Goal: Task Accomplishment & Management: Manage account settings

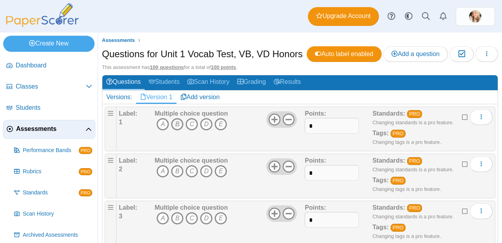
click at [176, 130] on icon "B" at bounding box center [177, 124] width 13 height 13
click at [180, 130] on icon "B" at bounding box center [177, 124] width 13 height 13
click at [161, 130] on icon "A" at bounding box center [162, 124] width 13 height 13
click at [189, 130] on icon "C" at bounding box center [191, 124] width 13 height 13
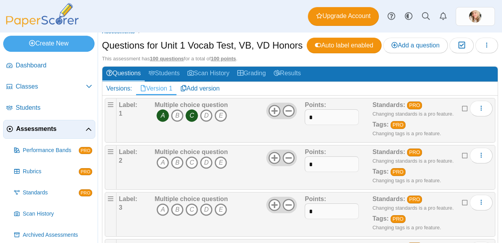
scroll to position [9, 0]
click at [188, 169] on icon "C" at bounding box center [191, 162] width 13 height 13
click at [219, 169] on icon "E" at bounding box center [220, 162] width 13 height 13
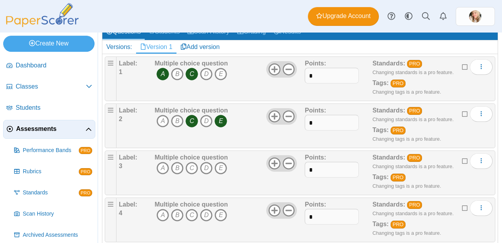
scroll to position [51, 0]
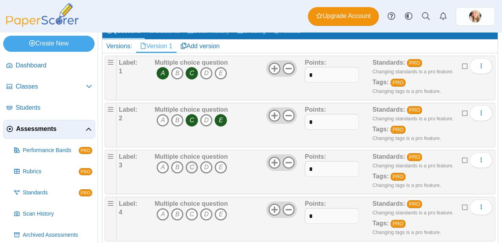
click at [187, 174] on icon "C" at bounding box center [191, 167] width 13 height 13
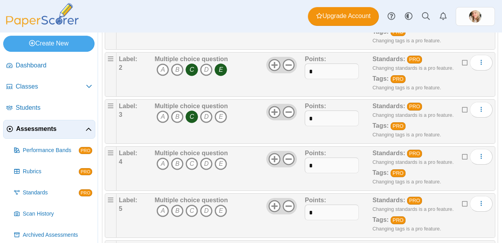
scroll to position [104, 0]
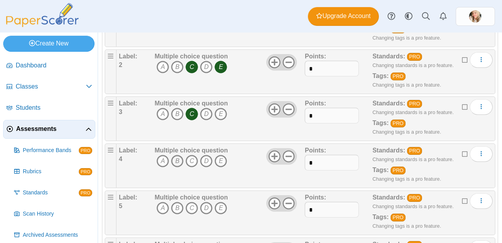
click at [181, 167] on icon "B" at bounding box center [177, 161] width 13 height 13
click at [205, 167] on icon "D" at bounding box center [206, 161] width 13 height 13
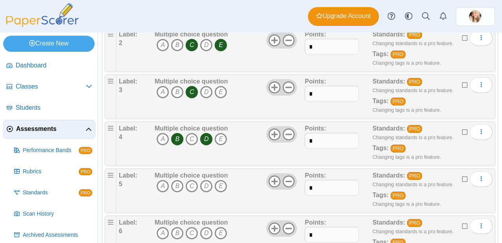
scroll to position [158, 0]
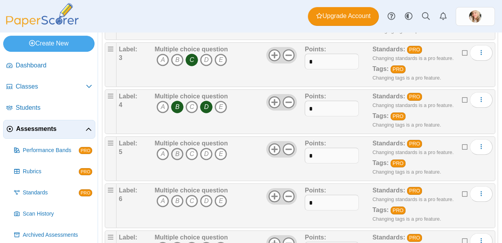
click at [179, 160] on icon "B" at bounding box center [177, 154] width 13 height 13
click at [188, 160] on icon "C" at bounding box center [191, 154] width 13 height 13
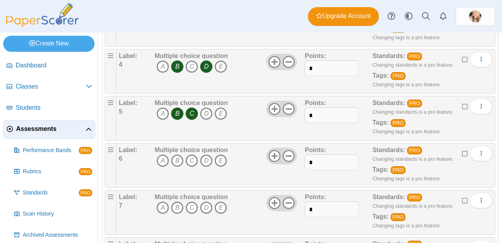
scroll to position [215, 0]
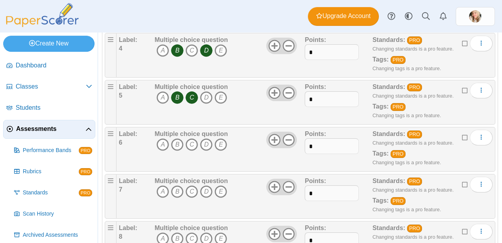
click at [161, 153] on span "A B C D E" at bounding box center [190, 145] width 73 height 14
click at [162, 151] on icon "A" at bounding box center [162, 144] width 13 height 13
click at [214, 151] on icon "E" at bounding box center [220, 144] width 13 height 13
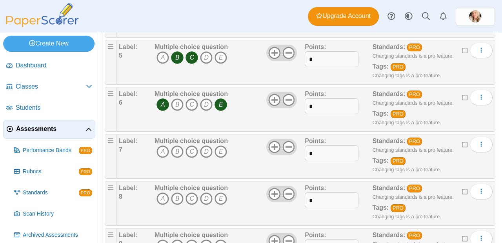
scroll to position [255, 0]
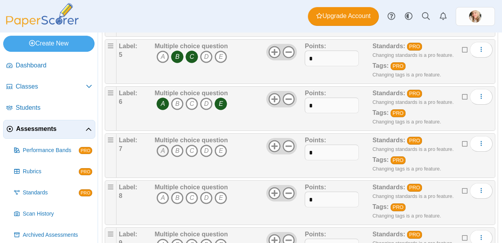
click at [165, 157] on icon "A" at bounding box center [162, 151] width 13 height 13
click at [208, 204] on icon "D" at bounding box center [206, 198] width 13 height 13
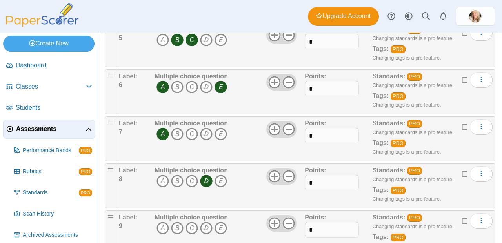
scroll to position [303, 0]
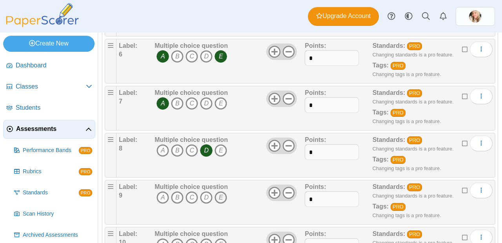
click at [221, 204] on icon "E" at bounding box center [220, 197] width 13 height 13
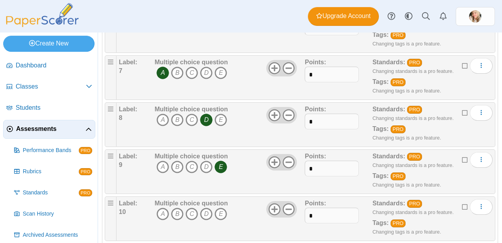
scroll to position [344, 0]
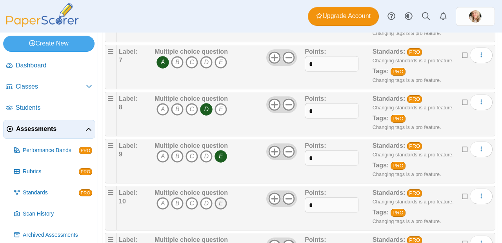
click at [219, 210] on icon "E" at bounding box center [220, 203] width 13 height 13
click at [176, 212] on div "Multiple choice question A B C D E" at bounding box center [190, 207] width 73 height 39
click at [177, 210] on icon "B" at bounding box center [177, 203] width 13 height 13
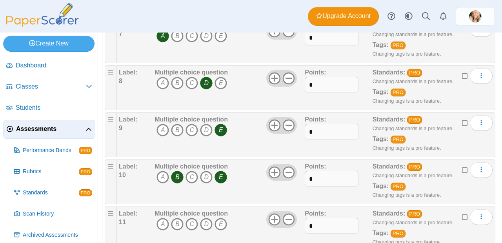
scroll to position [389, 0]
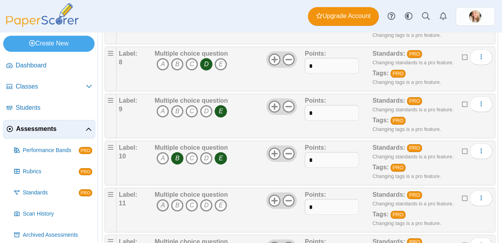
click at [163, 212] on icon "A" at bounding box center [162, 205] width 13 height 13
click at [178, 212] on icon "B" at bounding box center [177, 205] width 13 height 13
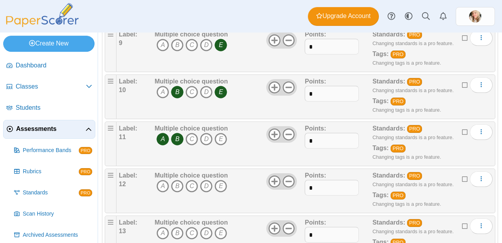
scroll to position [456, 0]
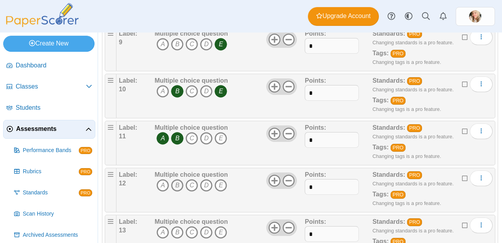
click at [180, 192] on icon "B" at bounding box center [177, 185] width 13 height 13
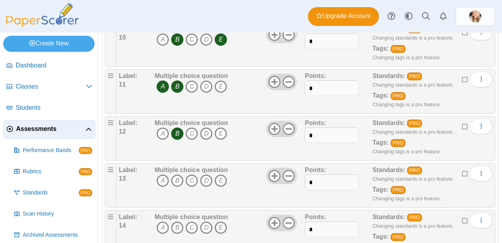
scroll to position [512, 0]
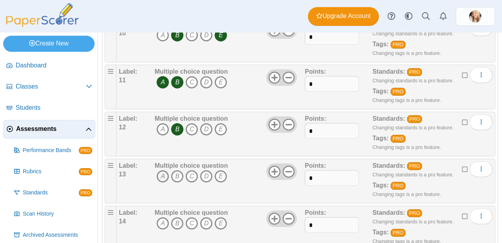
click at [165, 183] on icon "A" at bounding box center [162, 176] width 13 height 13
click at [204, 183] on icon "D" at bounding box center [206, 176] width 13 height 13
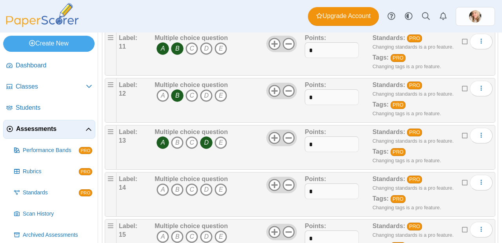
scroll to position [555, 0]
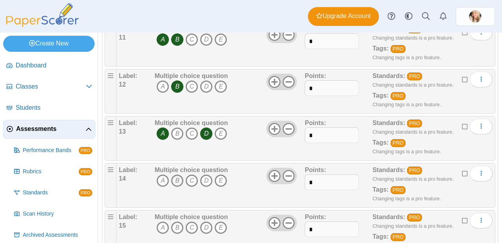
click at [180, 187] on icon "B" at bounding box center [177, 180] width 13 height 13
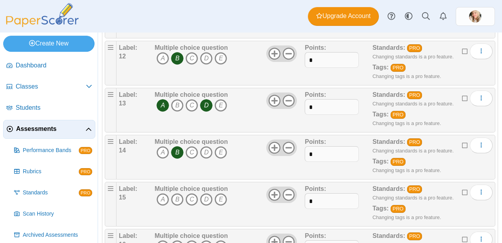
scroll to position [616, 0]
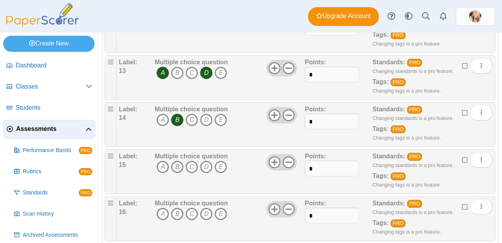
click at [180, 173] on icon "B" at bounding box center [177, 167] width 13 height 13
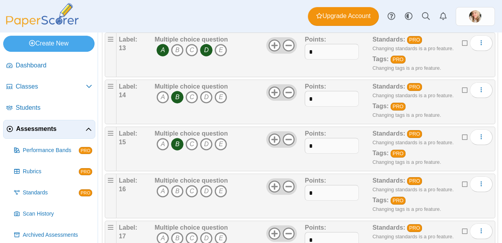
scroll to position [638, 0]
click at [161, 197] on icon "A" at bounding box center [162, 191] width 13 height 13
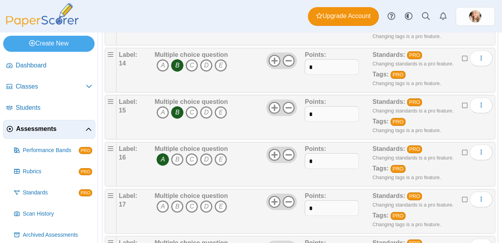
scroll to position [677, 0]
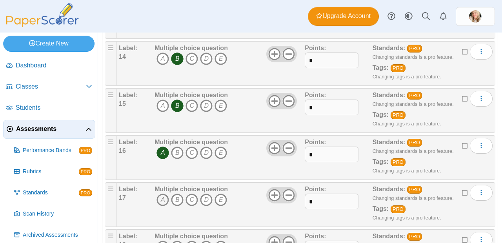
click at [159, 206] on icon "A" at bounding box center [162, 200] width 13 height 13
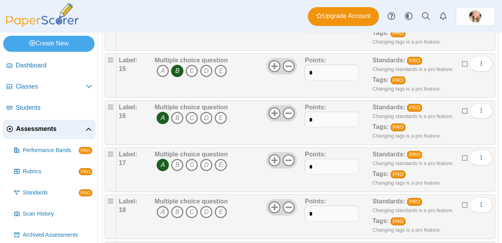
scroll to position [712, 0]
click at [178, 218] on icon "B" at bounding box center [177, 211] width 13 height 13
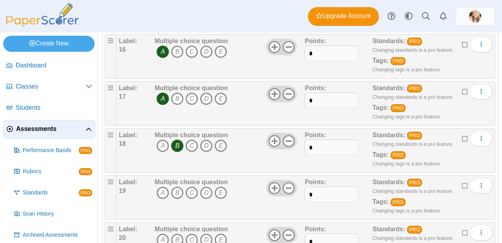
scroll to position [781, 0]
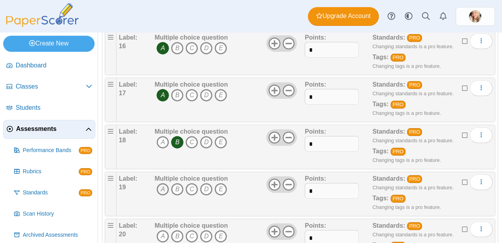
click at [164, 196] on icon "A" at bounding box center [162, 189] width 13 height 13
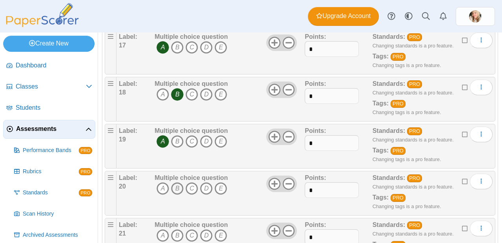
click at [178, 195] on icon "B" at bounding box center [177, 188] width 13 height 13
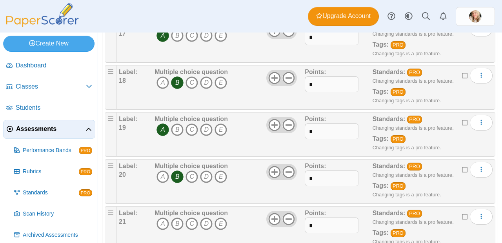
scroll to position [861, 0]
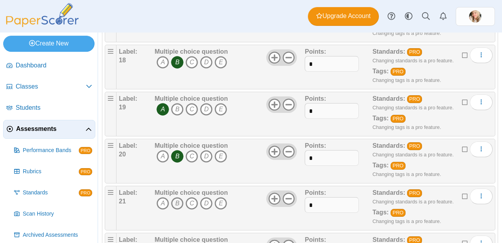
click at [176, 210] on icon "B" at bounding box center [177, 203] width 13 height 13
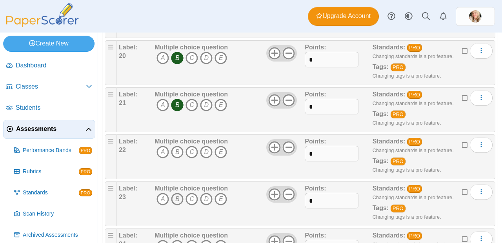
scroll to position [967, 0]
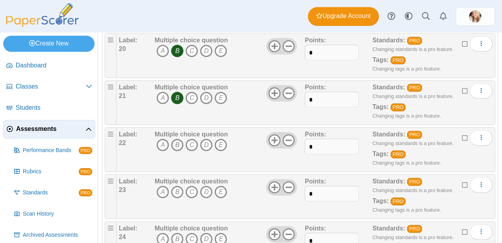
click at [176, 151] on icon "B" at bounding box center [177, 145] width 13 height 13
click at [162, 198] on icon "A" at bounding box center [162, 192] width 13 height 13
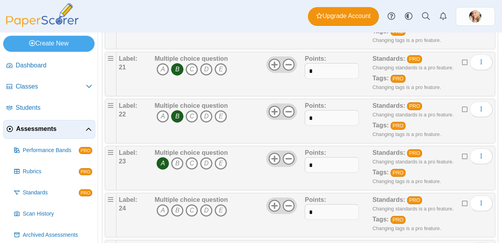
scroll to position [1004, 0]
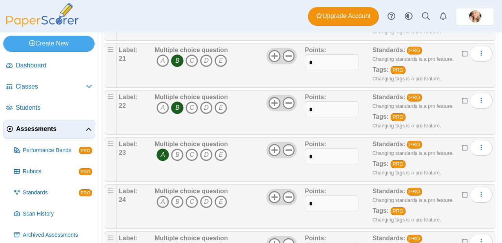
click at [161, 208] on icon "A" at bounding box center [162, 202] width 13 height 13
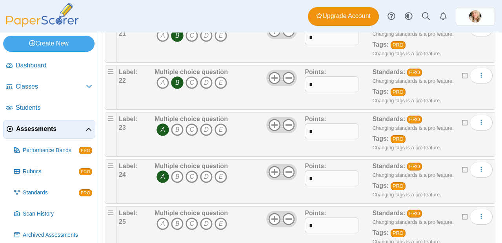
scroll to position [1056, 0]
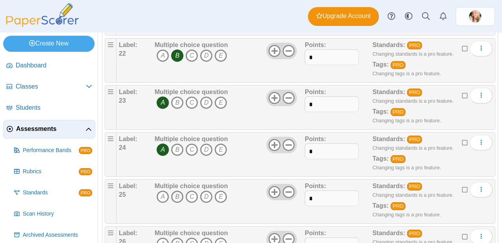
click at [182, 203] on icon "B" at bounding box center [177, 196] width 13 height 13
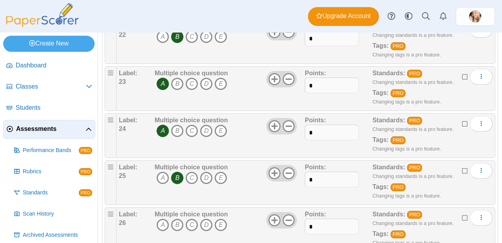
scroll to position [1087, 0]
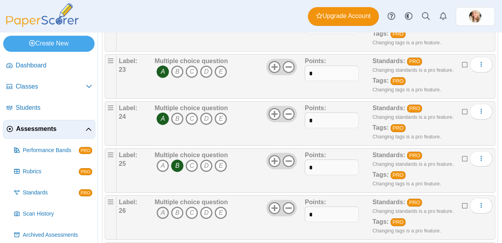
click at [161, 219] on icon "A" at bounding box center [162, 212] width 13 height 13
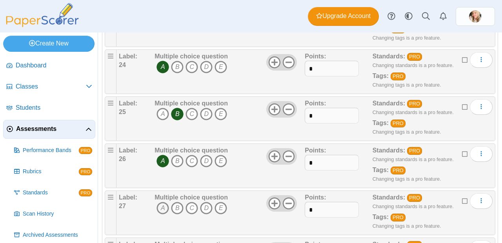
scroll to position [1139, 0]
click at [208, 214] on icon "D" at bounding box center [206, 207] width 13 height 13
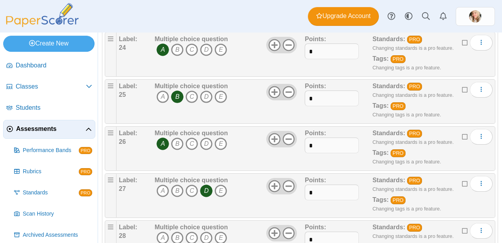
scroll to position [1203, 0]
click at [206, 197] on icon "D" at bounding box center [206, 191] width 13 height 13
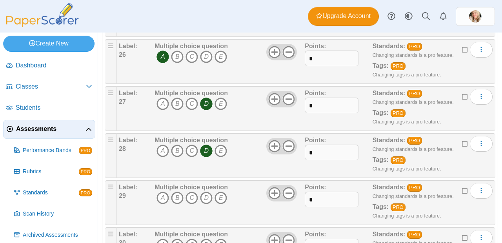
scroll to position [1246, 0]
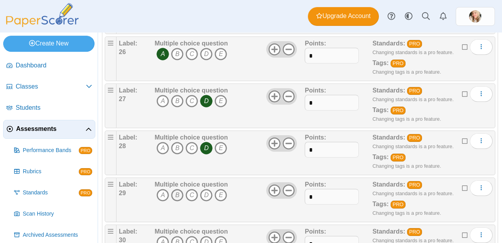
click at [181, 201] on icon "B" at bounding box center [177, 195] width 13 height 13
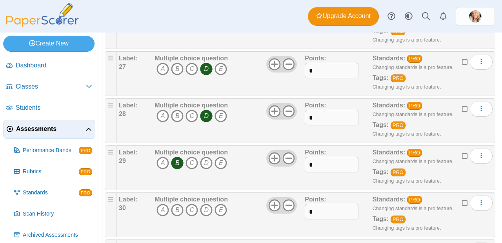
scroll to position [1279, 0]
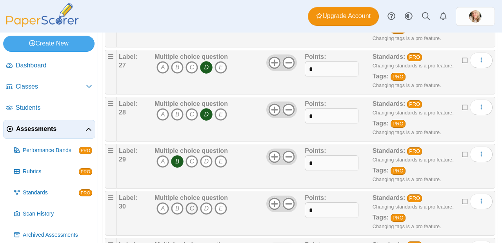
click at [194, 215] on icon "C" at bounding box center [191, 208] width 13 height 13
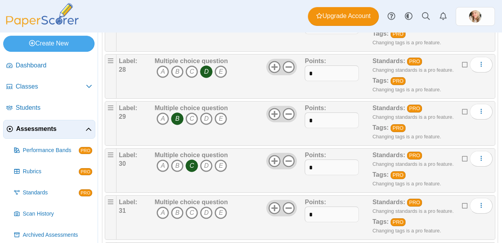
scroll to position [1332, 0]
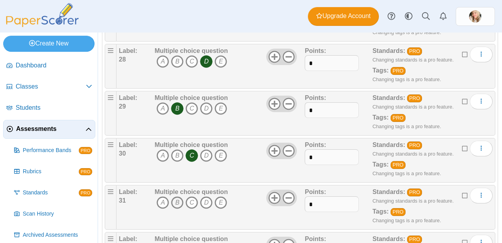
click at [173, 209] on icon "B" at bounding box center [177, 202] width 13 height 13
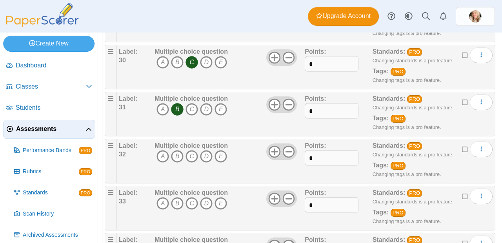
scroll to position [1436, 0]
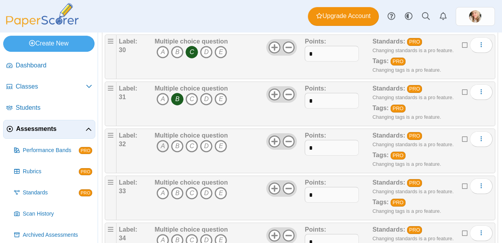
click at [163, 152] on icon "A" at bounding box center [162, 146] width 13 height 13
click at [175, 199] on icon "B" at bounding box center [177, 193] width 13 height 13
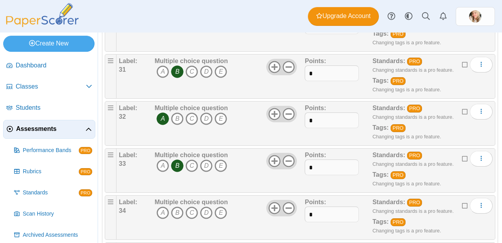
scroll to position [1521, 0]
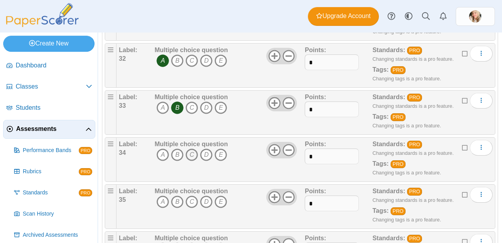
click at [194, 161] on icon "C" at bounding box center [191, 154] width 13 height 13
click at [189, 208] on icon "C" at bounding box center [191, 202] width 13 height 13
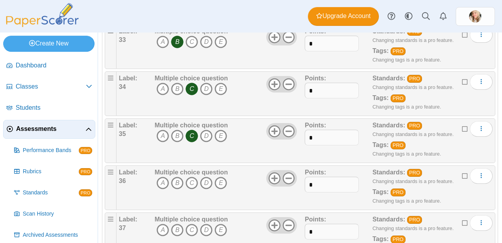
scroll to position [1594, 0]
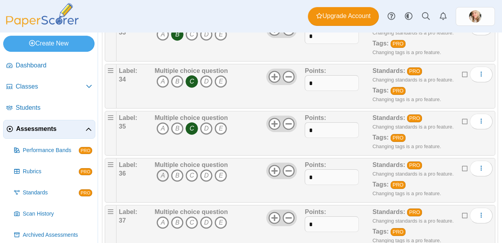
click at [166, 182] on icon "A" at bounding box center [162, 175] width 13 height 13
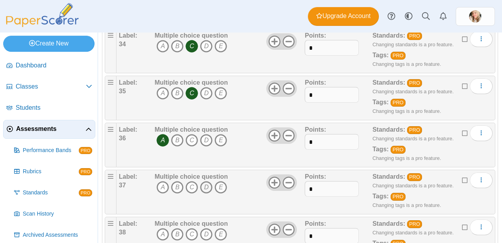
click at [204, 194] on icon "D" at bounding box center [206, 187] width 13 height 13
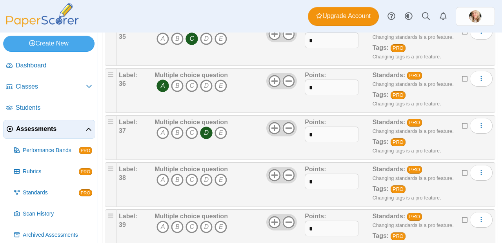
scroll to position [1684, 0]
click at [206, 186] on icon "D" at bounding box center [206, 179] width 13 height 13
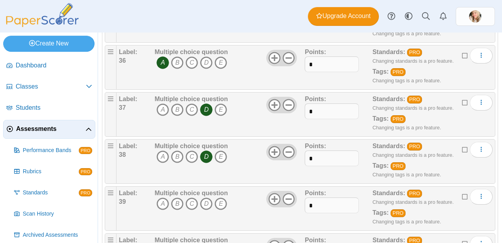
scroll to position [1781, 0]
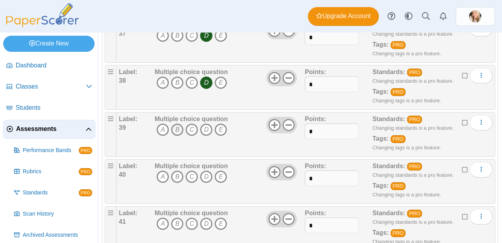
click at [177, 136] on icon "B" at bounding box center [177, 129] width 13 height 13
click at [176, 183] on icon "B" at bounding box center [177, 176] width 13 height 13
click at [178, 230] on icon "B" at bounding box center [177, 223] width 13 height 13
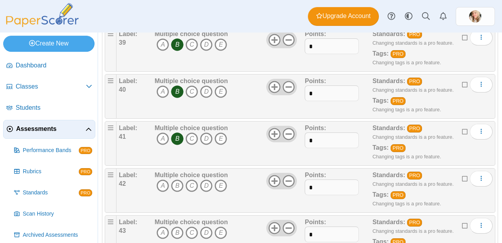
scroll to position [1867, 0]
click at [177, 192] on icon "B" at bounding box center [177, 185] width 13 height 13
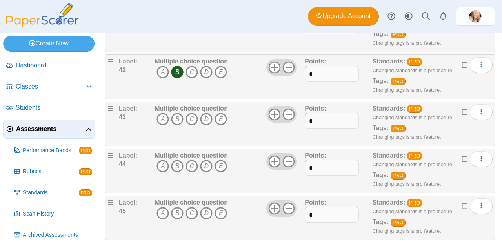
scroll to position [1985, 0]
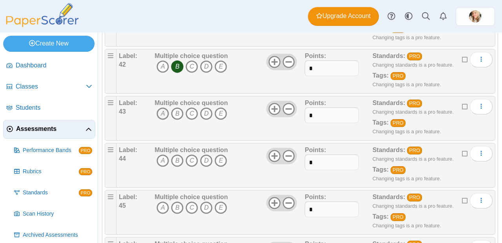
click at [160, 120] on icon "A" at bounding box center [162, 113] width 13 height 13
click at [162, 167] on icon "A" at bounding box center [162, 160] width 13 height 13
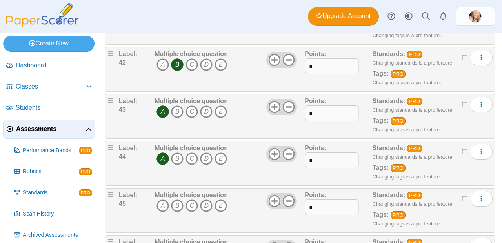
scroll to position [1995, 0]
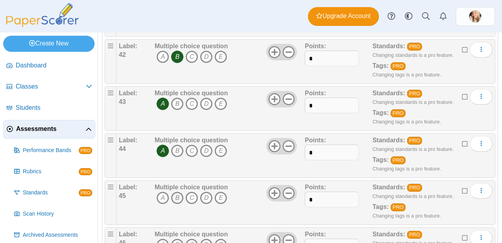
click at [183, 204] on icon "B" at bounding box center [177, 198] width 13 height 13
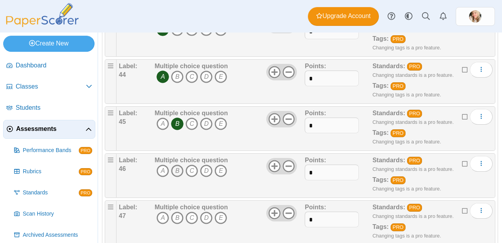
click at [174, 177] on icon "B" at bounding box center [177, 171] width 13 height 13
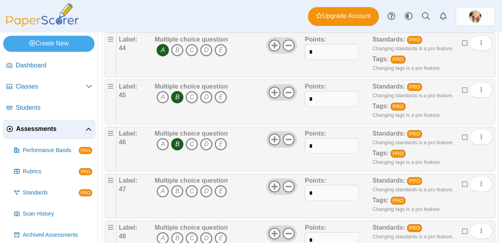
scroll to position [2098, 0]
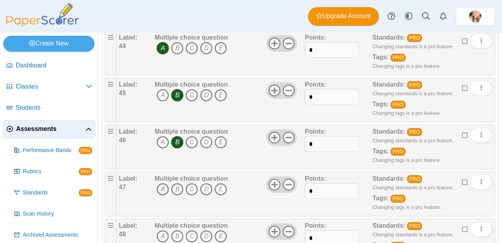
click at [163, 196] on icon "A" at bounding box center [162, 189] width 13 height 13
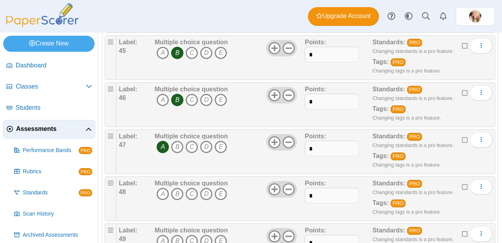
scroll to position [2167, 0]
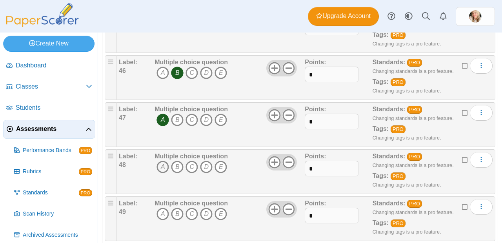
click at [162, 173] on icon "A" at bounding box center [162, 167] width 13 height 13
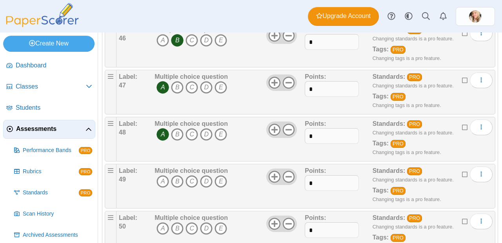
scroll to position [2204, 0]
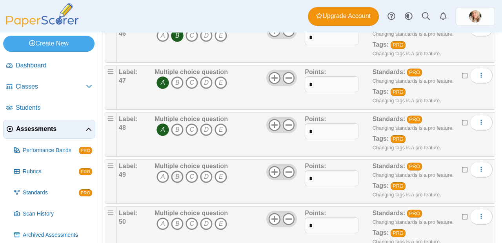
click at [180, 183] on icon "B" at bounding box center [177, 176] width 13 height 13
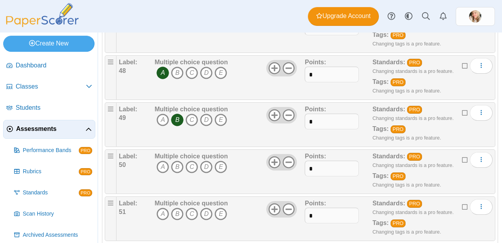
scroll to position [2263, 0]
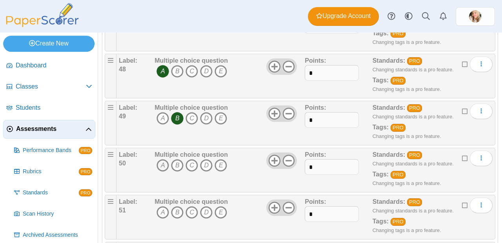
click at [162, 172] on icon "A" at bounding box center [162, 165] width 13 height 13
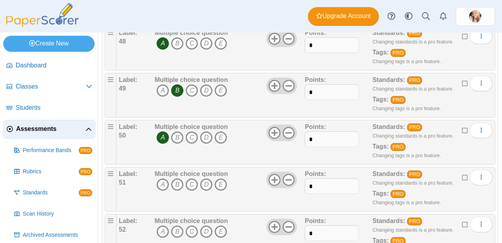
scroll to position [2294, 0]
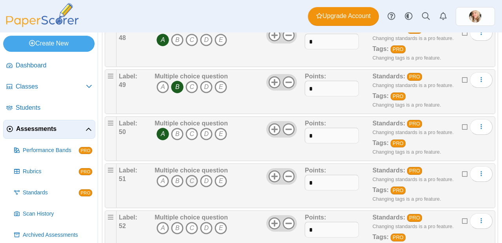
click at [190, 187] on icon "C" at bounding box center [191, 181] width 13 height 13
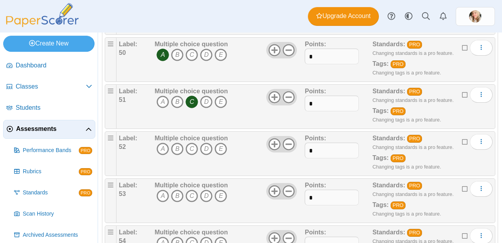
scroll to position [2387, 0]
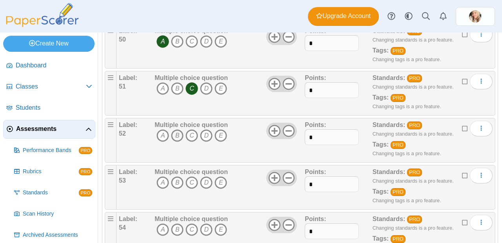
click at [176, 142] on icon "B" at bounding box center [177, 135] width 13 height 13
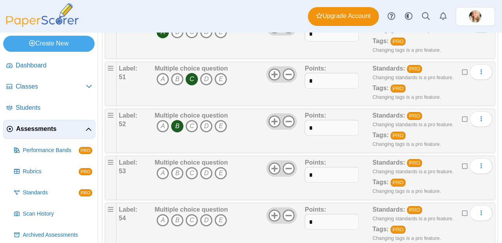
scroll to position [2442, 0]
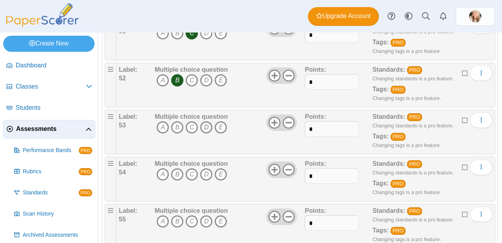
click at [210, 134] on icon "D" at bounding box center [206, 127] width 13 height 13
click at [176, 181] on icon "B" at bounding box center [177, 174] width 13 height 13
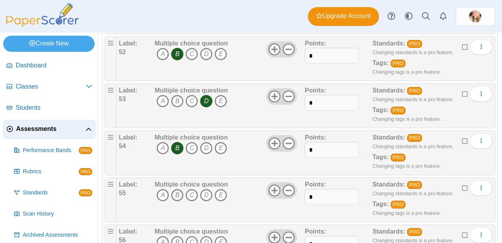
scroll to position [2481, 0]
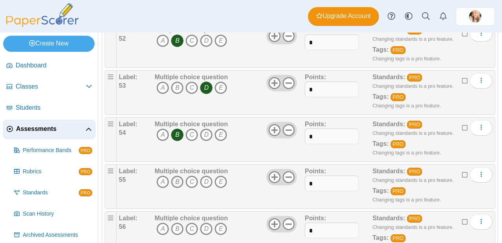
click at [176, 188] on icon "B" at bounding box center [177, 182] width 13 height 13
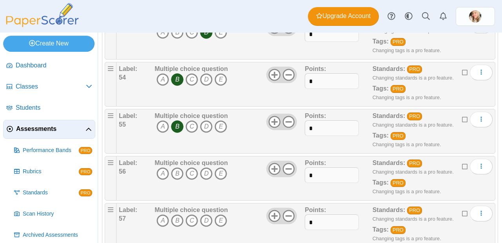
scroll to position [2541, 0]
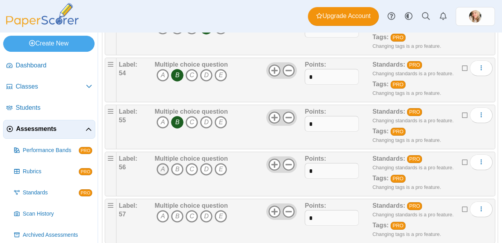
click at [160, 176] on icon "A" at bounding box center [162, 169] width 13 height 13
click at [192, 223] on icon "C" at bounding box center [191, 216] width 13 height 13
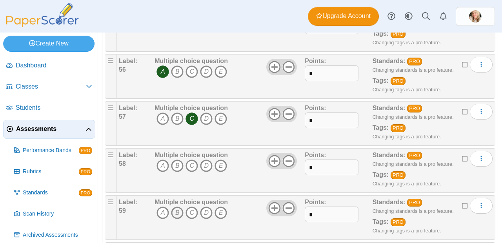
scroll to position [2639, 0]
click at [162, 172] on icon "A" at bounding box center [162, 165] width 13 height 13
click at [158, 219] on icon "A" at bounding box center [162, 212] width 13 height 13
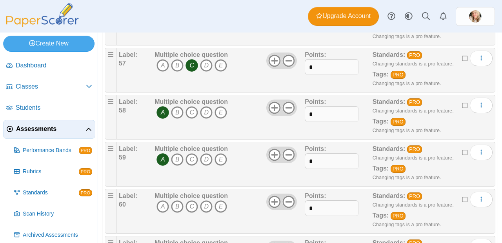
scroll to position [2692, 0]
click at [176, 212] on icon "B" at bounding box center [177, 206] width 13 height 13
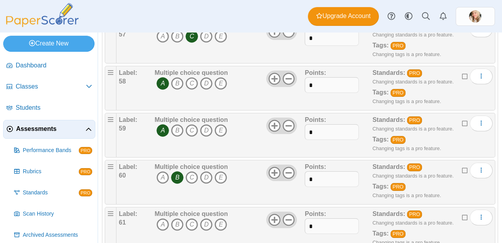
scroll to position [2769, 0]
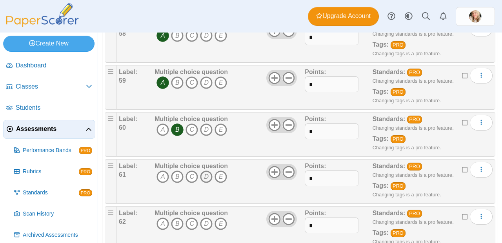
click at [208, 183] on icon "D" at bounding box center [206, 176] width 13 height 13
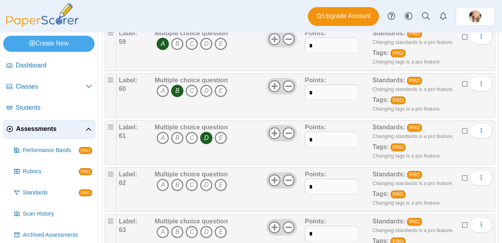
scroll to position [2807, 0]
click at [165, 191] on icon "A" at bounding box center [162, 185] width 13 height 13
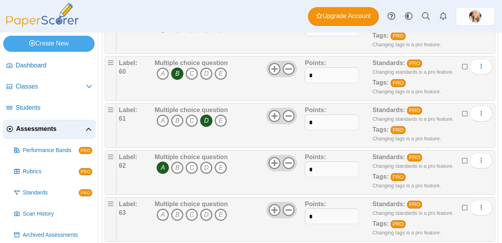
scroll to position [2836, 0]
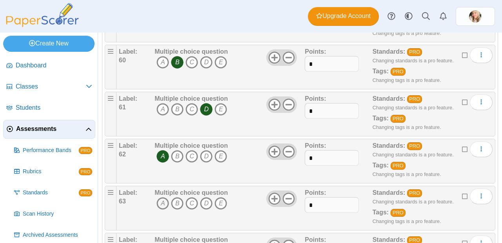
click at [161, 210] on icon "A" at bounding box center [162, 203] width 13 height 13
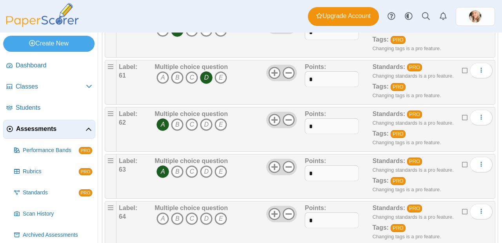
scroll to position [2884, 0]
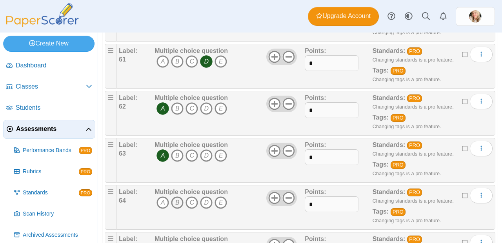
click at [178, 209] on icon "B" at bounding box center [177, 202] width 13 height 13
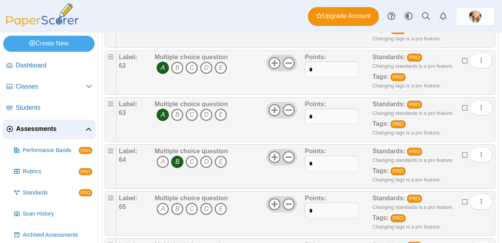
scroll to position [2956, 0]
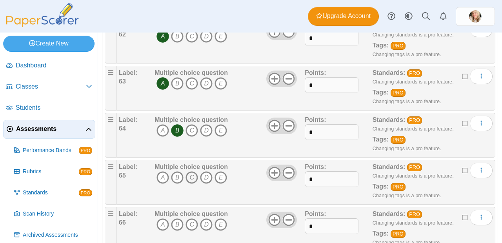
click at [194, 184] on icon "C" at bounding box center [191, 177] width 13 height 13
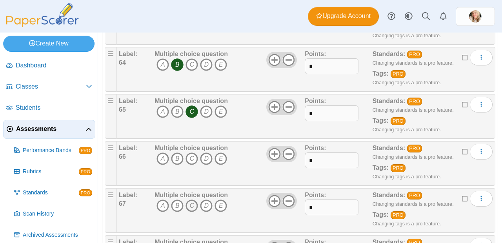
scroll to position [3039, 0]
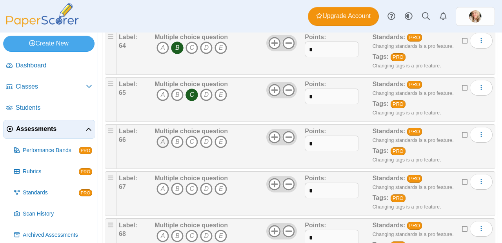
click at [162, 148] on icon "A" at bounding box center [162, 142] width 13 height 13
click at [160, 195] on icon "A" at bounding box center [162, 189] width 13 height 13
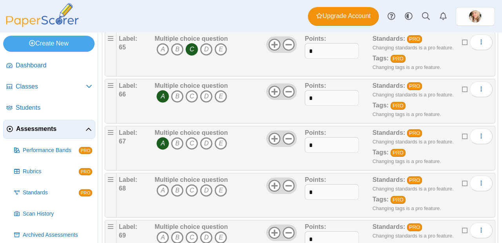
scroll to position [3084, 0]
click at [192, 197] on icon "C" at bounding box center [191, 190] width 13 height 13
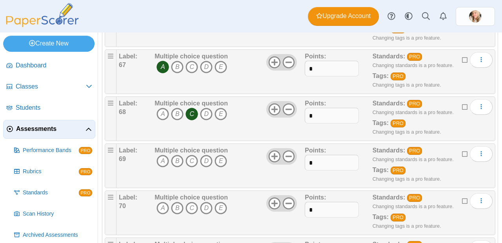
scroll to position [3177, 0]
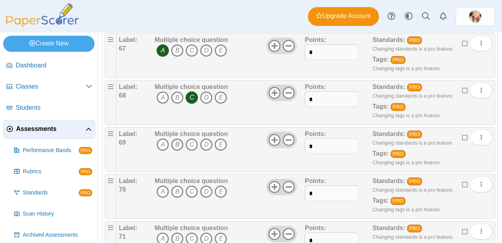
click at [178, 151] on icon "B" at bounding box center [177, 144] width 13 height 13
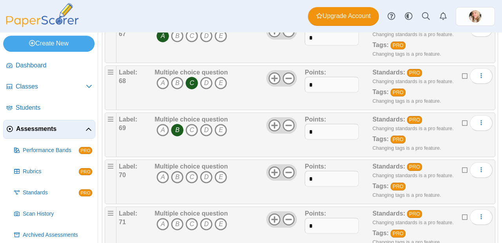
scroll to position [3190, 0]
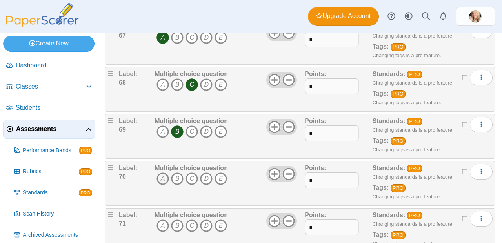
click at [166, 185] on icon "A" at bounding box center [162, 178] width 13 height 13
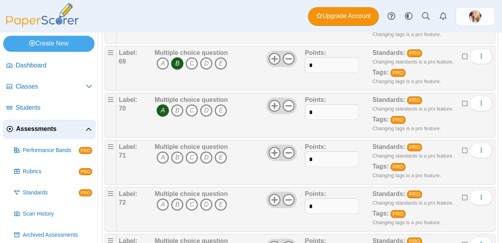
scroll to position [3264, 0]
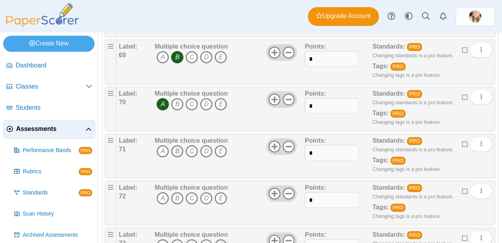
click at [177, 158] on icon "B" at bounding box center [177, 151] width 13 height 13
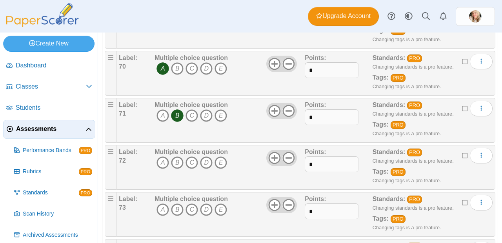
scroll to position [3302, 0]
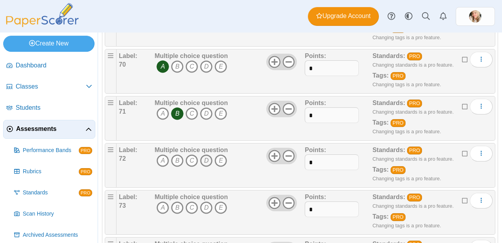
click at [208, 167] on icon "D" at bounding box center [206, 160] width 13 height 13
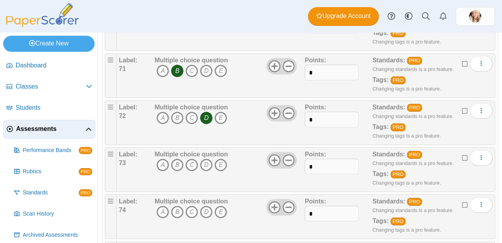
scroll to position [3355, 0]
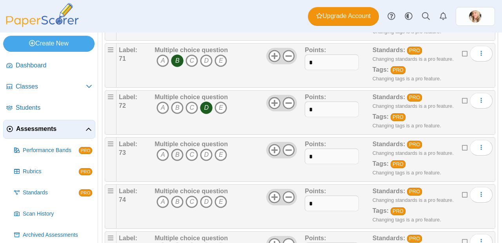
click at [174, 161] on icon "B" at bounding box center [177, 154] width 13 height 13
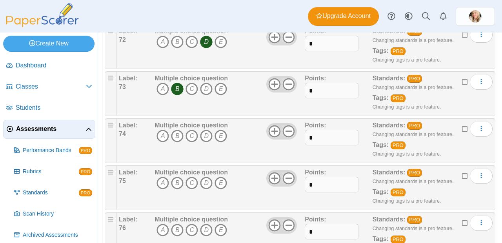
scroll to position [3425, 0]
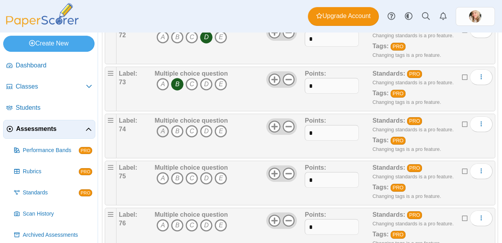
click at [160, 138] on icon "A" at bounding box center [162, 131] width 13 height 13
click at [161, 185] on icon "A" at bounding box center [162, 178] width 13 height 13
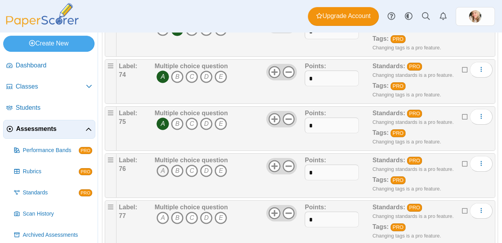
click at [158, 177] on icon "A" at bounding box center [162, 171] width 13 height 13
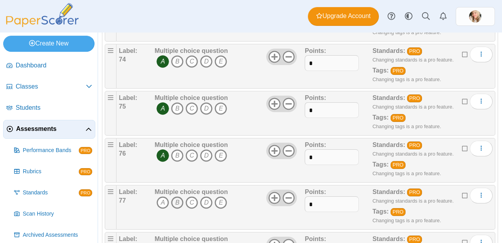
click at [176, 209] on icon "B" at bounding box center [177, 202] width 13 height 13
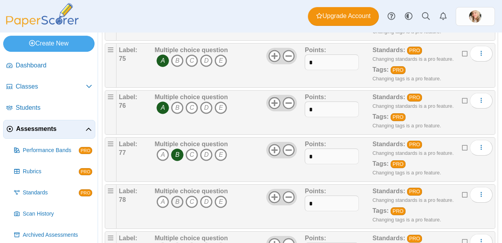
click at [174, 208] on icon "B" at bounding box center [177, 202] width 13 height 13
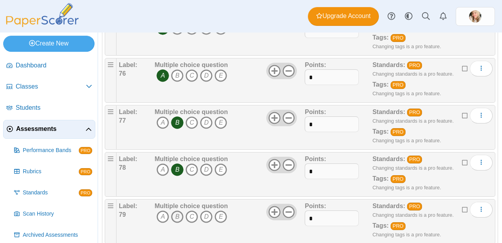
scroll to position [3594, 0]
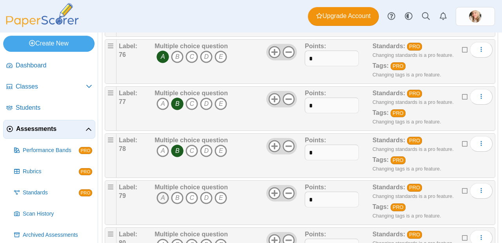
click at [163, 204] on icon "A" at bounding box center [162, 198] width 13 height 13
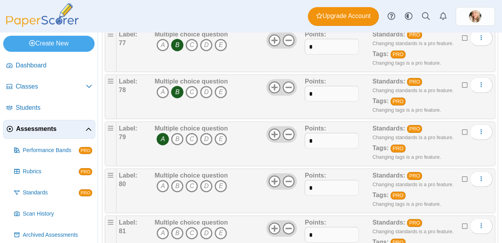
scroll to position [3659, 0]
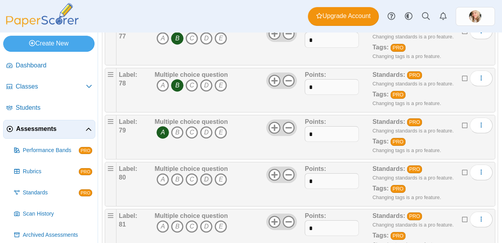
click at [204, 186] on icon "D" at bounding box center [206, 179] width 13 height 13
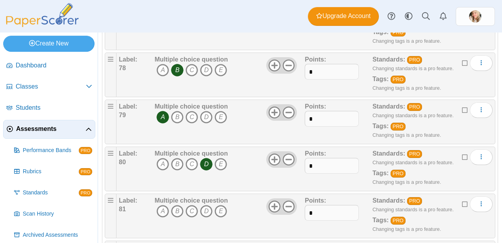
scroll to position [3714, 0]
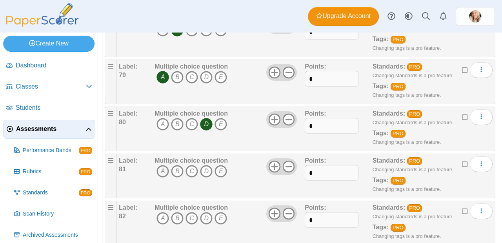
click at [167, 177] on icon "A" at bounding box center [162, 171] width 13 height 13
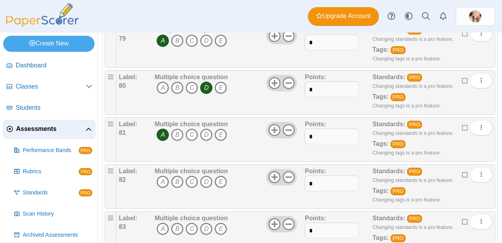
scroll to position [3752, 0]
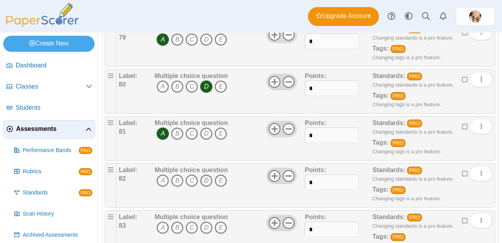
click at [206, 187] on icon "D" at bounding box center [206, 180] width 13 height 13
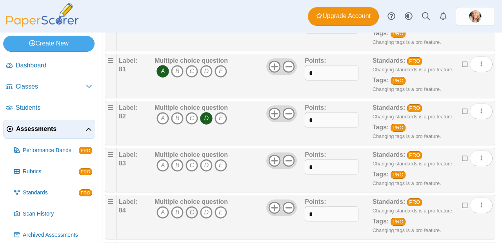
scroll to position [3815, 0]
click at [161, 171] on icon "A" at bounding box center [162, 164] width 13 height 13
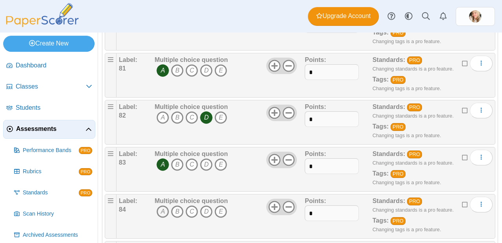
click at [159, 218] on icon "A" at bounding box center [162, 211] width 13 height 13
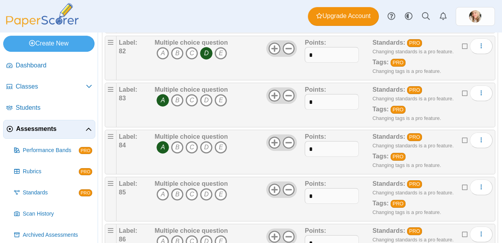
scroll to position [3887, 0]
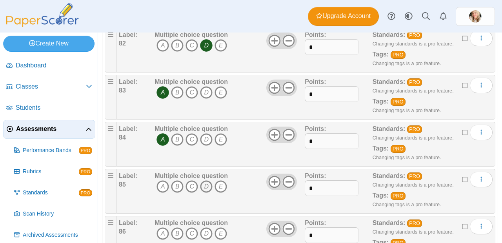
click at [203, 193] on icon "D" at bounding box center [206, 186] width 13 height 13
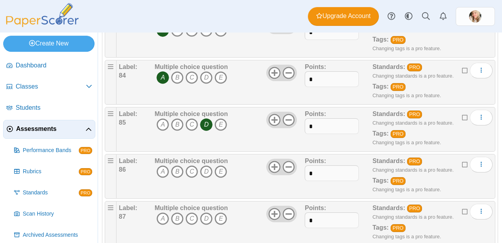
scroll to position [3954, 0]
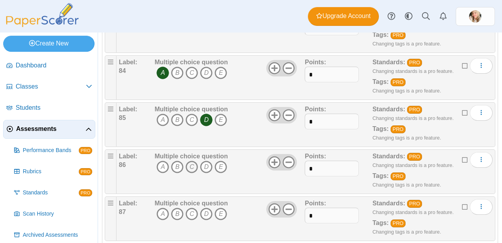
click at [194, 173] on icon "C" at bounding box center [191, 167] width 13 height 13
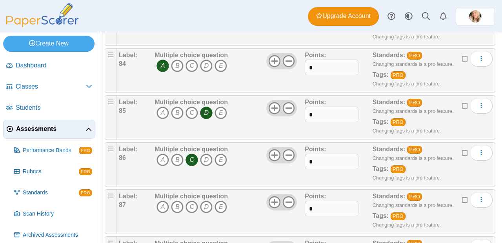
scroll to position [3962, 0]
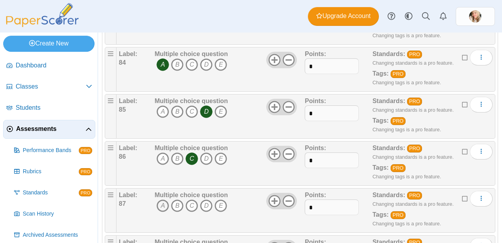
click at [161, 212] on icon "A" at bounding box center [162, 205] width 13 height 13
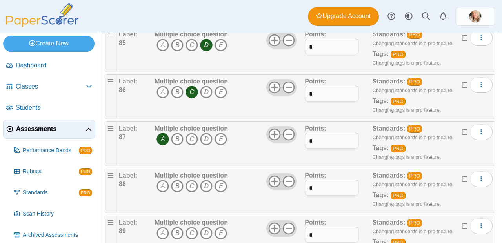
scroll to position [4056, 0]
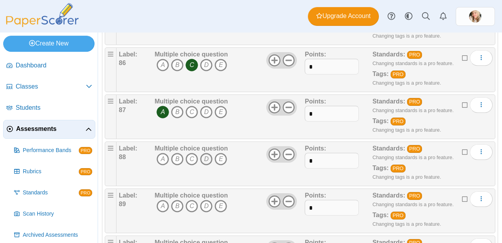
click at [210, 165] on icon "D" at bounding box center [206, 159] width 13 height 13
click at [207, 212] on icon "D" at bounding box center [206, 206] width 13 height 13
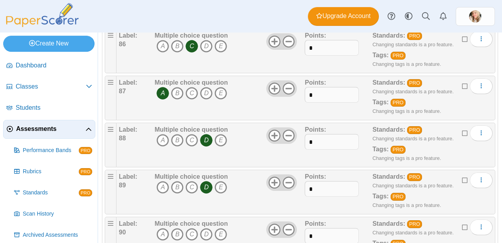
scroll to position [4088, 0]
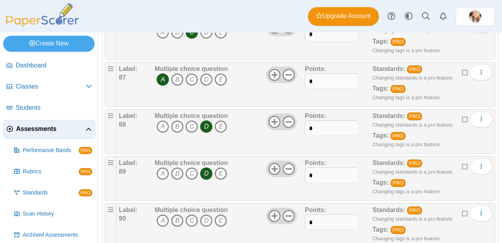
click at [177, 227] on icon "B" at bounding box center [177, 220] width 13 height 13
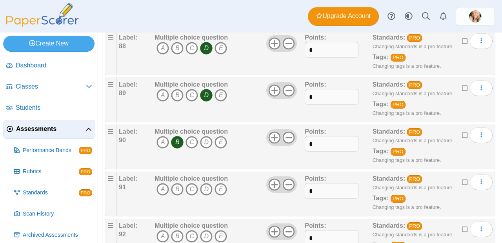
scroll to position [4167, 0]
click at [161, 195] on icon "A" at bounding box center [162, 189] width 13 height 13
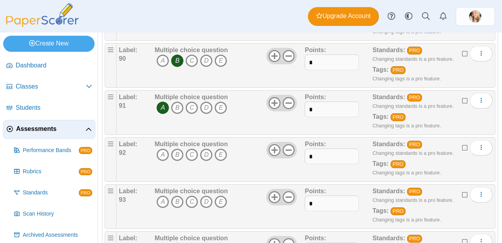
scroll to position [4252, 0]
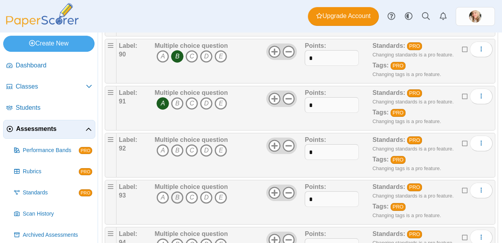
click at [181, 204] on icon "B" at bounding box center [177, 197] width 13 height 13
click at [182, 157] on icon "B" at bounding box center [177, 150] width 13 height 13
click at [179, 204] on icon "B" at bounding box center [177, 197] width 13 height 13
click at [192, 204] on icon "C" at bounding box center [191, 197] width 13 height 13
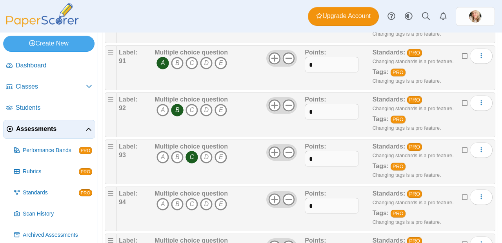
scroll to position [4306, 0]
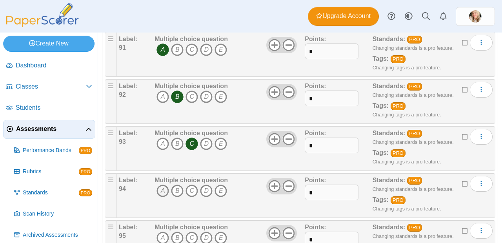
click at [165, 197] on icon "A" at bounding box center [162, 191] width 13 height 13
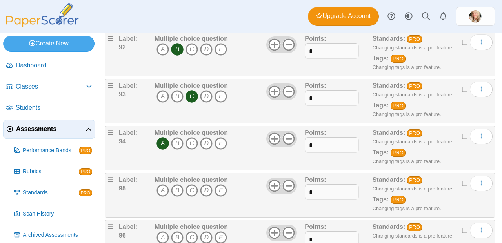
scroll to position [4364, 0]
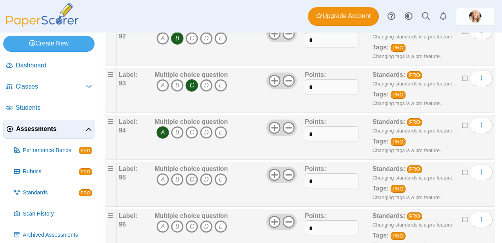
click at [190, 186] on icon "C" at bounding box center [191, 179] width 13 height 13
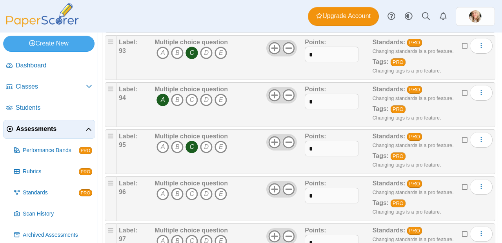
scroll to position [4404, 0]
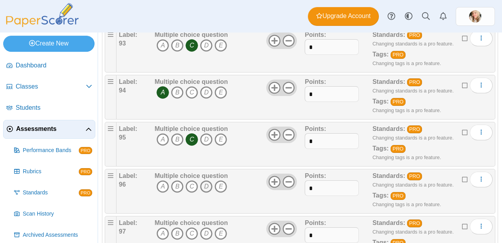
click at [207, 193] on icon "D" at bounding box center [206, 186] width 13 height 13
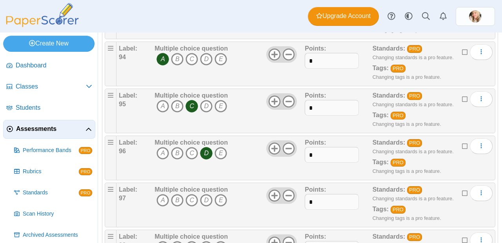
scroll to position [4439, 0]
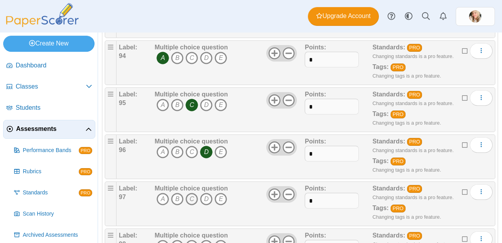
click at [192, 205] on icon "C" at bounding box center [191, 199] width 13 height 13
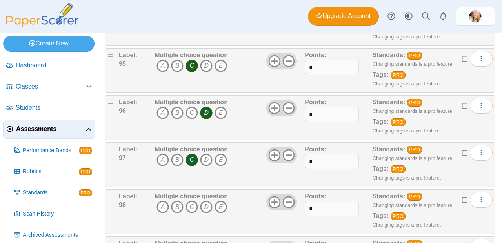
scroll to position [4498, 0]
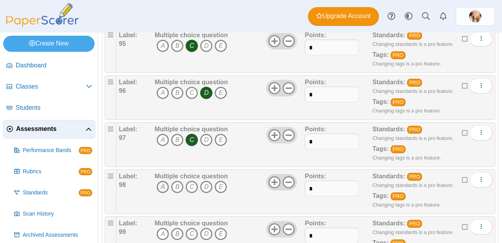
click at [165, 193] on icon "A" at bounding box center [162, 187] width 13 height 13
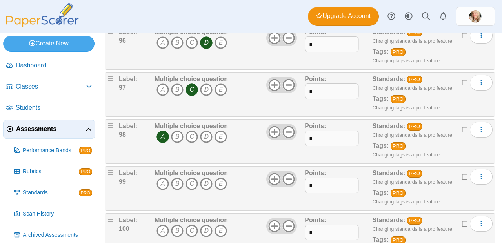
scroll to position [4565, 0]
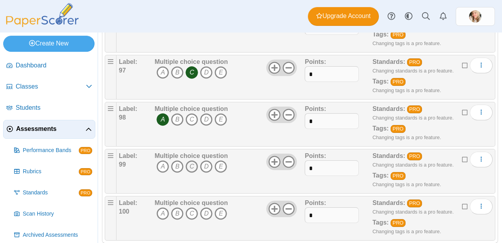
click at [195, 173] on icon "C" at bounding box center [191, 166] width 13 height 13
click at [192, 220] on icon "C" at bounding box center [191, 213] width 13 height 13
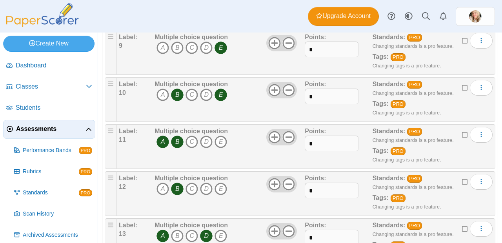
scroll to position [0, 0]
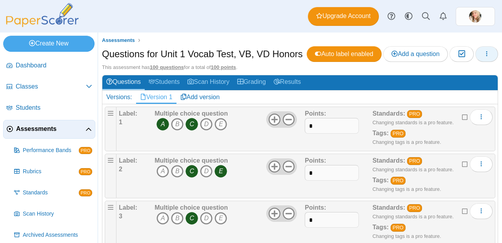
click at [475, 62] on button "button" at bounding box center [486, 54] width 23 height 16
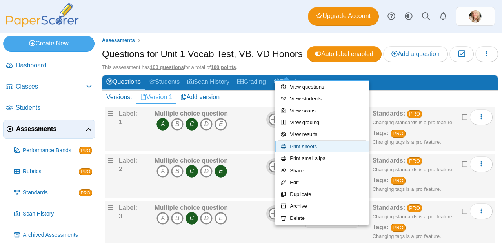
click at [312, 146] on link "Print sheets" at bounding box center [322, 147] width 94 height 12
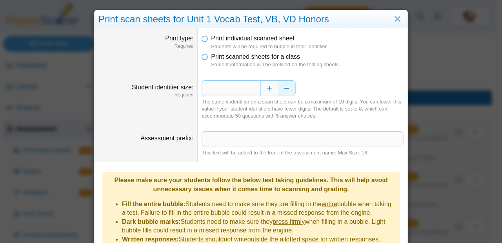
click at [281, 86] on button "Decrease" at bounding box center [287, 88] width 18 height 16
type input "*"
click at [324, 119] on div "The student identifier on a scan sheet can be a maximum of 10 digits. You can l…" at bounding box center [302, 109] width 202 height 22
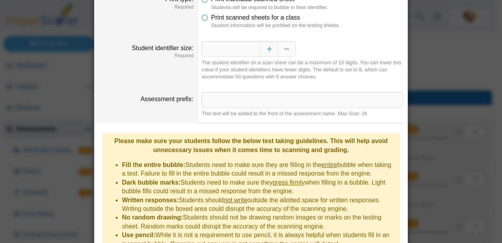
scroll to position [117, 0]
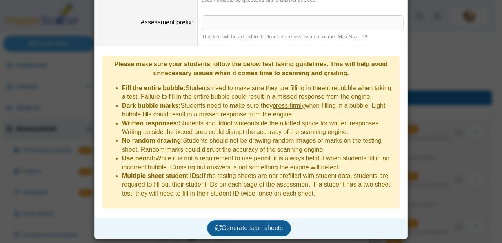
click at [259, 230] on span "Generate scan sheets" at bounding box center [249, 228] width 68 height 7
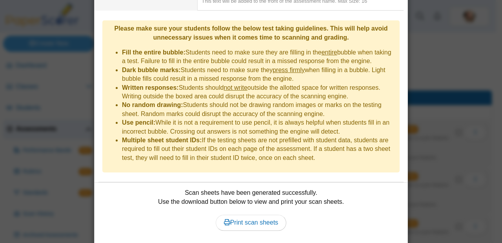
scroll to position [180, 0]
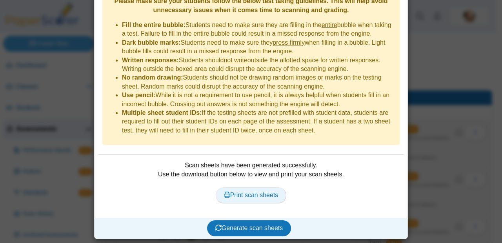
click at [245, 200] on link "Print scan sheets" at bounding box center [251, 195] width 71 height 16
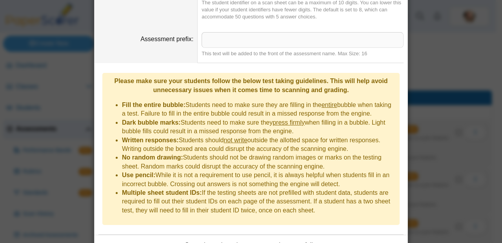
scroll to position [0, 0]
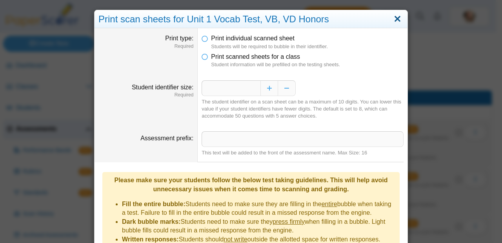
click at [397, 21] on link "Close" at bounding box center [397, 19] width 12 height 13
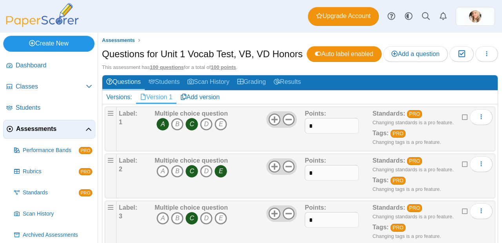
click at [55, 42] on link "Create New" at bounding box center [48, 44] width 91 height 16
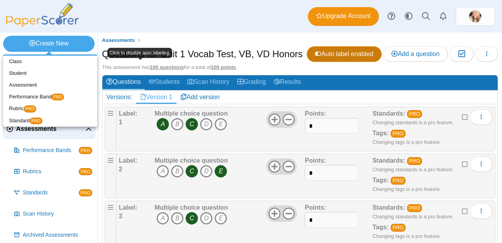
click at [315, 57] on icon at bounding box center [318, 54] width 6 height 6
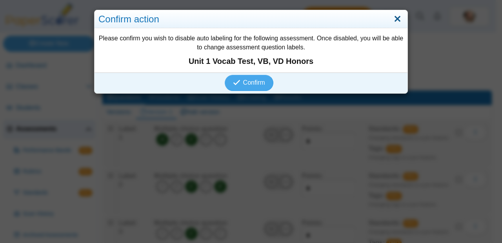
click at [393, 13] on link "Close" at bounding box center [397, 19] width 12 height 13
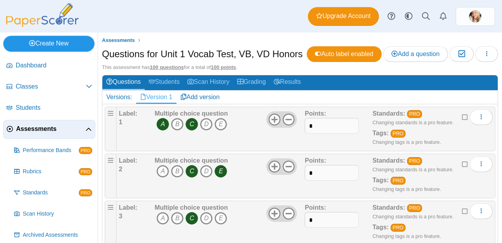
click at [47, 45] on link "Create New" at bounding box center [48, 44] width 91 height 16
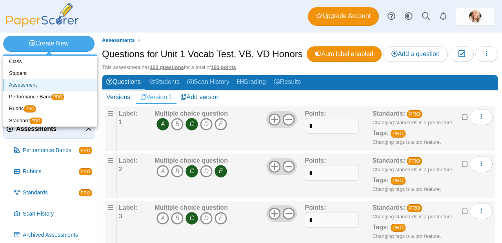
click at [40, 84] on link "Assessment" at bounding box center [50, 85] width 94 height 12
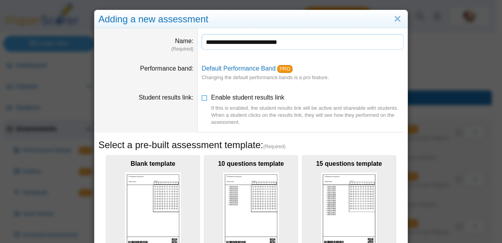
click at [268, 41] on input "**********" at bounding box center [302, 42] width 202 height 16
click at [321, 42] on input "**********" at bounding box center [302, 42] width 202 height 16
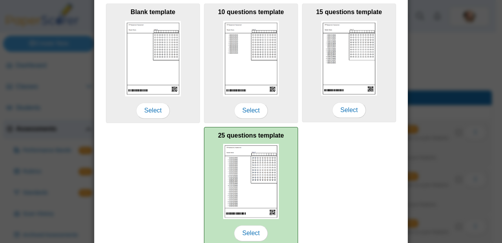
scroll to position [154, 0]
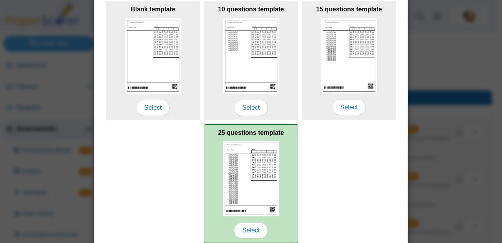
type input "**********"
click at [268, 181] on img at bounding box center [251, 178] width 56 height 75
click at [257, 230] on span "Select" at bounding box center [251, 231] width 34 height 16
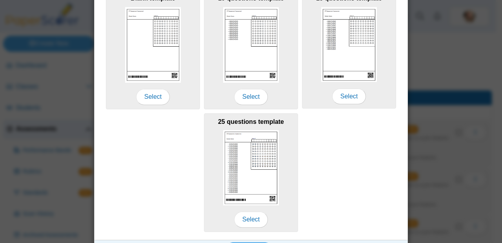
scroll to position [187, 0]
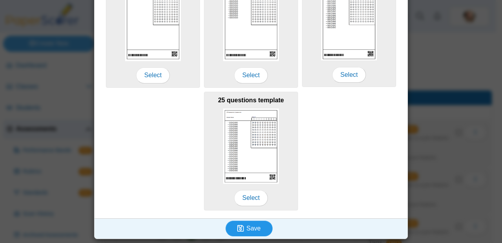
click at [254, 224] on button "Save" at bounding box center [248, 229] width 47 height 16
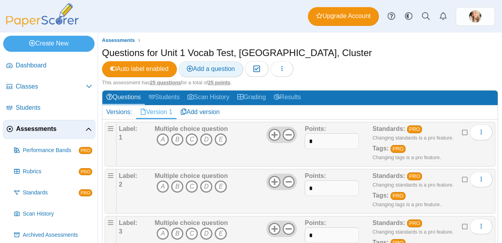
click at [243, 61] on link "Add a question" at bounding box center [210, 69] width 65 height 16
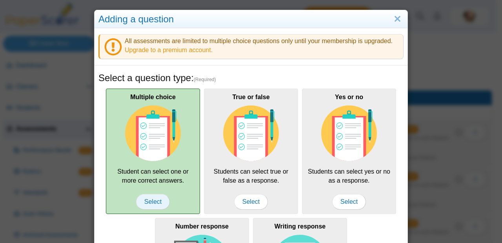
click at [144, 201] on span "Select" at bounding box center [153, 202] width 34 height 16
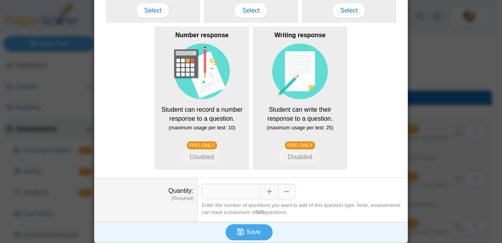
scroll to position [195, 0]
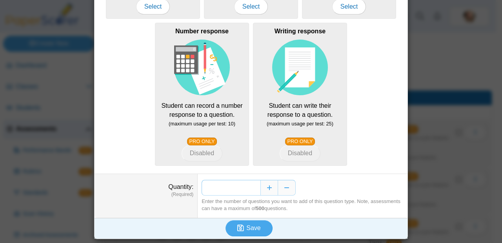
drag, startPoint x: 254, startPoint y: 188, endPoint x: 243, endPoint y: 188, distance: 11.8
click at [243, 188] on input "*" at bounding box center [230, 188] width 59 height 16
type input "**"
click at [248, 227] on span "Save" at bounding box center [253, 228] width 14 height 7
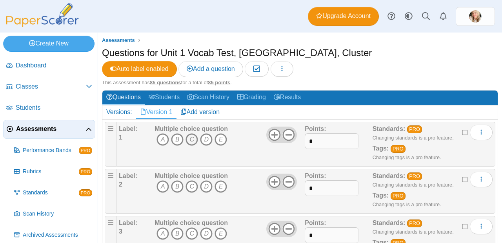
click at [194, 133] on icon "C" at bounding box center [191, 139] width 13 height 13
click at [179, 180] on icon "B" at bounding box center [177, 186] width 13 height 13
click at [208, 227] on icon "D" at bounding box center [206, 233] width 13 height 13
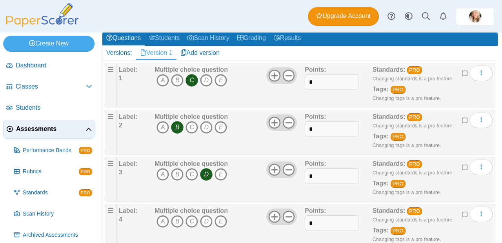
scroll to position [84, 0]
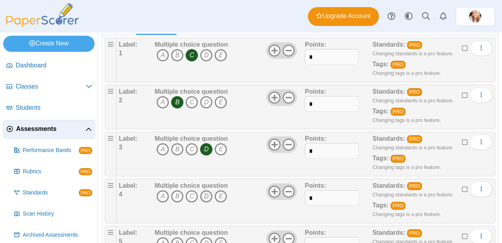
click at [206, 190] on icon "D" at bounding box center [206, 196] width 13 height 13
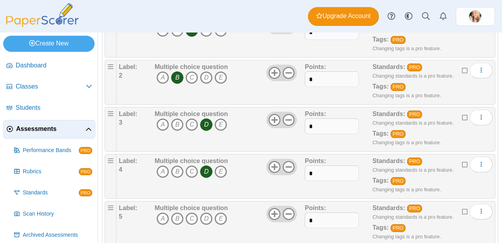
scroll to position [118, 0]
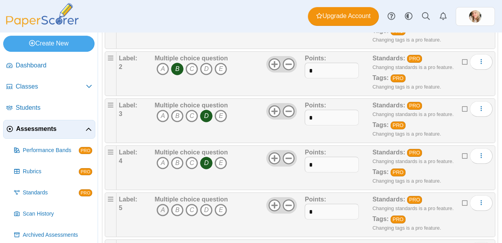
click at [163, 204] on icon "A" at bounding box center [162, 210] width 13 height 13
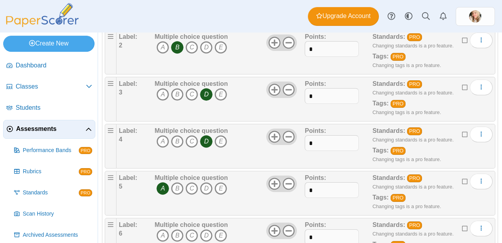
scroll to position [163, 0]
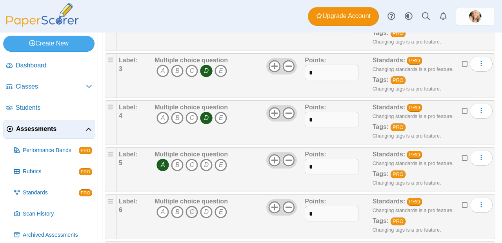
click at [190, 206] on icon "C" at bounding box center [191, 212] width 13 height 13
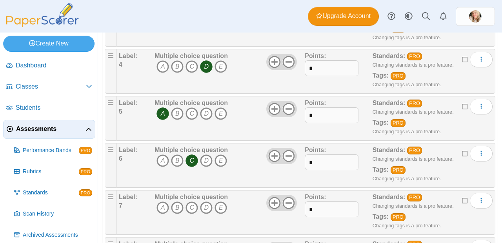
scroll to position [214, 0]
click at [177, 201] on icon "B" at bounding box center [177, 207] width 13 height 13
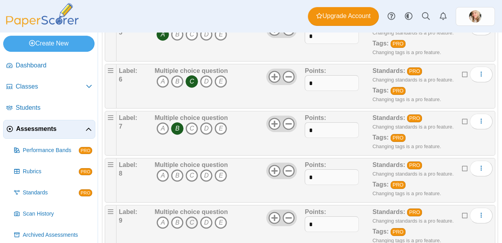
scroll to position [293, 0]
click at [161, 169] on icon "A" at bounding box center [162, 175] width 13 height 13
click at [177, 216] on icon "B" at bounding box center [177, 222] width 13 height 13
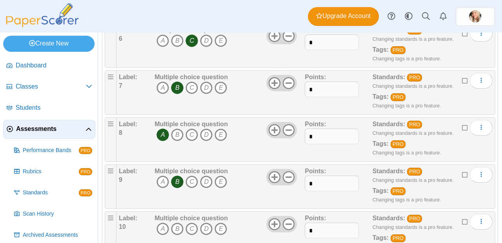
scroll to position [340, 0]
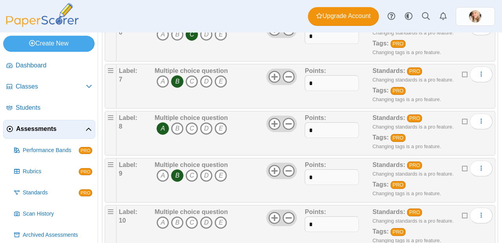
click at [206, 216] on icon "D" at bounding box center [206, 222] width 13 height 13
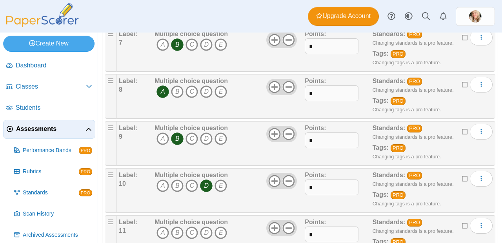
scroll to position [440, 0]
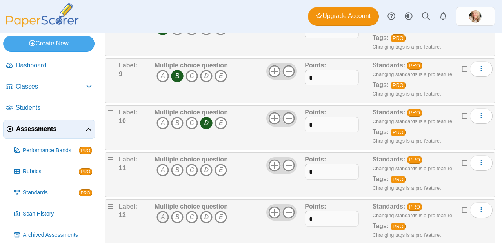
click at [162, 211] on icon "A" at bounding box center [162, 217] width 13 height 13
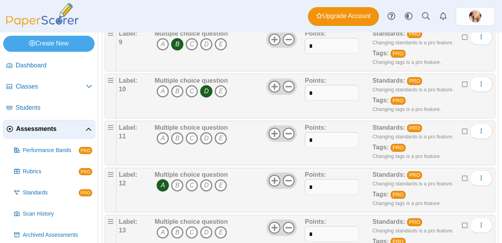
scroll to position [478, 0]
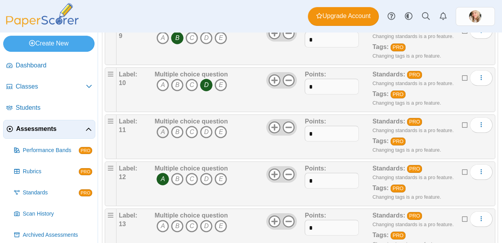
click at [165, 126] on icon "A" at bounding box center [162, 132] width 13 height 13
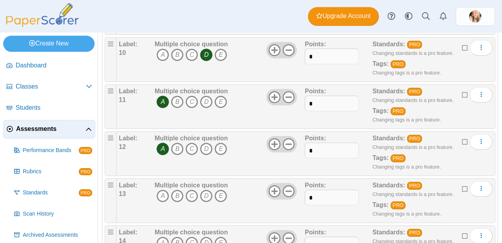
scroll to position [519, 0]
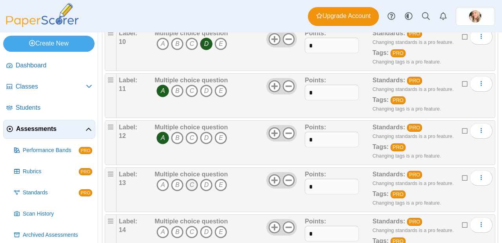
click at [192, 179] on icon "C" at bounding box center [191, 185] width 13 height 13
click at [177, 226] on icon "B" at bounding box center [177, 232] width 13 height 13
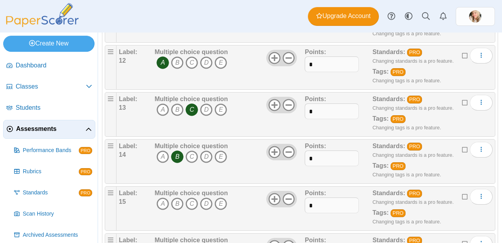
scroll to position [598, 0]
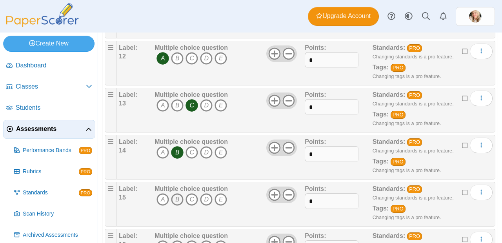
click at [173, 193] on icon "B" at bounding box center [177, 199] width 13 height 13
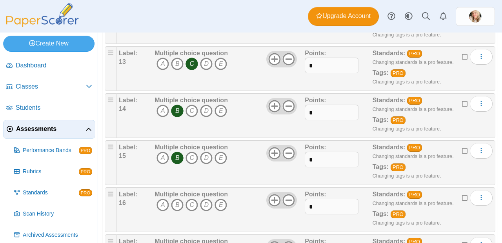
scroll to position [642, 0]
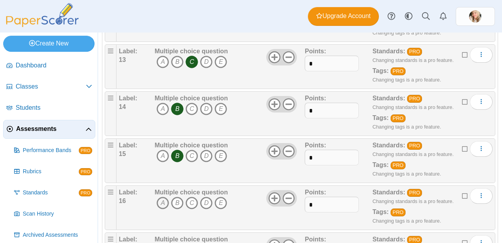
click at [160, 197] on icon "A" at bounding box center [162, 203] width 13 height 13
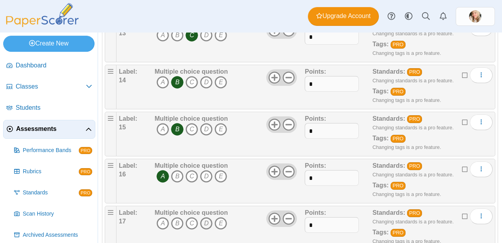
click at [208, 217] on icon "D" at bounding box center [206, 223] width 13 height 13
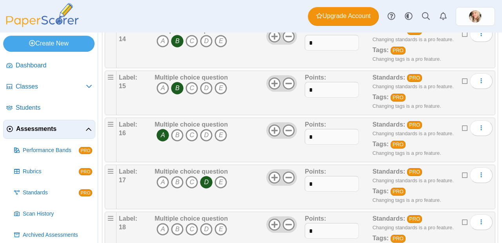
scroll to position [714, 0]
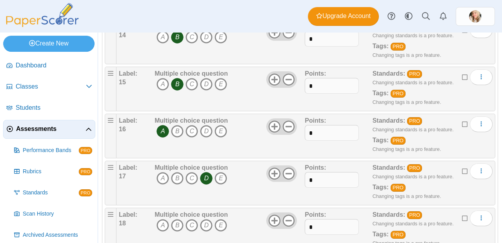
click at [208, 219] on icon "D" at bounding box center [206, 225] width 13 height 13
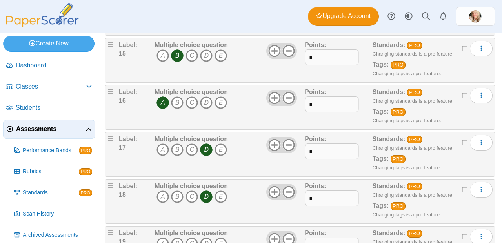
scroll to position [755, 0]
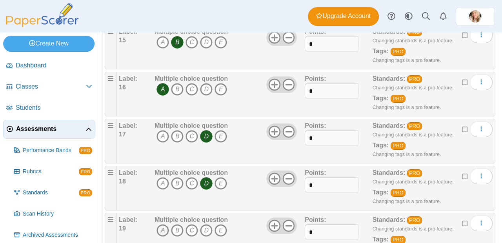
click at [168, 224] on icon "A" at bounding box center [162, 230] width 13 height 13
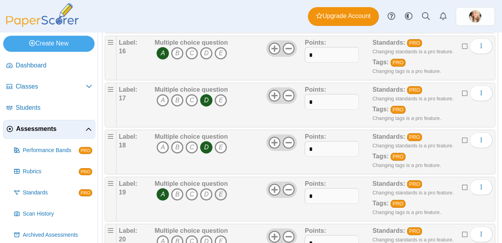
scroll to position [798, 0]
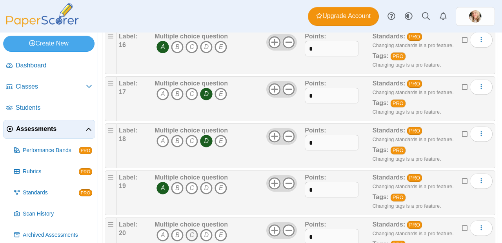
click at [192, 229] on icon "C" at bounding box center [191, 235] width 13 height 13
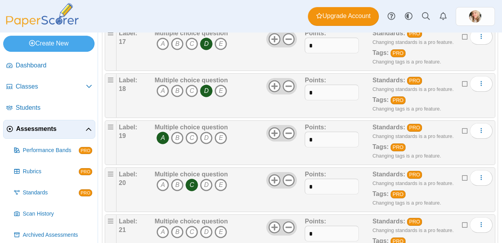
scroll to position [876, 0]
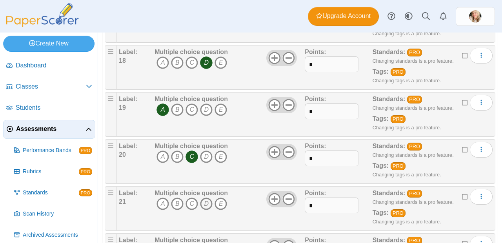
click at [204, 197] on icon "D" at bounding box center [206, 203] width 13 height 13
click at [219, 197] on icon "E" at bounding box center [220, 203] width 13 height 13
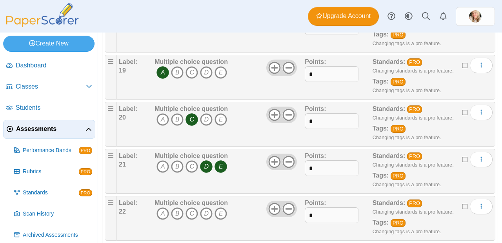
scroll to position [924, 0]
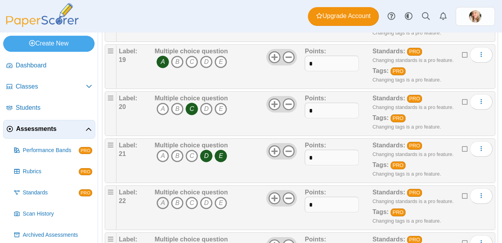
click at [159, 197] on icon "A" at bounding box center [162, 203] width 13 height 13
click at [173, 197] on icon "B" at bounding box center [177, 203] width 13 height 13
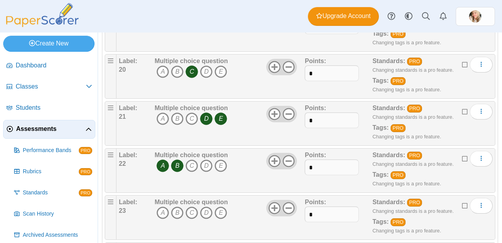
scroll to position [997, 0]
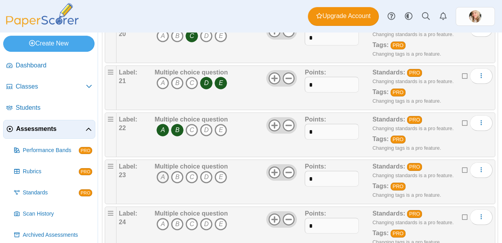
click at [159, 171] on icon "A" at bounding box center [162, 177] width 13 height 13
click at [194, 171] on icon "C" at bounding box center [191, 177] width 13 height 13
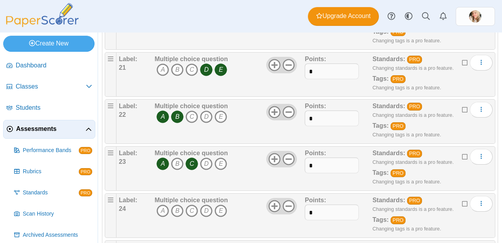
scroll to position [1020, 0]
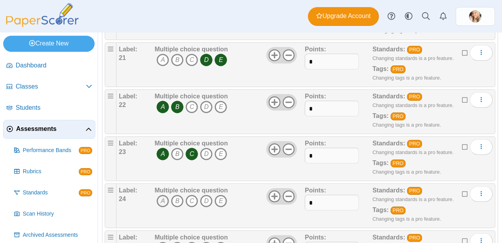
click at [164, 195] on icon "A" at bounding box center [162, 201] width 13 height 13
click at [223, 195] on icon "E" at bounding box center [220, 201] width 13 height 13
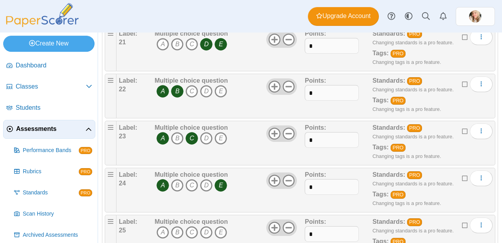
scroll to position [1038, 0]
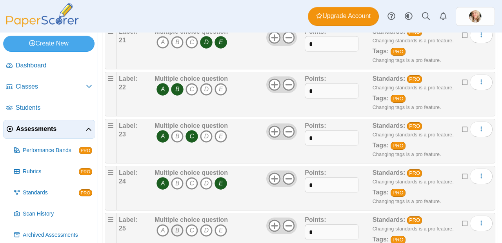
click at [174, 224] on icon "B" at bounding box center [177, 230] width 13 height 13
click at [190, 224] on icon "C" at bounding box center [191, 230] width 13 height 13
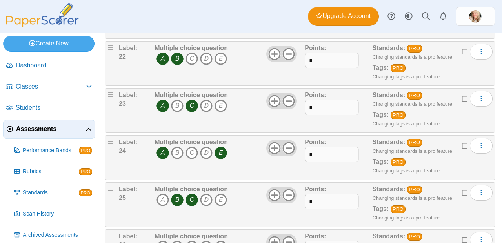
scroll to position [1093, 0]
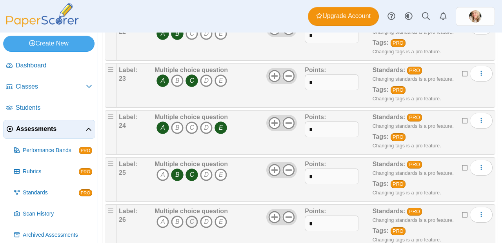
click at [191, 216] on icon "C" at bounding box center [191, 222] width 13 height 13
click at [203, 216] on icon "D" at bounding box center [206, 222] width 13 height 13
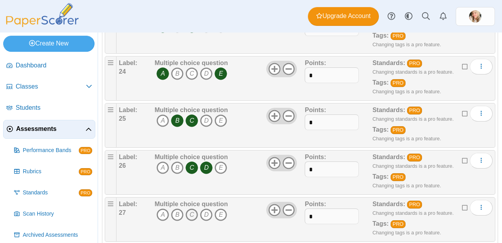
click at [192, 208] on icon "C" at bounding box center [191, 214] width 13 height 13
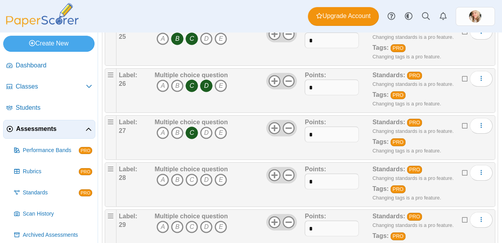
scroll to position [1240, 0]
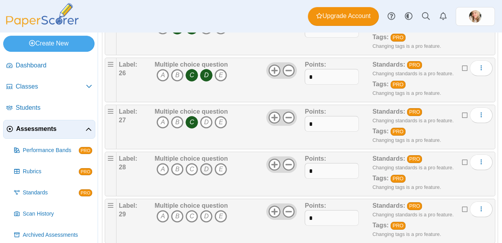
click at [208, 163] on icon "D" at bounding box center [206, 169] width 13 height 13
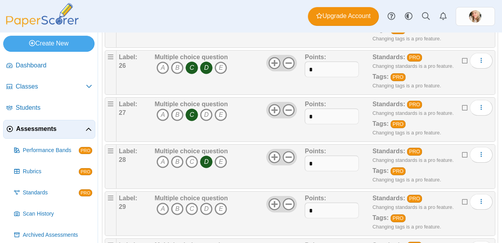
scroll to position [1258, 0]
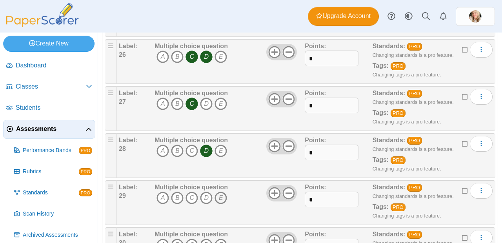
click at [220, 192] on icon "E" at bounding box center [220, 198] width 13 height 13
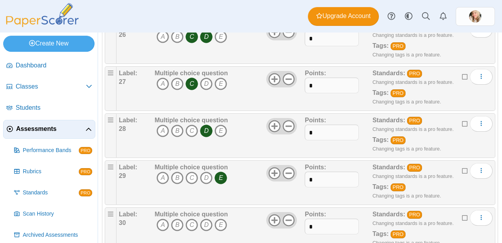
scroll to position [1271, 0]
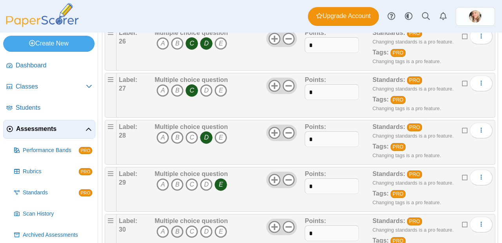
click at [177, 225] on icon "B" at bounding box center [177, 231] width 13 height 13
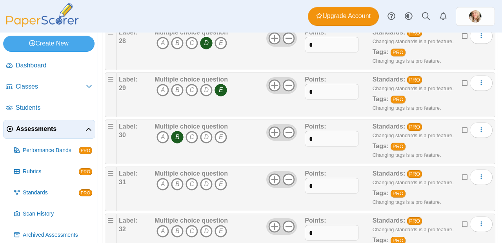
scroll to position [1366, 0]
click at [163, 177] on icon "A" at bounding box center [162, 183] width 13 height 13
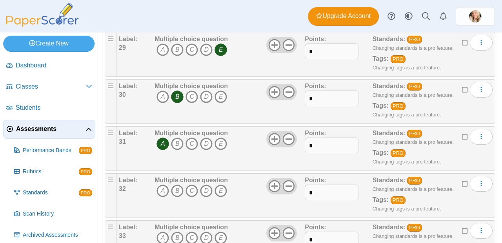
scroll to position [1410, 0]
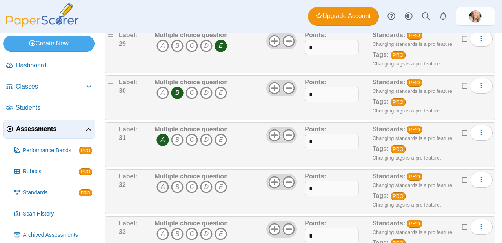
click at [160, 181] on icon "A" at bounding box center [162, 187] width 13 height 13
click at [204, 181] on icon "D" at bounding box center [206, 187] width 13 height 13
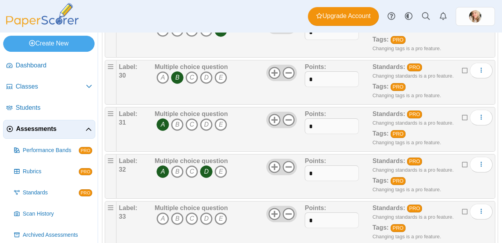
scroll to position [1439, 0]
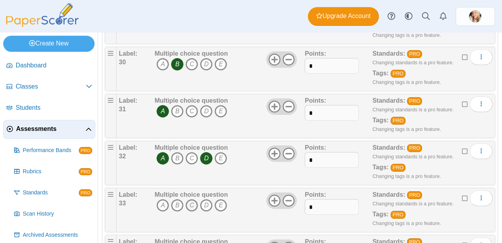
click at [191, 199] on icon "C" at bounding box center [191, 205] width 13 height 13
click at [216, 199] on icon "E" at bounding box center [220, 205] width 13 height 13
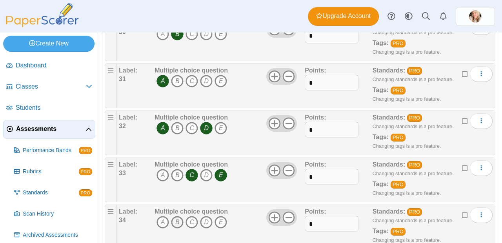
scroll to position [1469, 0]
click at [174, 216] on icon "B" at bounding box center [177, 222] width 13 height 13
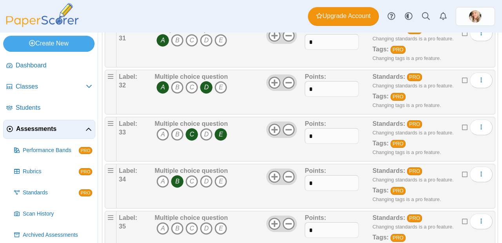
scroll to position [1510, 0]
click at [164, 222] on icon "A" at bounding box center [162, 228] width 13 height 13
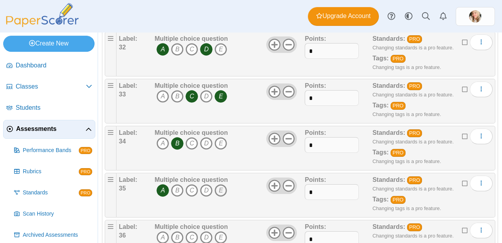
scroll to position [1551, 0]
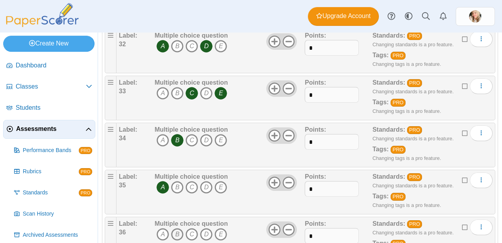
click at [177, 228] on icon "B" at bounding box center [177, 234] width 13 height 13
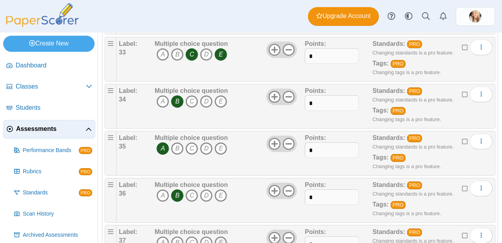
scroll to position [1591, 0]
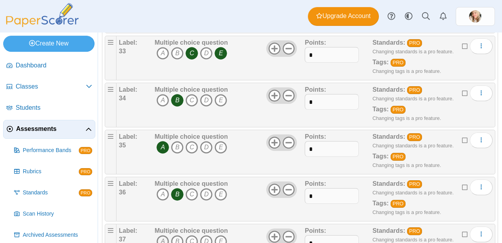
click at [161, 235] on icon "A" at bounding box center [162, 241] width 13 height 13
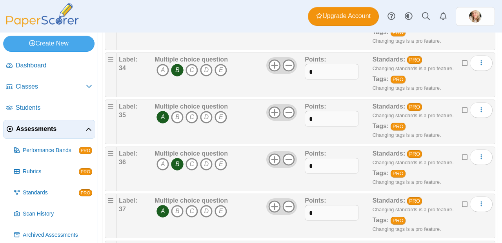
scroll to position [1629, 0]
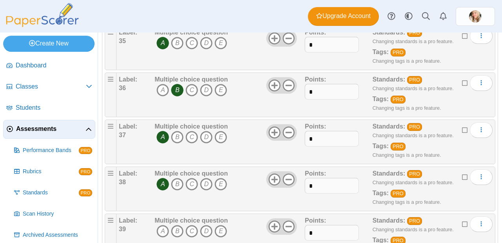
scroll to position [1697, 0]
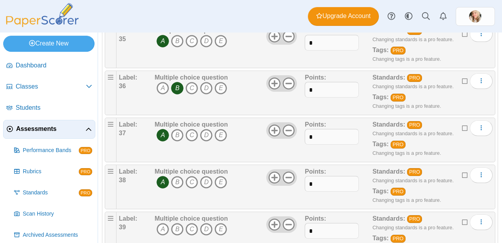
click at [175, 214] on div "Multiple choice question A B C D E" at bounding box center [190, 233] width 73 height 39
click at [176, 223] on icon "B" at bounding box center [177, 229] width 13 height 13
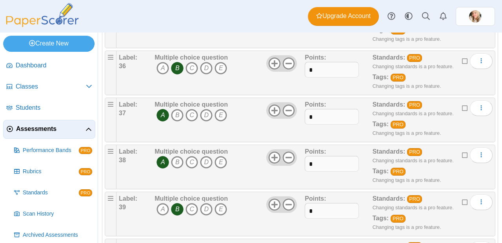
scroll to position [1756, 0]
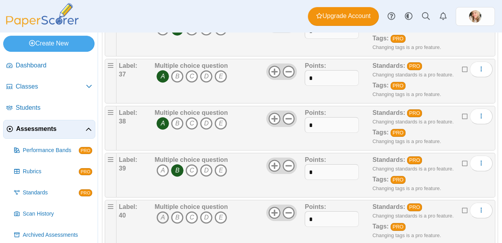
click at [162, 211] on icon "A" at bounding box center [162, 217] width 13 height 13
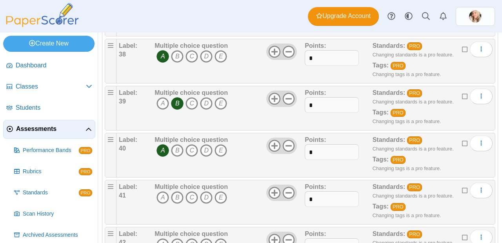
scroll to position [1830, 0]
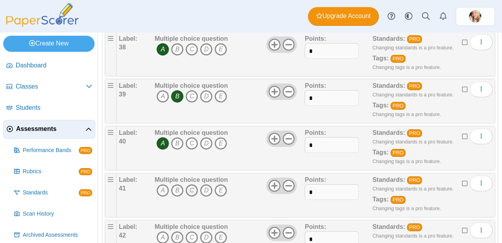
click at [190, 184] on icon "C" at bounding box center [191, 190] width 13 height 13
click at [194, 231] on icon "C" at bounding box center [191, 237] width 13 height 13
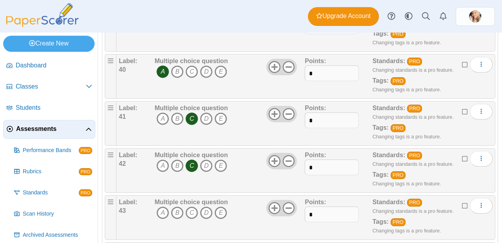
scroll to position [1935, 0]
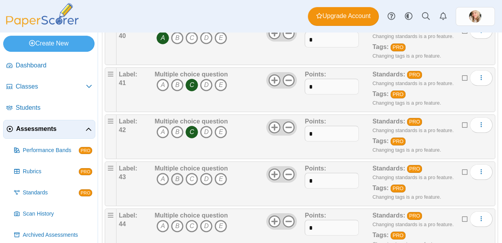
drag, startPoint x: 171, startPoint y: 158, endPoint x: 176, endPoint y: 163, distance: 7.8
click at [172, 173] on icon "B" at bounding box center [177, 179] width 13 height 13
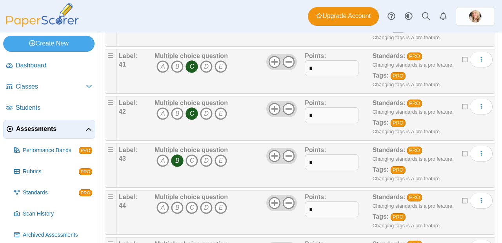
scroll to position [1958, 0]
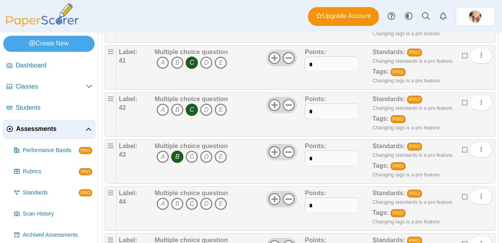
click at [191, 197] on icon "C" at bounding box center [191, 203] width 13 height 13
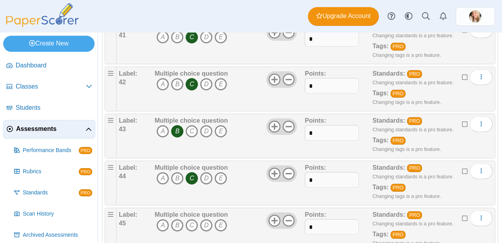
scroll to position [1986, 0]
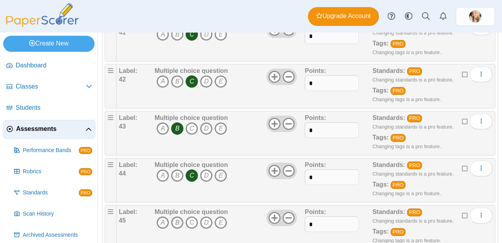
click at [176, 216] on icon "B" at bounding box center [177, 222] width 13 height 13
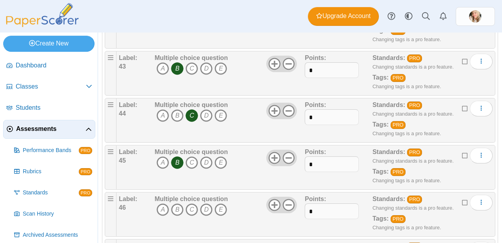
scroll to position [2051, 0]
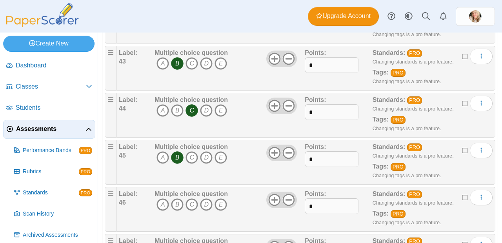
click at [199, 198] on span "A B C D E" at bounding box center [190, 205] width 73 height 14
click at [202, 198] on icon "D" at bounding box center [206, 204] width 13 height 13
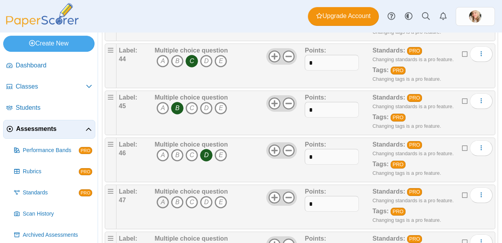
click at [165, 196] on icon "A" at bounding box center [162, 202] width 13 height 13
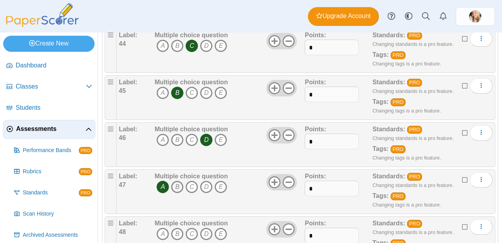
scroll to position [2108, 0]
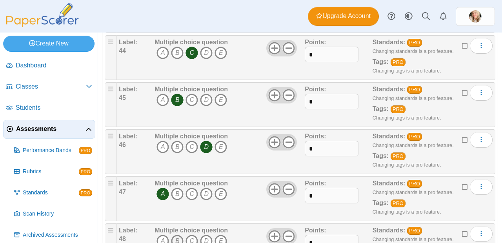
click at [175, 235] on icon "B" at bounding box center [177, 241] width 13 height 13
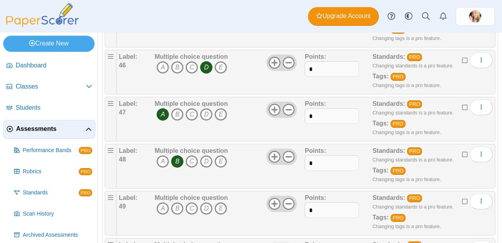
scroll to position [2189, 0]
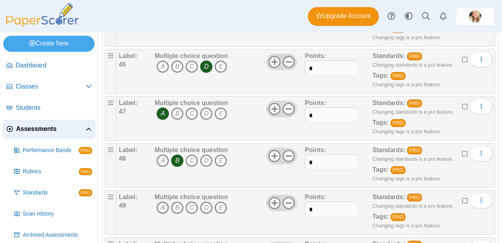
click at [163, 201] on icon "A" at bounding box center [162, 207] width 13 height 13
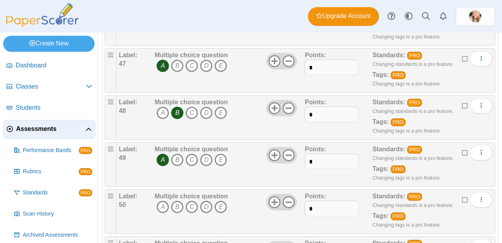
scroll to position [2237, 0]
click at [193, 201] on icon "C" at bounding box center [191, 207] width 13 height 13
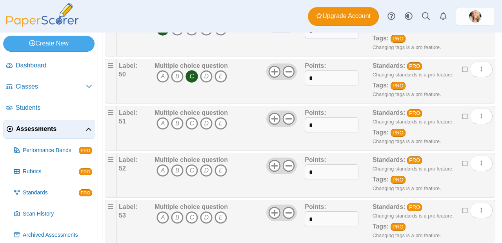
scroll to position [2351, 0]
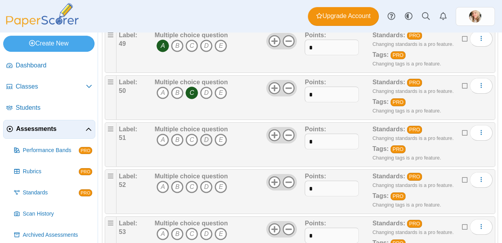
click at [208, 134] on icon "D" at bounding box center [206, 140] width 13 height 13
click at [178, 181] on icon "B" at bounding box center [177, 187] width 13 height 13
click at [177, 228] on icon "B" at bounding box center [177, 234] width 13 height 13
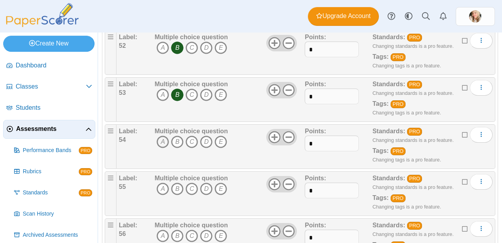
click at [163, 136] on icon "A" at bounding box center [162, 142] width 13 height 13
click at [205, 183] on icon "D" at bounding box center [206, 189] width 13 height 13
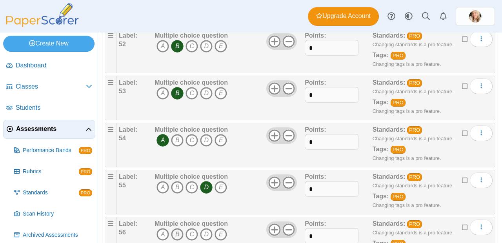
scroll to position [2491, 0]
click at [180, 228] on icon "B" at bounding box center [177, 234] width 13 height 13
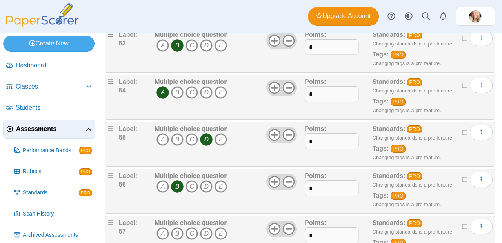
scroll to position [2539, 0]
click at [161, 227] on icon "A" at bounding box center [162, 233] width 13 height 13
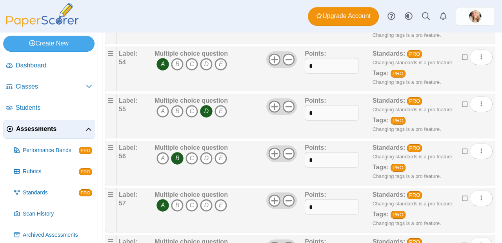
scroll to position [2574, 0]
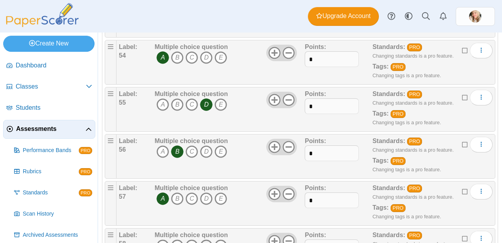
click at [206, 239] on icon "D" at bounding box center [206, 245] width 13 height 13
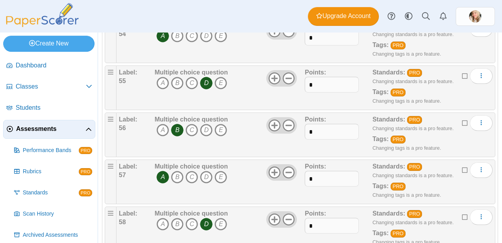
scroll to position [2637, 0]
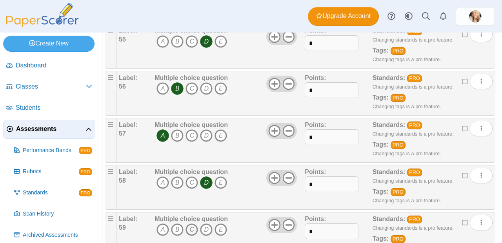
click at [191, 223] on icon "C" at bounding box center [191, 229] width 13 height 13
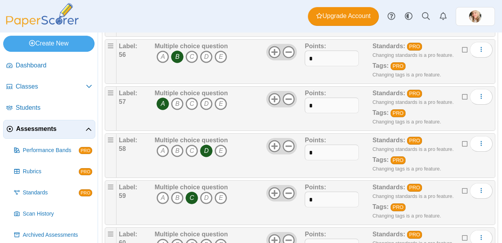
scroll to position [2682, 0]
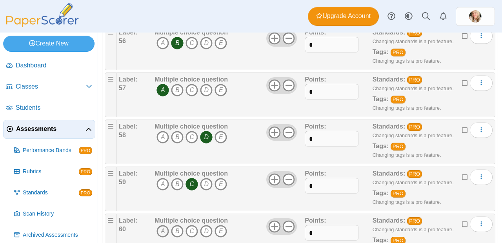
click at [162, 225] on icon "A" at bounding box center [162, 231] width 13 height 13
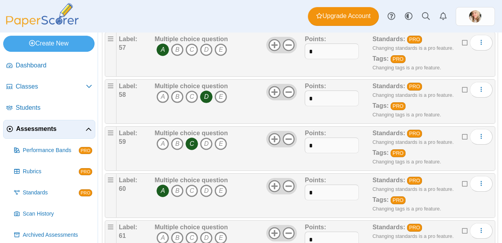
scroll to position [2724, 0]
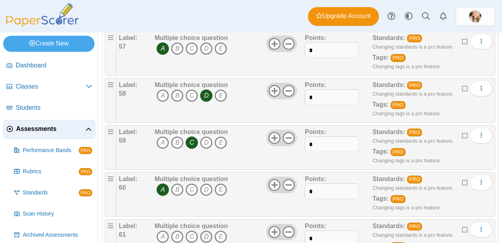
click at [204, 230] on icon "D" at bounding box center [206, 236] width 13 height 13
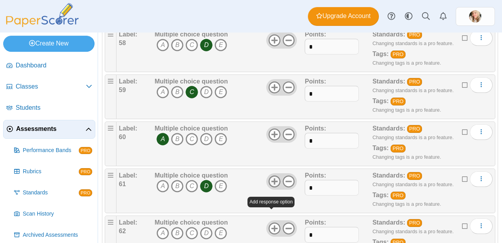
scroll to position [2776, 0]
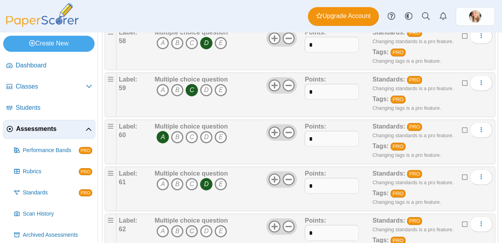
click at [195, 225] on icon "C" at bounding box center [191, 231] width 13 height 13
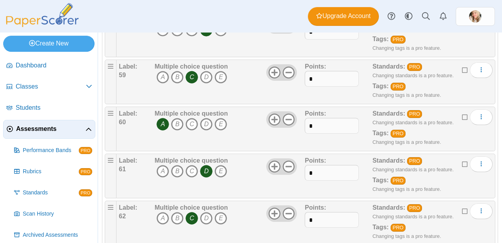
scroll to position [2826, 0]
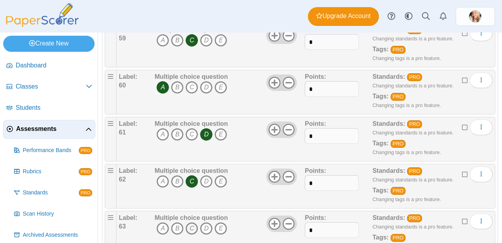
click at [195, 222] on icon "C" at bounding box center [191, 228] width 13 height 13
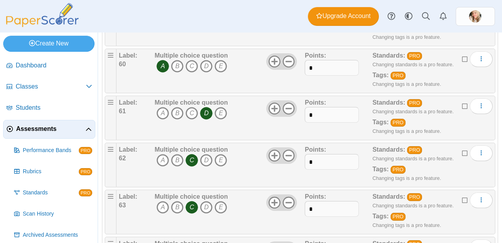
scroll to position [2865, 0]
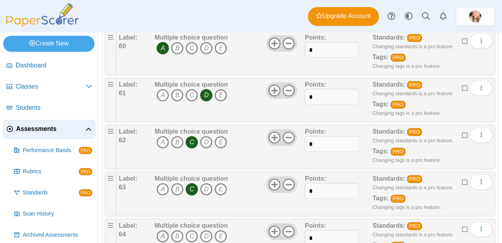
click at [164, 230] on icon "A" at bounding box center [162, 236] width 13 height 13
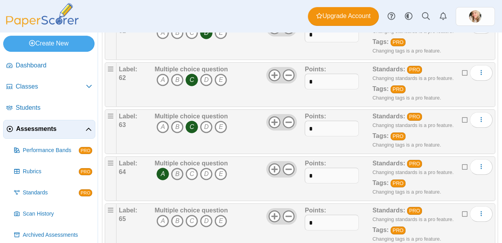
scroll to position [2928, 0]
click at [210, 215] on icon "D" at bounding box center [206, 221] width 13 height 13
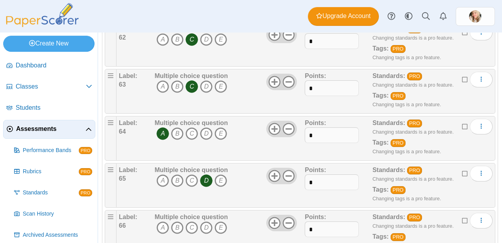
scroll to position [2979, 0]
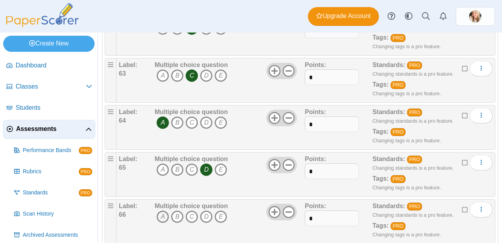
click at [161, 210] on icon "A" at bounding box center [162, 216] width 13 height 13
click at [203, 210] on icon "D" at bounding box center [206, 216] width 13 height 13
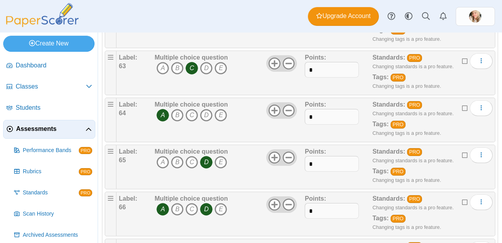
scroll to position [3022, 0]
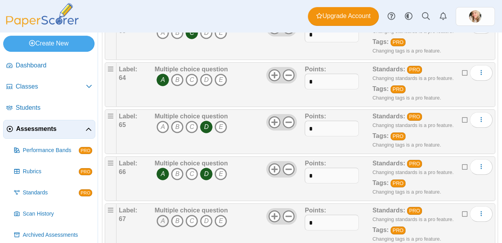
click at [159, 215] on icon "A" at bounding box center [162, 221] width 13 height 13
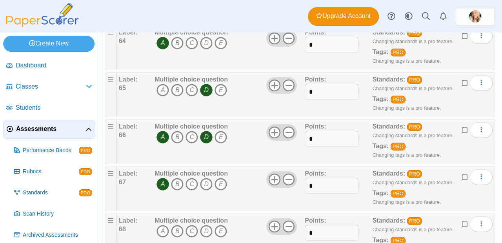
scroll to position [3073, 0]
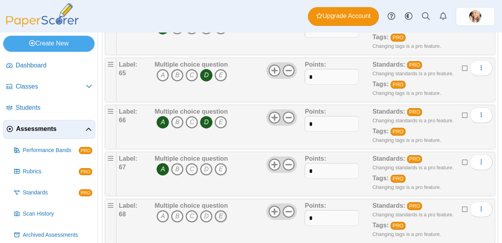
click at [220, 210] on icon "E" at bounding box center [220, 216] width 13 height 13
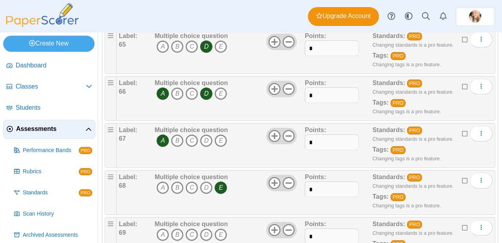
scroll to position [3103, 0]
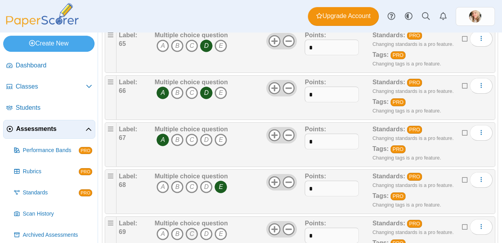
click at [194, 228] on icon "C" at bounding box center [191, 234] width 13 height 13
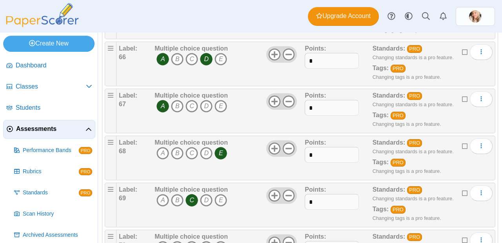
scroll to position [3142, 0]
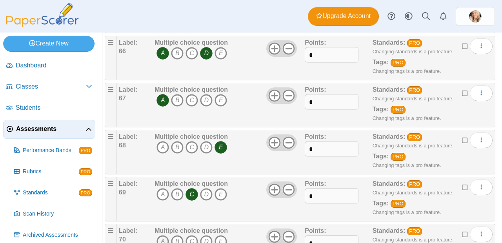
click at [162, 235] on icon "A" at bounding box center [162, 241] width 13 height 13
click at [217, 235] on icon "E" at bounding box center [220, 241] width 13 height 13
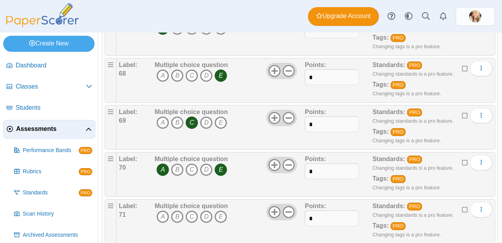
scroll to position [3214, 0]
click at [188, 210] on icon "C" at bounding box center [191, 216] width 13 height 13
click at [206, 210] on icon "D" at bounding box center [206, 216] width 13 height 13
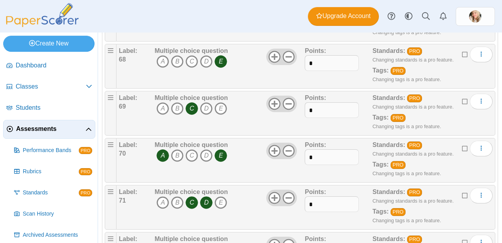
scroll to position [3235, 0]
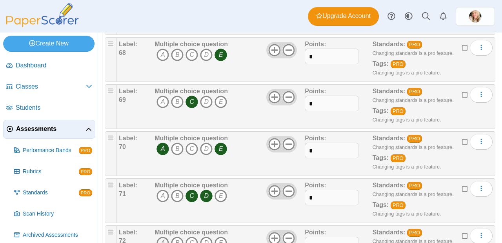
click at [160, 237] on icon "A" at bounding box center [162, 243] width 13 height 13
click at [188, 237] on icon "C" at bounding box center [191, 243] width 13 height 13
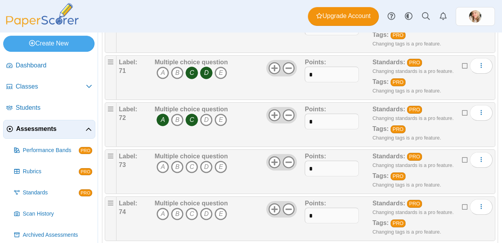
scroll to position [3365, 0]
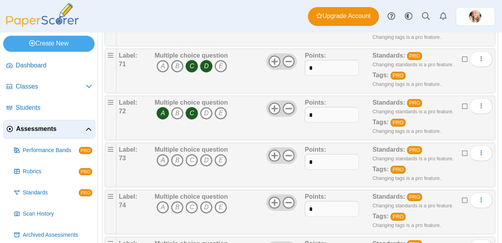
click at [161, 154] on icon "A" at bounding box center [162, 160] width 13 height 13
click at [177, 154] on icon "B" at bounding box center [177, 160] width 13 height 13
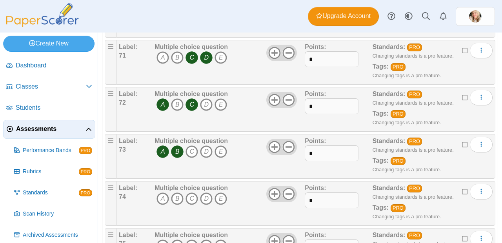
scroll to position [3382, 0]
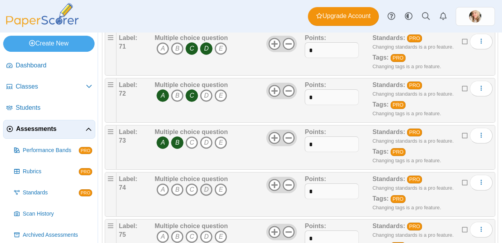
click at [207, 183] on icon "D" at bounding box center [206, 189] width 13 height 13
click at [173, 230] on icon "B" at bounding box center [177, 236] width 13 height 13
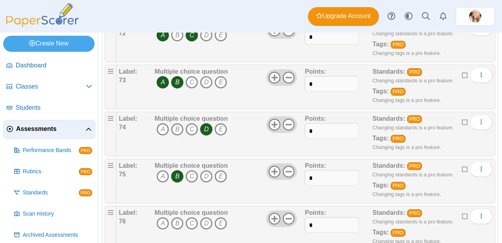
scroll to position [3441, 0]
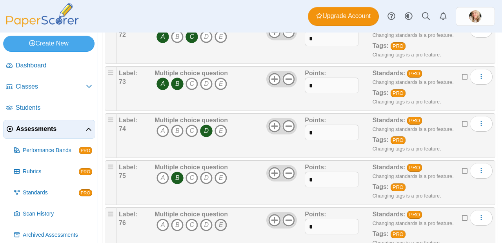
click at [224, 219] on icon "E" at bounding box center [220, 225] width 13 height 13
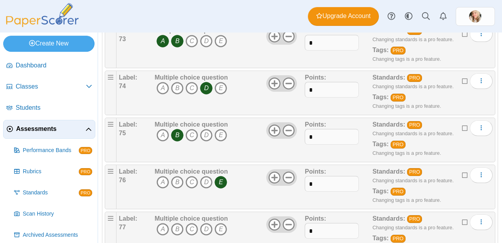
scroll to position [3484, 0]
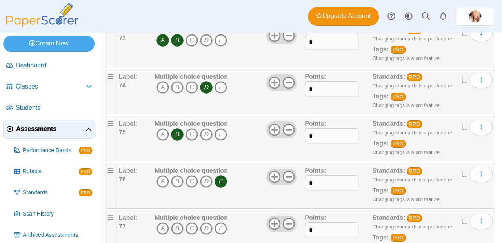
click at [173, 222] on icon "B" at bounding box center [177, 228] width 13 height 13
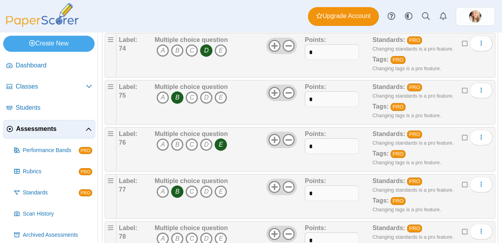
scroll to position [3523, 0]
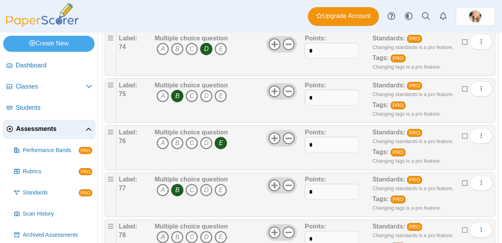
click at [163, 231] on icon "A" at bounding box center [162, 237] width 13 height 13
click at [221, 231] on icon "E" at bounding box center [220, 237] width 13 height 13
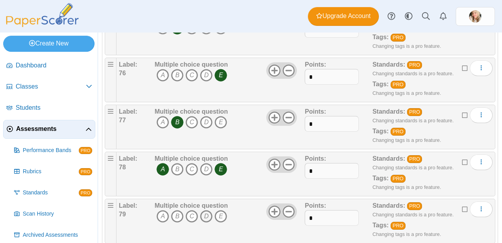
scroll to position [3603, 0]
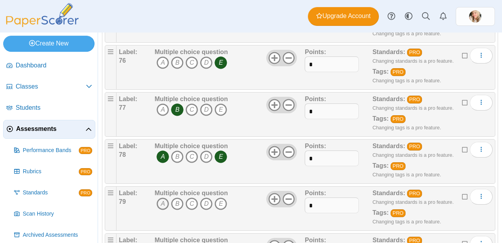
click at [156, 197] on icon "A" at bounding box center [162, 203] width 13 height 13
click at [189, 197] on icon "C" at bounding box center [191, 203] width 13 height 13
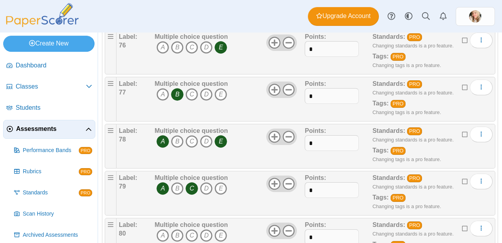
scroll to position [3655, 0]
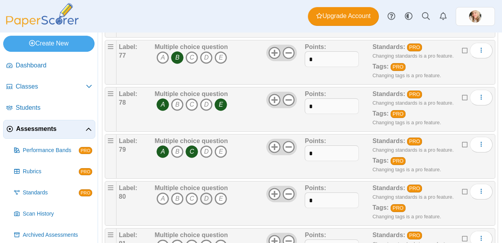
click at [208, 192] on icon "D" at bounding box center [206, 198] width 13 height 13
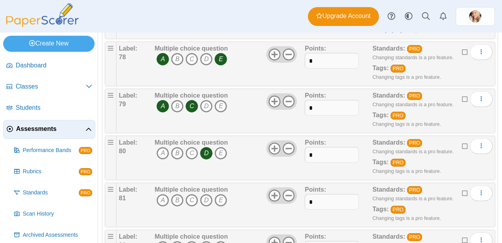
scroll to position [3702, 0]
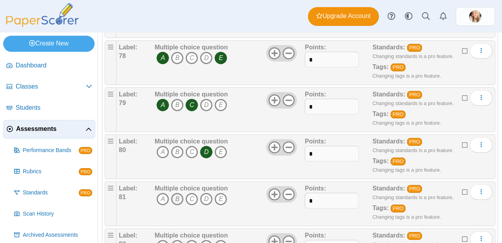
click at [179, 193] on icon "B" at bounding box center [177, 199] width 13 height 13
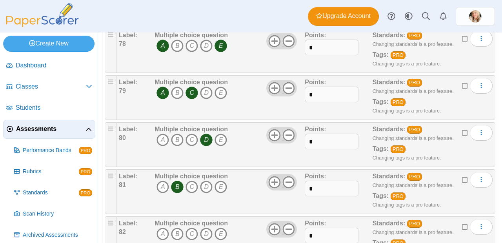
scroll to position [3716, 0]
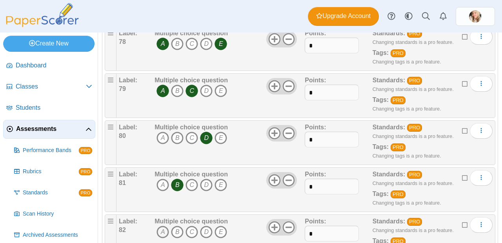
click at [163, 226] on icon "A" at bounding box center [162, 232] width 13 height 13
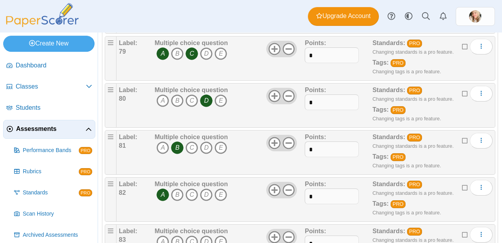
scroll to position [3771, 0]
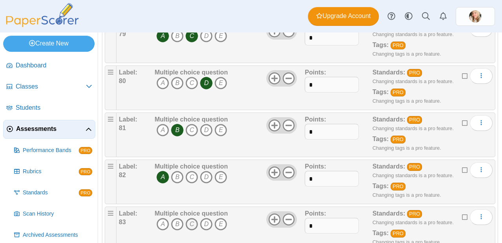
click at [188, 218] on icon "C" at bounding box center [191, 224] width 13 height 13
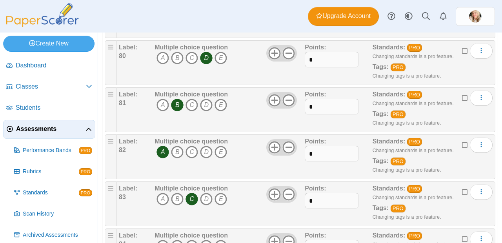
scroll to position [3810, 0]
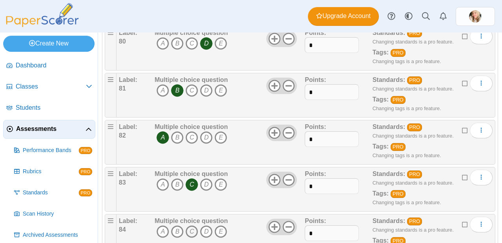
click at [195, 225] on icon "C" at bounding box center [191, 231] width 13 height 13
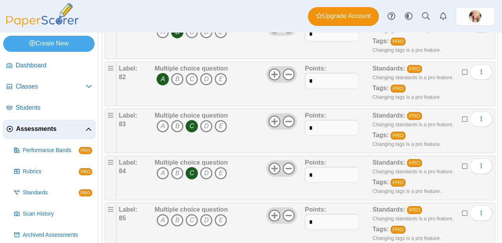
scroll to position [3876, 0]
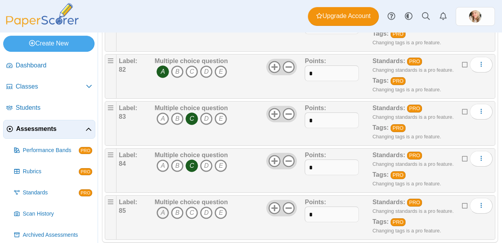
click at [158, 206] on icon "A" at bounding box center [162, 212] width 13 height 13
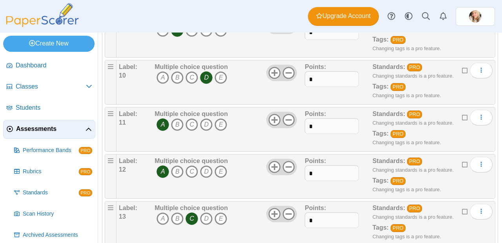
scroll to position [0, 0]
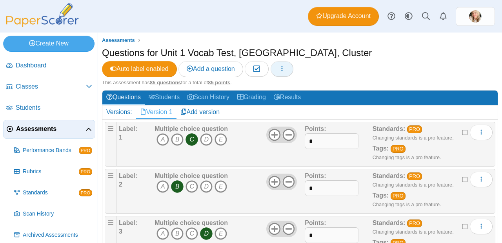
click at [293, 61] on button "button" at bounding box center [281, 69] width 23 height 16
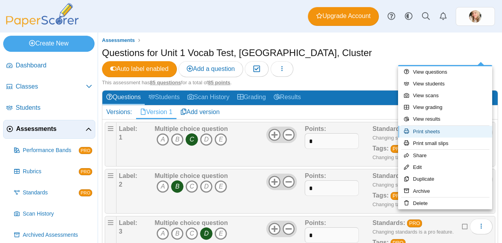
click at [440, 132] on link "Print sheets" at bounding box center [445, 132] width 94 height 12
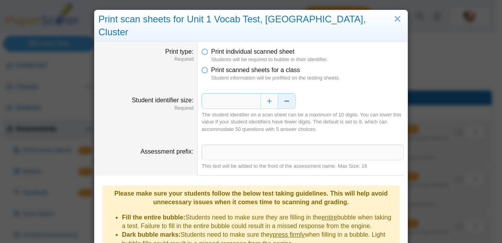
click at [281, 93] on button "Decrease" at bounding box center [287, 101] width 18 height 16
type input "*"
click at [318, 93] on div "*" at bounding box center [302, 101] width 202 height 16
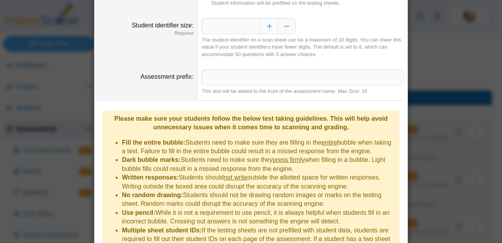
scroll to position [117, 0]
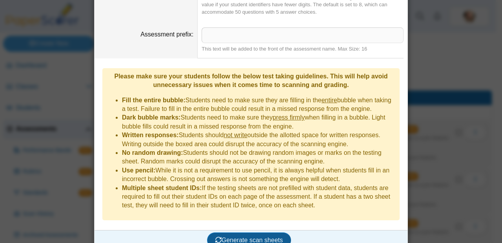
click at [261, 235] on button "Generate scan sheets" at bounding box center [249, 240] width 84 height 16
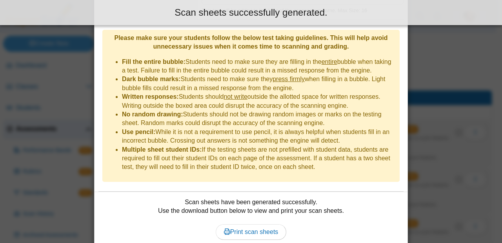
scroll to position [180, 0]
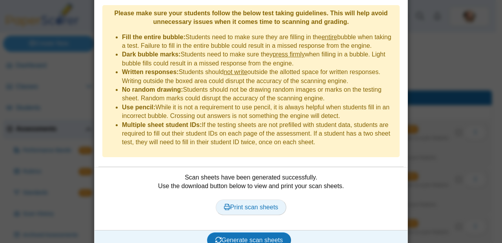
click at [232, 199] on link "Print scan sheets" at bounding box center [251, 207] width 71 height 16
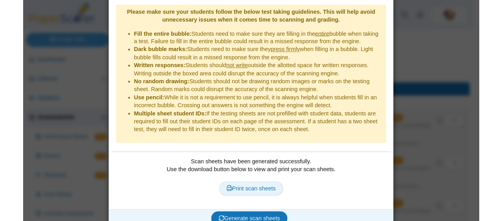
scroll to position [0, 0]
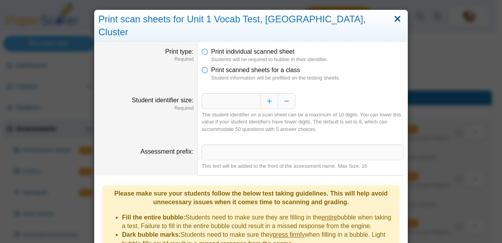
click at [393, 18] on link "Close" at bounding box center [397, 19] width 12 height 13
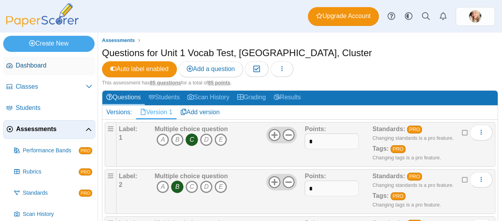
click at [37, 65] on span "Dashboard" at bounding box center [54, 65] width 76 height 9
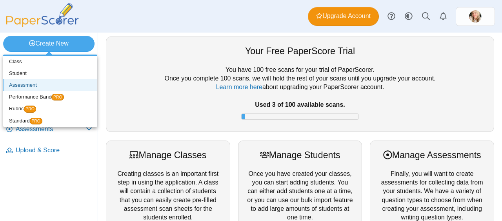
click at [39, 83] on link "Assessment" at bounding box center [50, 85] width 94 height 12
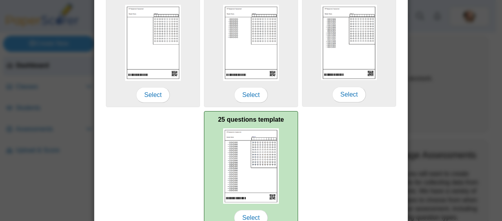
scroll to position [208, 0]
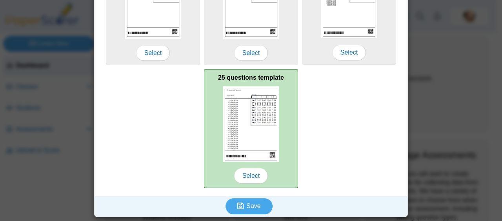
click at [238, 105] on img at bounding box center [251, 123] width 56 height 75
click at [254, 179] on span "Select" at bounding box center [251, 176] width 34 height 16
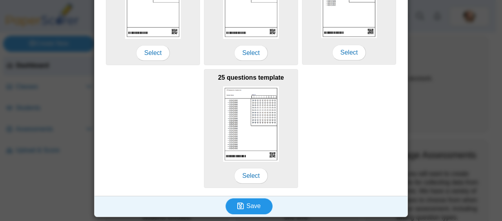
click at [250, 208] on span "Save" at bounding box center [253, 205] width 14 height 7
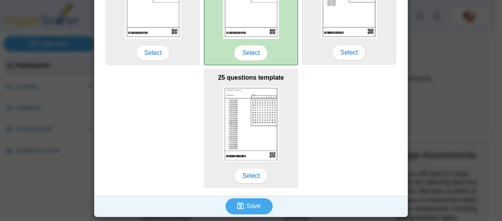
scroll to position [0, 0]
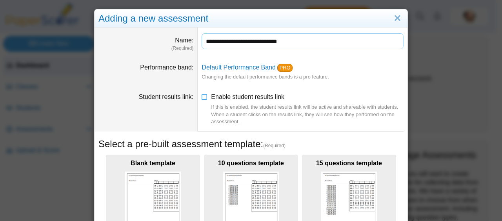
click at [263, 43] on input "**********" at bounding box center [302, 41] width 202 height 16
type input "**********"
click at [343, 74] on dd "Default Performance Band PRO Changing the default performance bands is a pro fe…" at bounding box center [302, 71] width 210 height 29
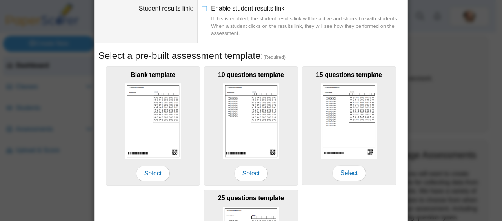
scroll to position [208, 0]
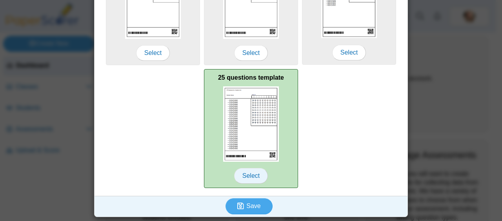
click at [246, 176] on span "Select" at bounding box center [251, 176] width 34 height 16
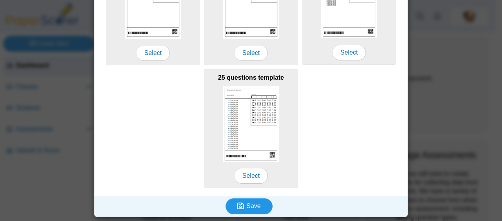
click at [254, 210] on button "Save" at bounding box center [248, 206] width 47 height 16
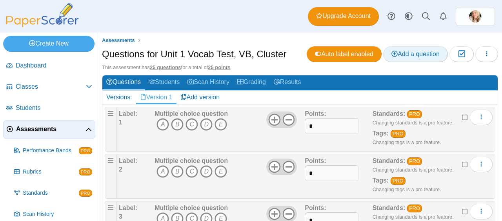
click at [406, 53] on span "Add a question" at bounding box center [415, 54] width 48 height 7
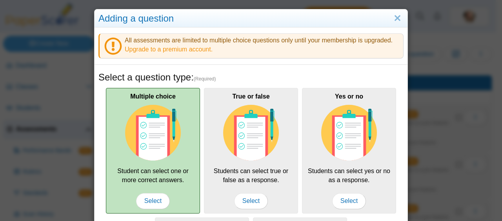
scroll to position [134, 0]
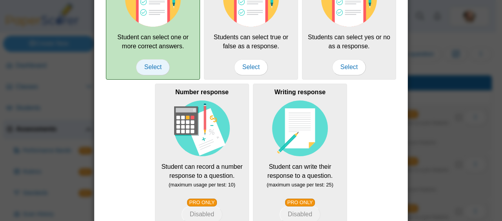
click at [149, 70] on span "Select" at bounding box center [153, 67] width 34 height 16
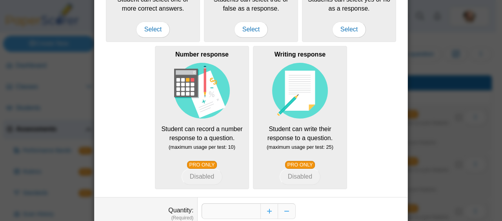
scroll to position [217, 0]
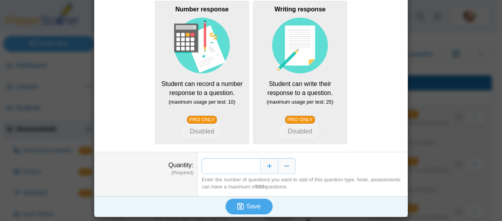
drag, startPoint x: 252, startPoint y: 163, endPoint x: 223, endPoint y: 161, distance: 28.7
click at [223, 161] on input "*" at bounding box center [230, 166] width 59 height 16
type input "**"
click at [253, 206] on span "Save" at bounding box center [253, 206] width 14 height 7
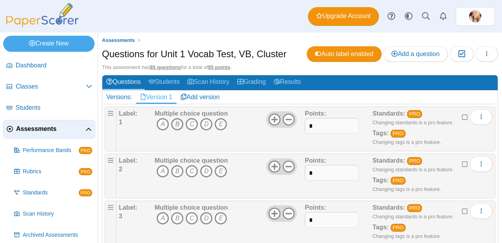
click at [179, 121] on icon "B" at bounding box center [177, 124] width 13 height 13
click at [159, 172] on icon "A" at bounding box center [162, 171] width 13 height 13
click at [483, 56] on icon "button" at bounding box center [486, 54] width 6 height 6
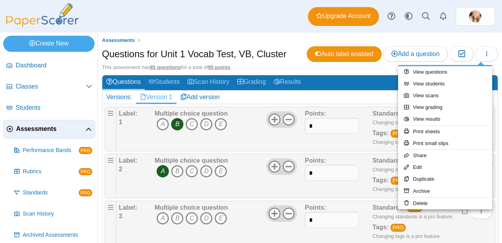
click at [391, 37] on ul "Assessments" at bounding box center [300, 40] width 396 height 8
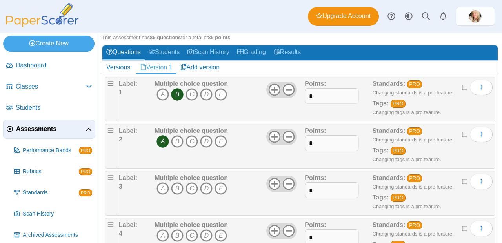
scroll to position [38, 0]
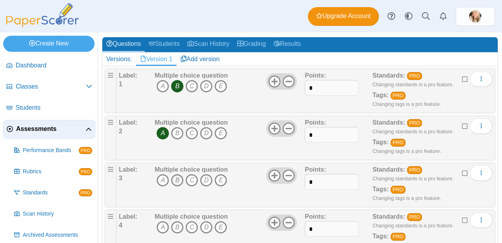
click at [179, 179] on icon "B" at bounding box center [177, 180] width 13 height 13
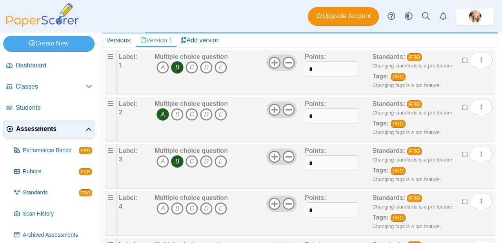
scroll to position [95, 0]
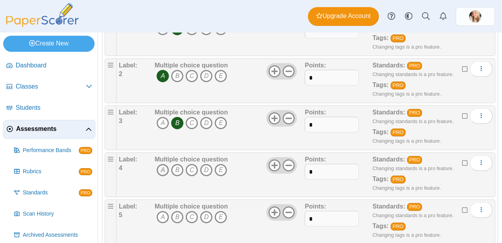
click at [166, 170] on icon "A" at bounding box center [162, 170] width 13 height 13
click at [164, 217] on icon "A" at bounding box center [162, 217] width 13 height 13
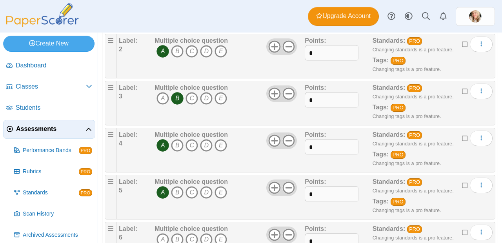
scroll to position [163, 0]
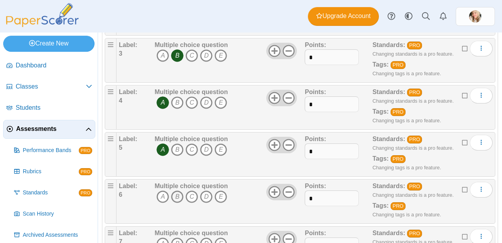
click at [176, 197] on icon "B" at bounding box center [177, 196] width 13 height 13
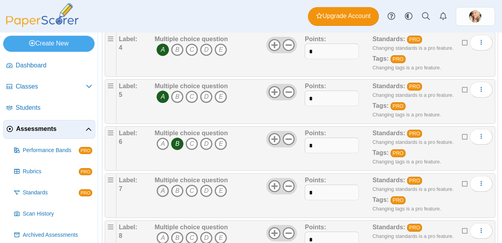
click at [159, 187] on icon "A" at bounding box center [162, 191] width 13 height 13
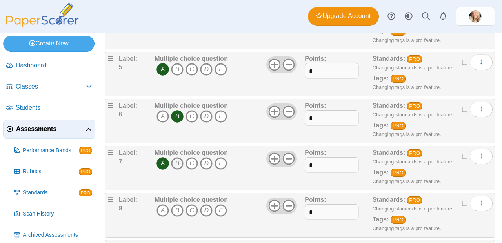
scroll to position [254, 0]
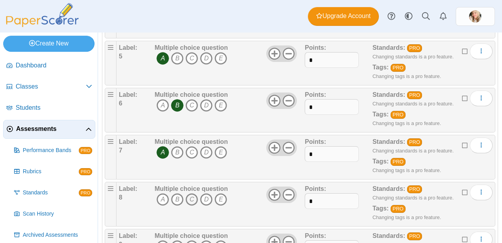
click at [194, 201] on icon "C" at bounding box center [191, 199] width 13 height 13
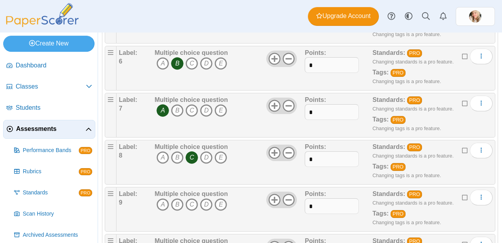
scroll to position [299, 0]
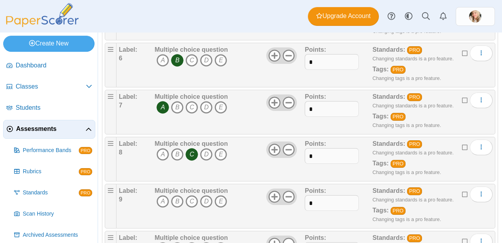
click at [194, 201] on icon "C" at bounding box center [191, 201] width 13 height 13
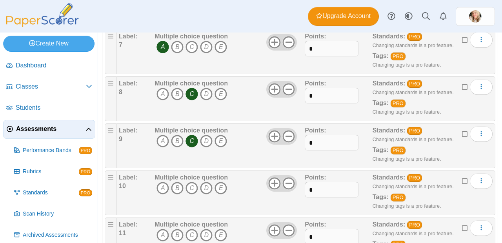
scroll to position [364, 0]
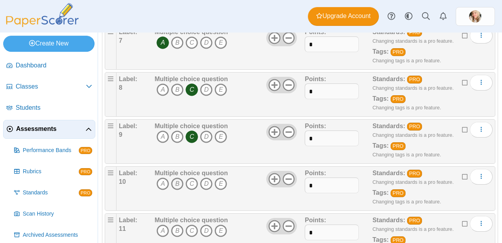
click at [177, 185] on icon "B" at bounding box center [177, 183] width 13 height 13
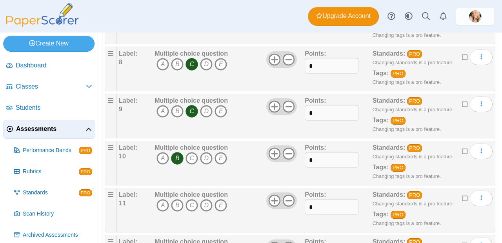
scroll to position [389, 0]
click at [194, 203] on icon "C" at bounding box center [191, 205] width 13 height 13
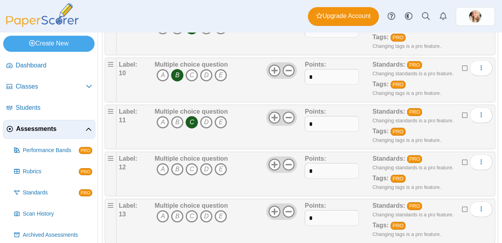
scroll to position [473, 0]
click at [177, 169] on icon "B" at bounding box center [177, 169] width 13 height 13
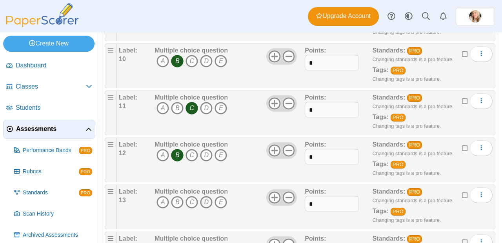
click at [209, 201] on icon "D" at bounding box center [206, 202] width 13 height 13
click at [225, 203] on icon "E" at bounding box center [220, 202] width 13 height 13
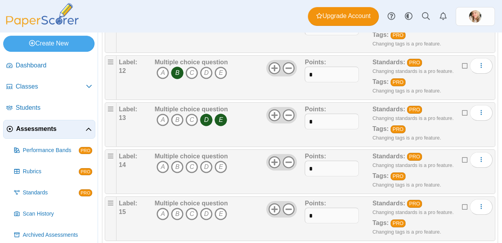
scroll to position [574, 0]
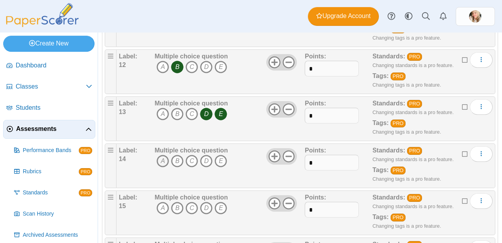
click at [159, 159] on icon "A" at bounding box center [162, 161] width 13 height 13
click at [178, 161] on icon "B" at bounding box center [177, 161] width 13 height 13
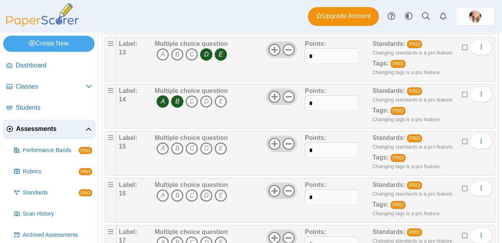
scroll to position [636, 0]
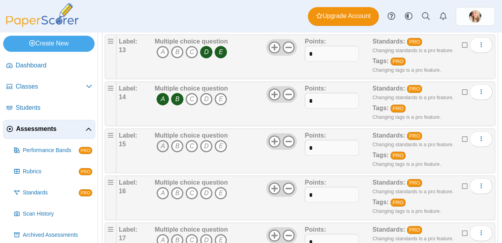
click at [164, 146] on icon "A" at bounding box center [162, 146] width 13 height 13
click at [190, 146] on icon "C" at bounding box center [191, 146] width 13 height 13
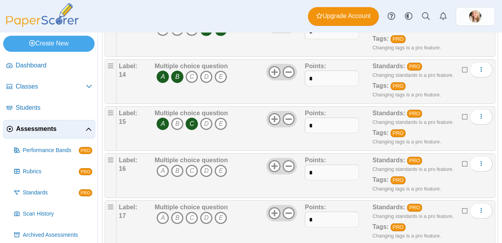
scroll to position [661, 0]
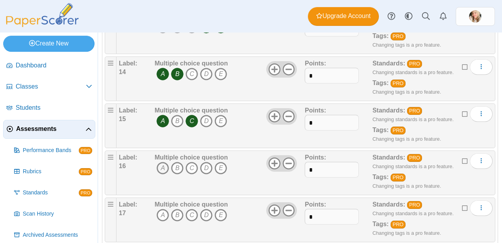
click at [165, 168] on icon "A" at bounding box center [162, 168] width 13 height 13
click at [219, 169] on icon "E" at bounding box center [220, 168] width 13 height 13
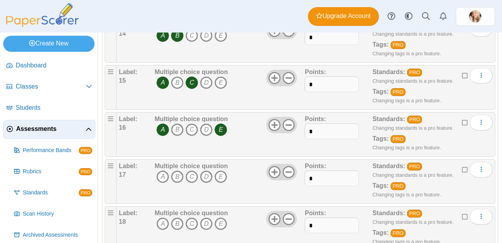
scroll to position [752, 0]
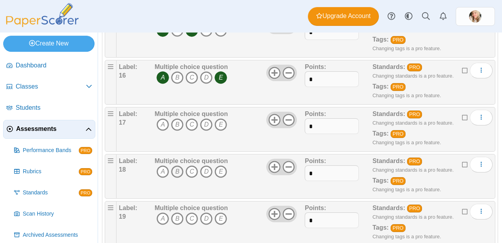
click at [173, 173] on icon "B" at bounding box center [177, 171] width 13 height 13
click at [196, 171] on icon "C" at bounding box center [191, 171] width 13 height 13
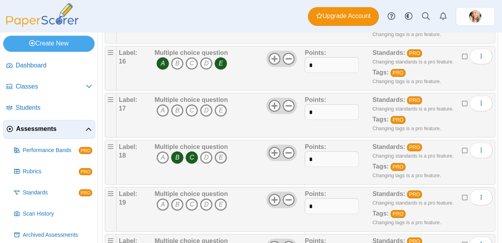
scroll to position [741, 0]
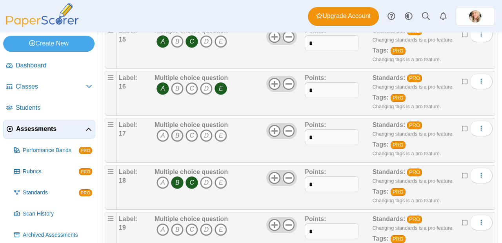
click at [177, 134] on icon "B" at bounding box center [177, 135] width 13 height 13
click at [187, 134] on icon "C" at bounding box center [191, 135] width 13 height 13
click at [182, 182] on icon "B" at bounding box center [177, 182] width 13 height 13
click at [190, 182] on icon "C" at bounding box center [191, 182] width 13 height 13
click at [193, 182] on icon "C" at bounding box center [191, 182] width 13 height 13
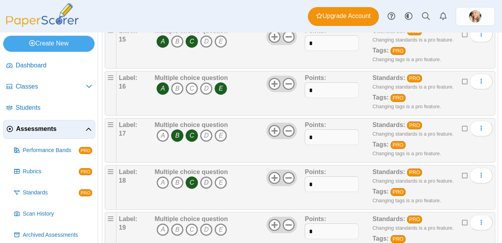
click at [204, 183] on icon "D" at bounding box center [206, 182] width 13 height 13
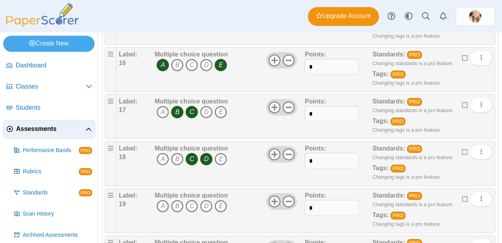
scroll to position [771, 0]
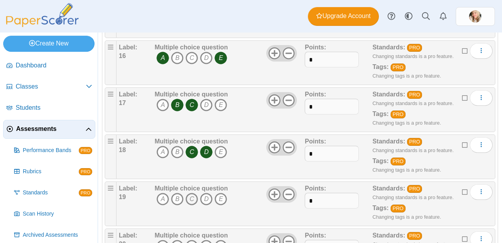
click at [194, 200] on icon "C" at bounding box center [191, 199] width 13 height 13
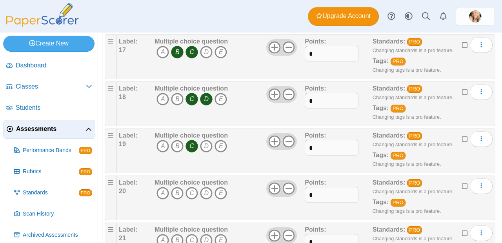
scroll to position [828, 0]
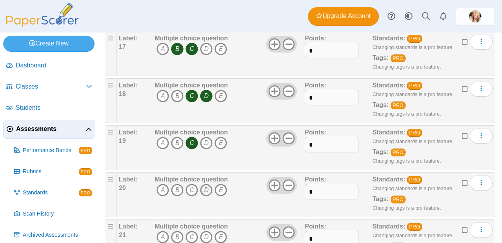
click at [202, 191] on icon "D" at bounding box center [206, 190] width 13 height 13
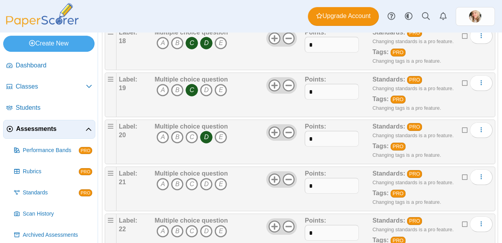
scroll to position [898, 0]
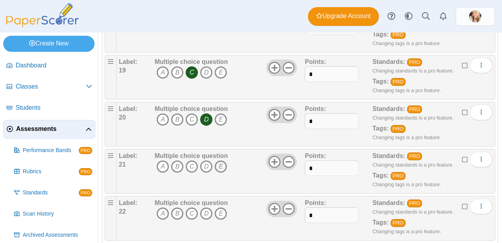
click at [222, 163] on icon "E" at bounding box center [220, 166] width 13 height 13
click at [178, 212] on icon "B" at bounding box center [177, 213] width 13 height 13
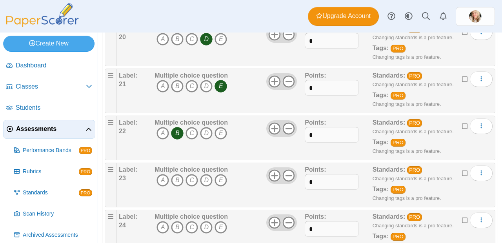
scroll to position [979, 0]
click at [163, 179] on icon "A" at bounding box center [162, 180] width 13 height 13
click at [160, 220] on icon "A" at bounding box center [162, 227] width 13 height 13
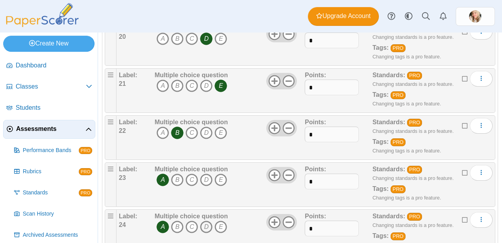
click at [209, 220] on icon "D" at bounding box center [206, 227] width 13 height 13
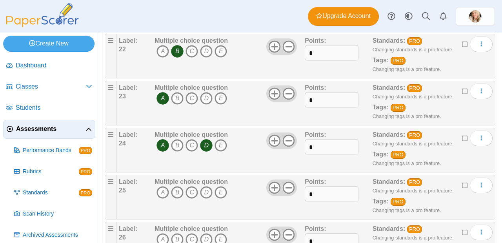
scroll to position [1061, 0]
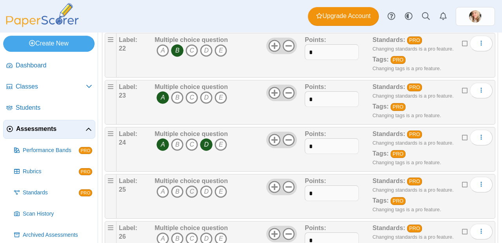
click at [192, 194] on icon "C" at bounding box center [191, 191] width 13 height 13
click at [217, 192] on icon "E" at bounding box center [220, 191] width 13 height 13
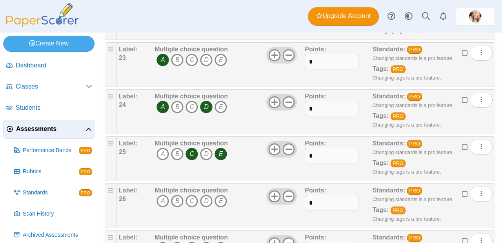
scroll to position [1100, 0]
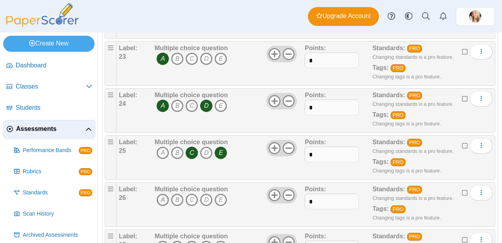
click at [162, 197] on icon "A" at bounding box center [162, 200] width 13 height 13
click at [208, 201] on icon "D" at bounding box center [206, 200] width 13 height 13
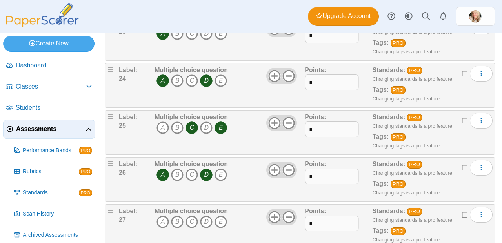
scroll to position [1135, 0]
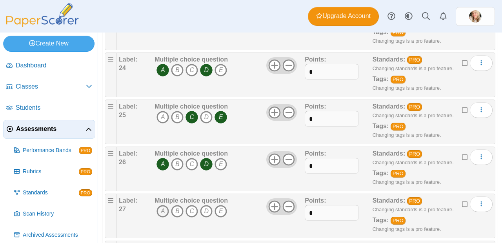
click at [165, 211] on icon "A" at bounding box center [162, 211] width 13 height 13
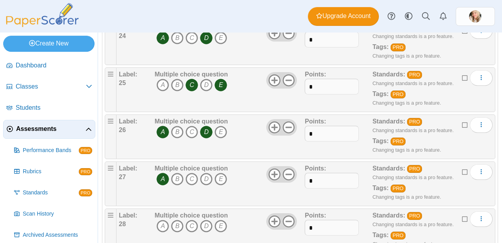
scroll to position [1168, 0]
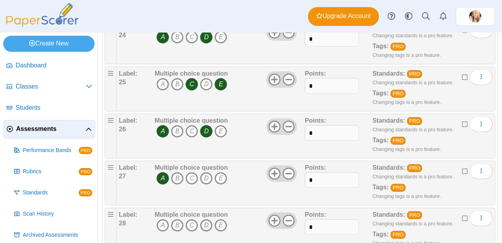
click at [209, 220] on icon "D" at bounding box center [206, 225] width 13 height 13
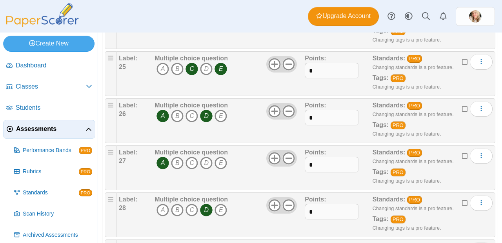
scroll to position [1202, 0]
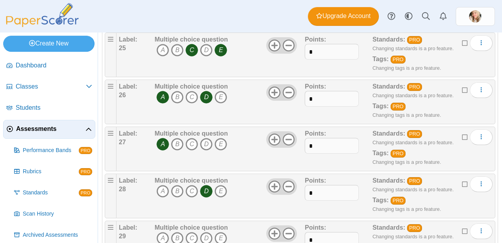
click at [210, 196] on icon "D" at bounding box center [206, 191] width 13 height 13
click at [221, 192] on icon "E" at bounding box center [220, 191] width 13 height 13
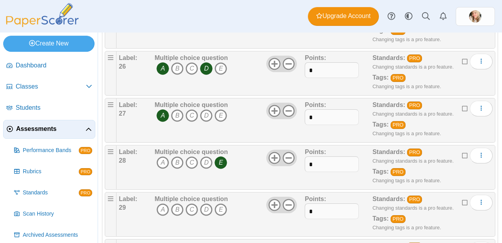
scroll to position [1232, 0]
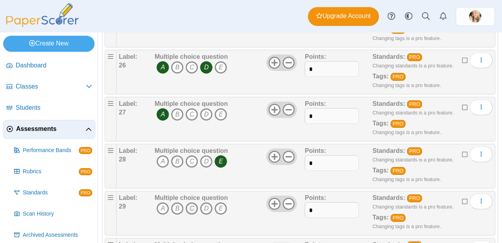
click at [196, 210] on icon "C" at bounding box center [191, 208] width 13 height 13
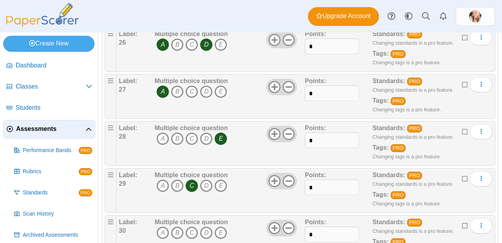
scroll to position [1268, 0]
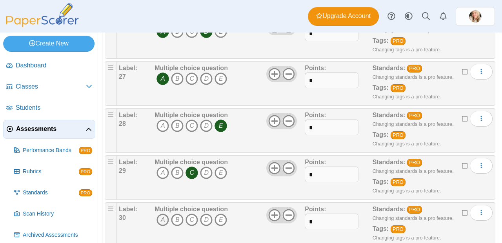
click at [161, 220] on icon "A" at bounding box center [162, 220] width 13 height 13
click at [221, 220] on icon "E" at bounding box center [220, 220] width 13 height 13
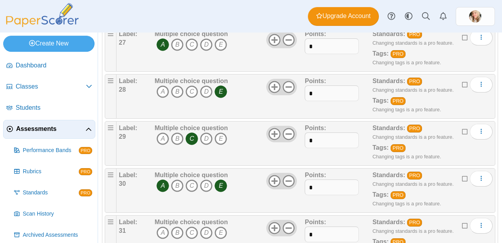
scroll to position [1317, 0]
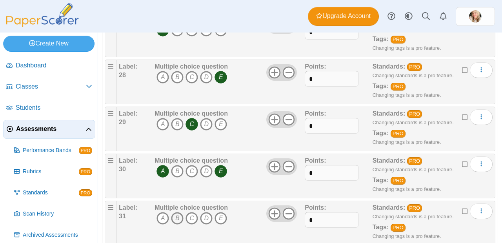
click at [180, 220] on icon "B" at bounding box center [177, 218] width 13 height 13
click at [192, 220] on icon "C" at bounding box center [191, 218] width 13 height 13
click at [203, 218] on icon "D" at bounding box center [206, 218] width 13 height 13
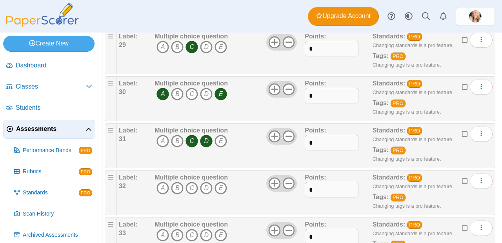
scroll to position [1394, 0]
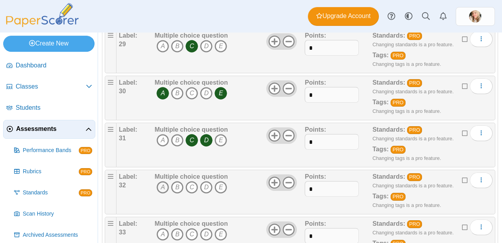
click at [165, 187] on icon "A" at bounding box center [162, 187] width 13 height 13
click at [188, 186] on icon "C" at bounding box center [191, 187] width 13 height 13
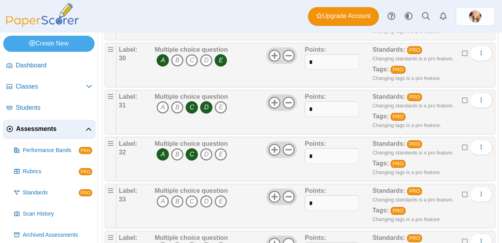
scroll to position [1428, 0]
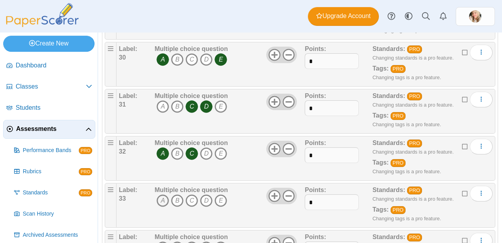
click at [163, 199] on icon "A" at bounding box center [162, 200] width 13 height 13
click at [179, 199] on icon "B" at bounding box center [177, 200] width 13 height 13
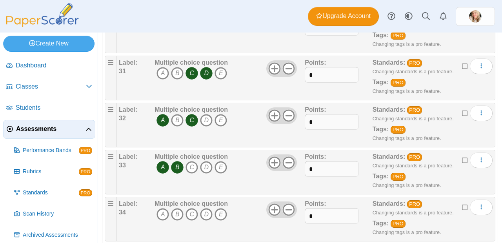
scroll to position [1463, 0]
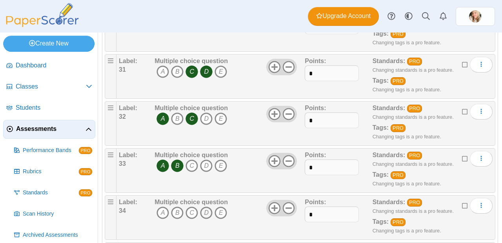
click at [210, 211] on icon "D" at bounding box center [206, 212] width 13 height 13
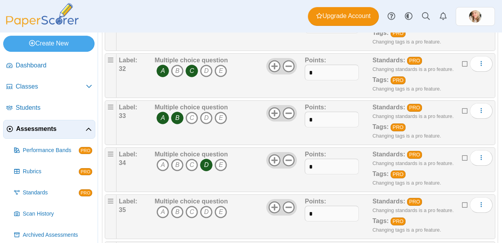
scroll to position [1512, 0]
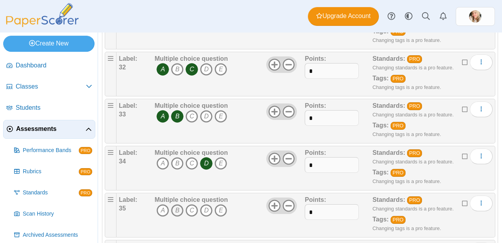
click at [180, 207] on icon "B" at bounding box center [177, 210] width 13 height 13
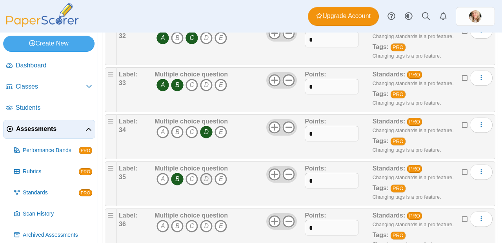
scroll to position [1548, 0]
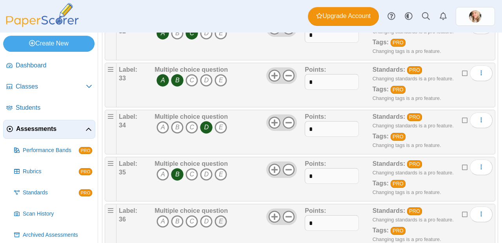
click at [219, 220] on icon "E" at bounding box center [220, 221] width 13 height 13
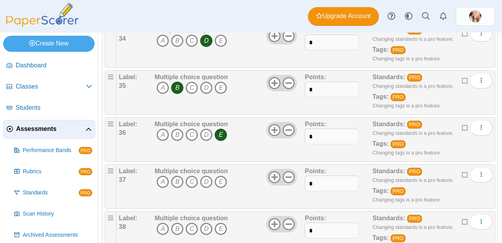
scroll to position [1645, 0]
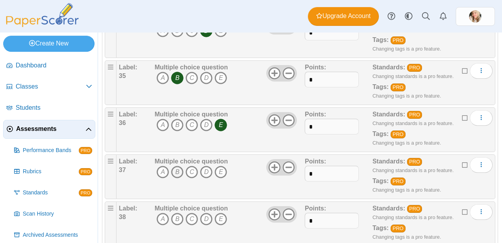
click at [175, 176] on icon "B" at bounding box center [177, 172] width 13 height 13
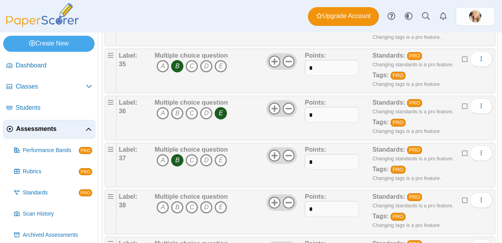
scroll to position [1658, 0]
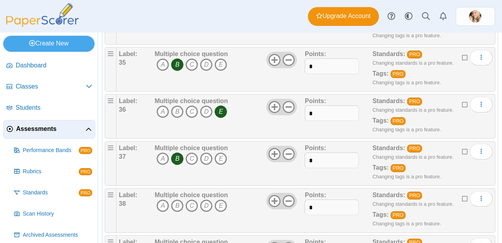
click at [170, 203] on span "A B C D E" at bounding box center [190, 206] width 73 height 14
click at [167, 203] on icon "A" at bounding box center [162, 205] width 13 height 13
click at [216, 206] on icon "E" at bounding box center [220, 205] width 13 height 13
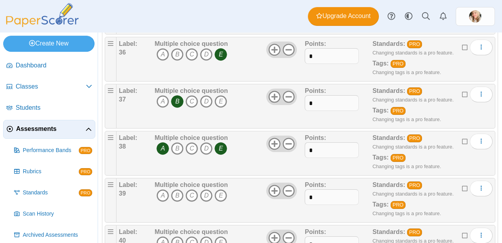
scroll to position [1718, 0]
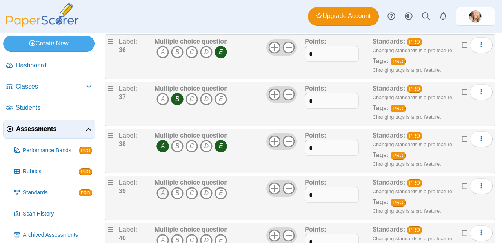
click at [162, 190] on icon "A" at bounding box center [162, 193] width 13 height 13
click at [189, 193] on icon "C" at bounding box center [191, 193] width 13 height 13
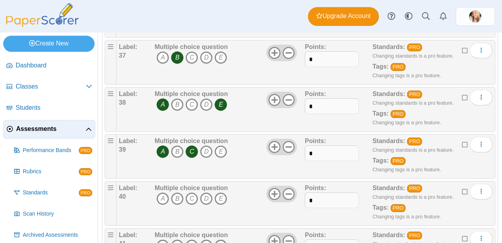
scroll to position [1768, 0]
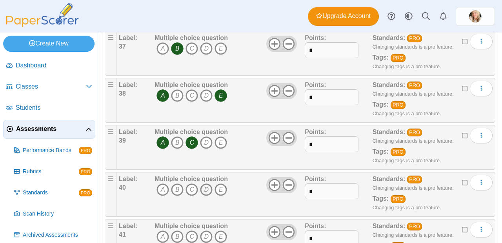
click at [203, 185] on icon "D" at bounding box center [206, 189] width 13 height 13
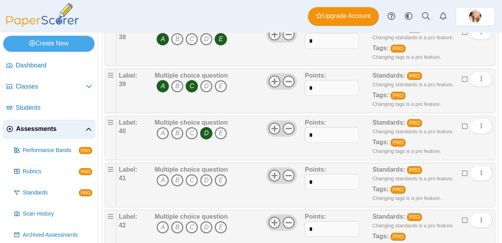
scroll to position [1825, 0]
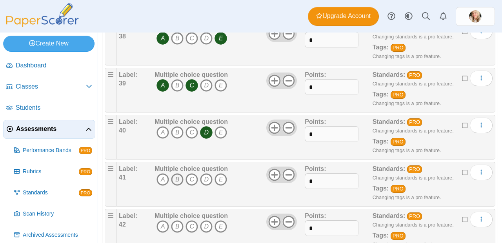
click at [179, 179] on icon "B" at bounding box center [177, 179] width 13 height 13
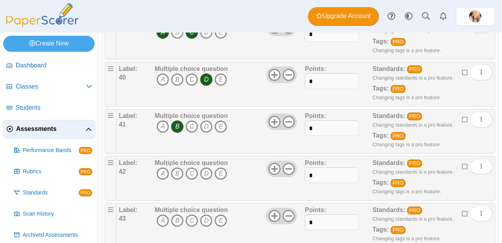
scroll to position [1879, 0]
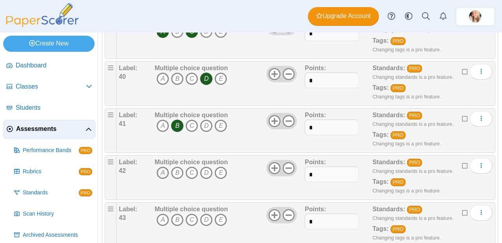
click at [163, 174] on icon "A" at bounding box center [162, 173] width 13 height 13
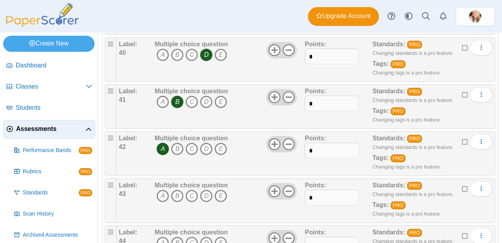
scroll to position [1907, 0]
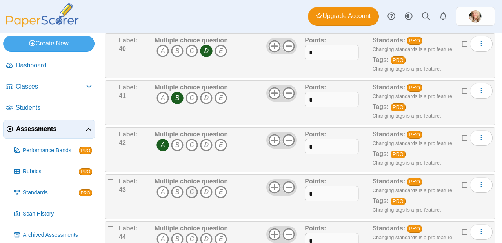
click at [191, 195] on icon "C" at bounding box center [191, 192] width 13 height 13
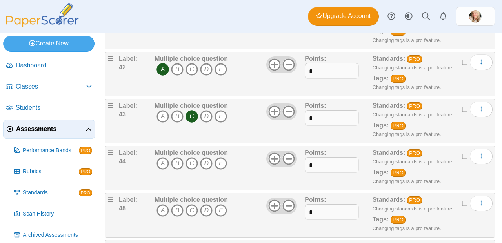
scroll to position [1985, 0]
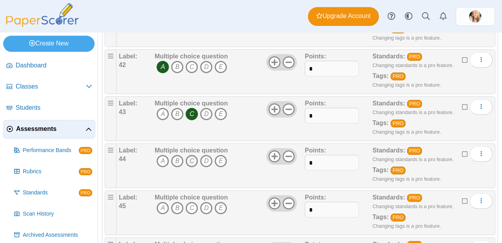
click at [191, 163] on icon "C" at bounding box center [191, 161] width 13 height 13
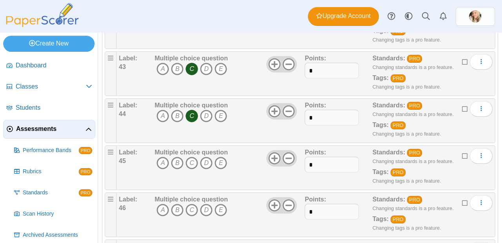
scroll to position [2031, 0]
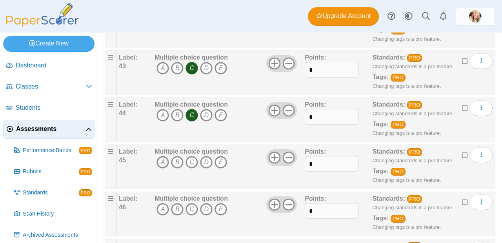
click at [165, 162] on icon "A" at bounding box center [162, 162] width 13 height 13
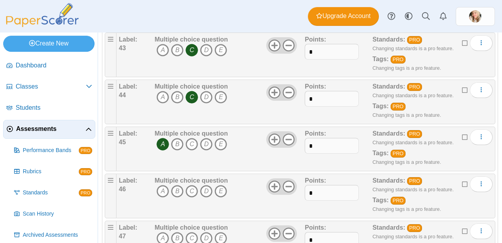
scroll to position [2086, 0]
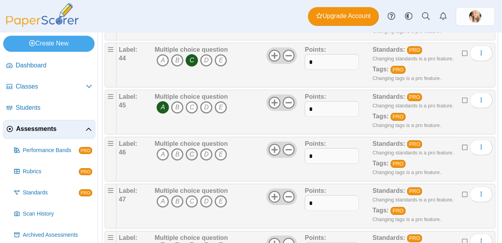
click at [191, 154] on icon "C" at bounding box center [191, 154] width 13 height 13
click at [177, 202] on icon "B" at bounding box center [177, 201] width 13 height 13
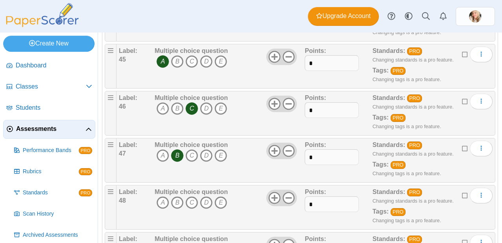
scroll to position [2143, 0]
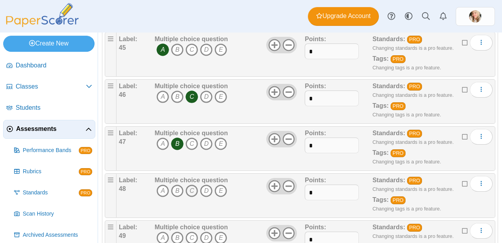
click at [188, 190] on icon "C" at bounding box center [191, 191] width 13 height 13
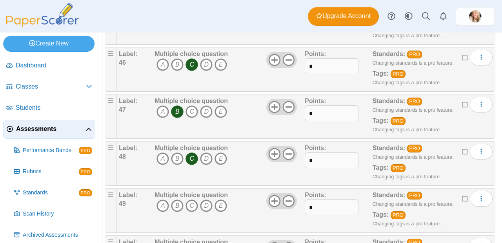
scroll to position [2196, 0]
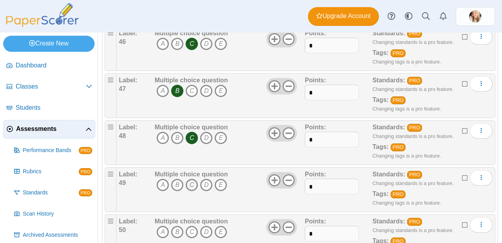
click at [188, 189] on icon "C" at bounding box center [191, 185] width 13 height 13
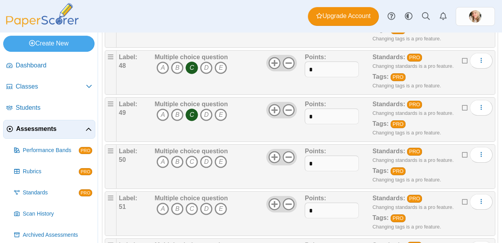
scroll to position [2273, 0]
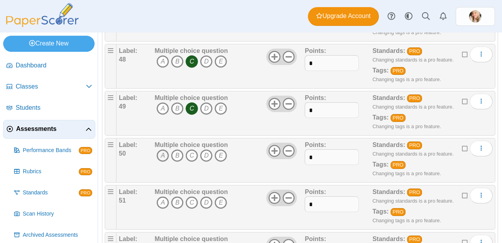
click at [163, 151] on icon "A" at bounding box center [162, 155] width 13 height 13
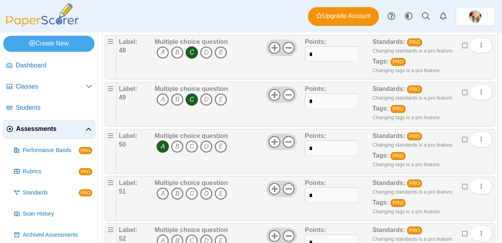
scroll to position [2298, 0]
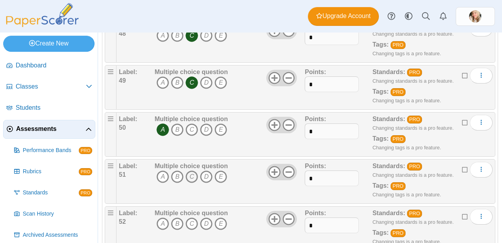
click at [188, 176] on icon "C" at bounding box center [191, 176] width 13 height 13
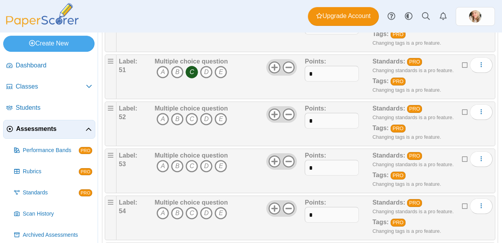
scroll to position [2406, 0]
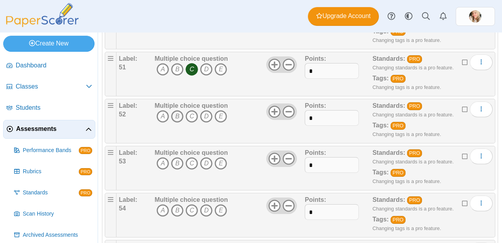
click at [178, 110] on icon "B" at bounding box center [177, 116] width 13 height 13
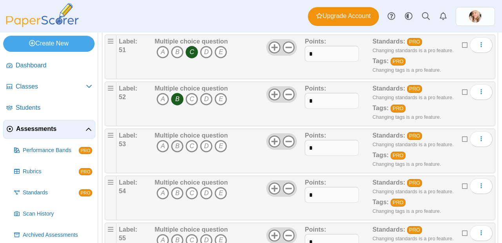
scroll to position [2424, 0]
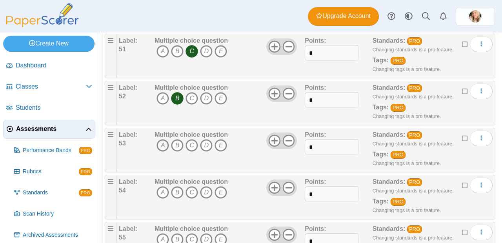
click at [165, 148] on icon "A" at bounding box center [162, 145] width 13 height 13
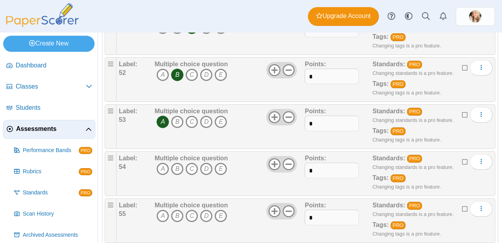
scroll to position [2463, 0]
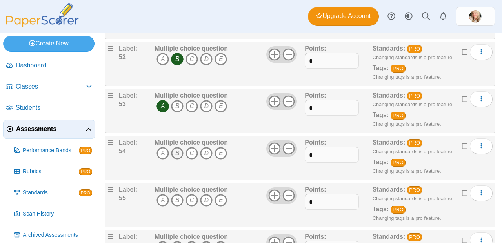
click at [173, 155] on icon "B" at bounding box center [177, 153] width 13 height 13
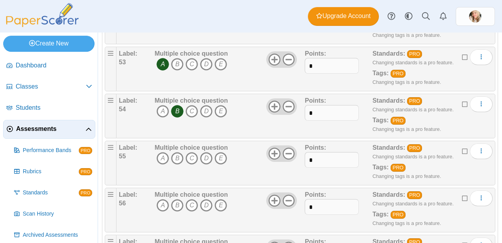
scroll to position [2514, 0]
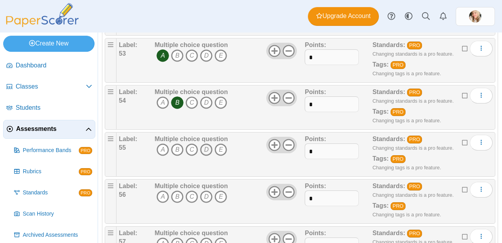
click at [208, 146] on icon "D" at bounding box center [206, 149] width 13 height 13
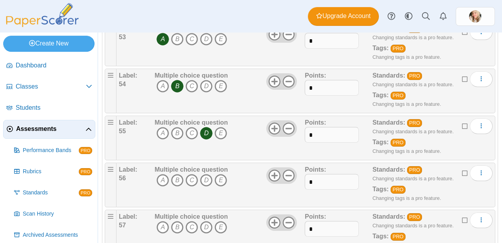
scroll to position [2535, 0]
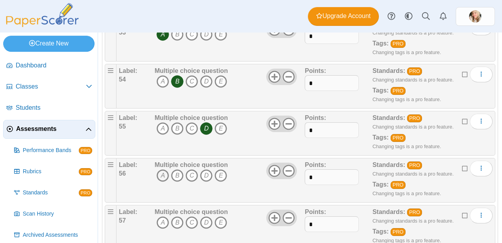
click at [166, 172] on icon "A" at bounding box center [162, 175] width 13 height 13
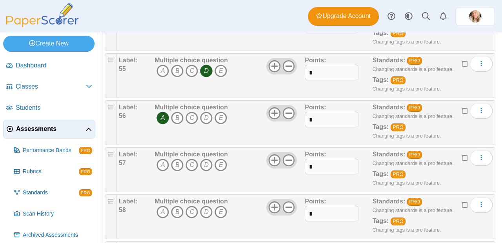
scroll to position [2599, 0]
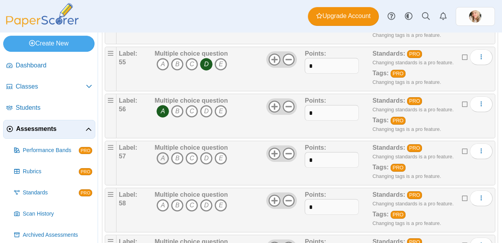
click at [166, 161] on icon "A" at bounding box center [162, 158] width 13 height 13
click at [192, 203] on icon "C" at bounding box center [191, 205] width 13 height 13
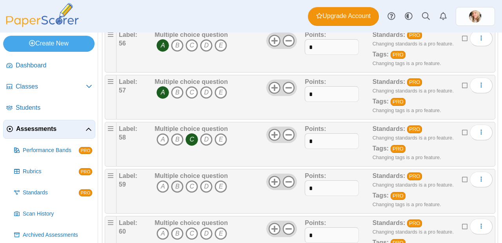
click at [180, 187] on icon "B" at bounding box center [177, 186] width 13 height 13
click at [176, 220] on icon "B" at bounding box center [177, 233] width 13 height 13
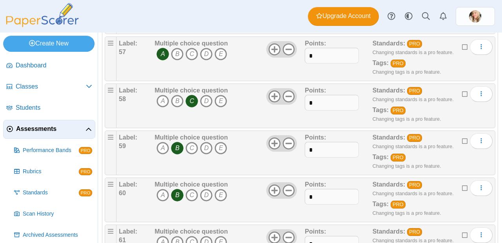
scroll to position [2711, 0]
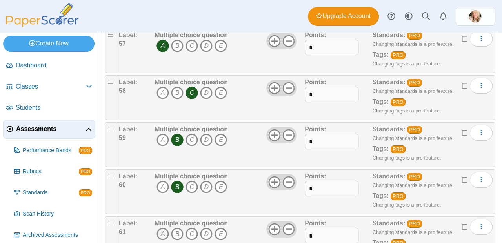
click at [164, 220] on icon "A" at bounding box center [162, 234] width 13 height 13
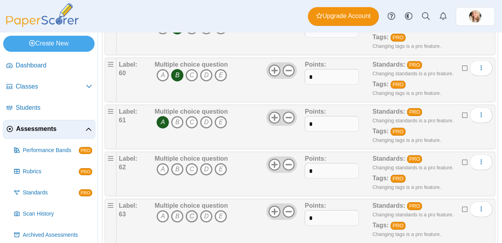
scroll to position [2826, 0]
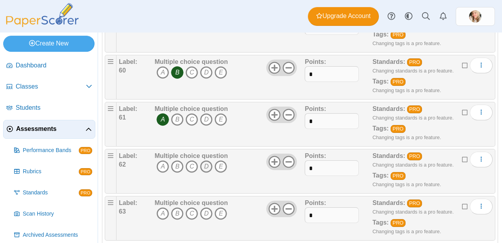
click at [206, 167] on icon "D" at bounding box center [206, 166] width 13 height 13
click at [208, 215] on icon "D" at bounding box center [206, 213] width 13 height 13
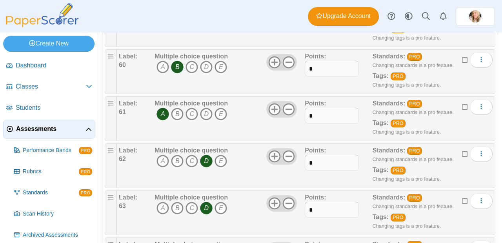
scroll to position [2869, 0]
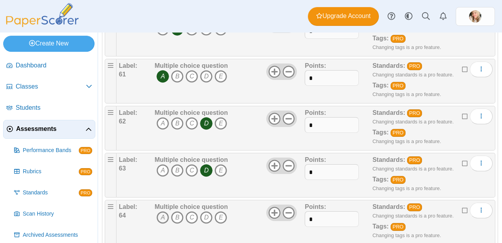
click at [166, 217] on icon "A" at bounding box center [162, 217] width 13 height 13
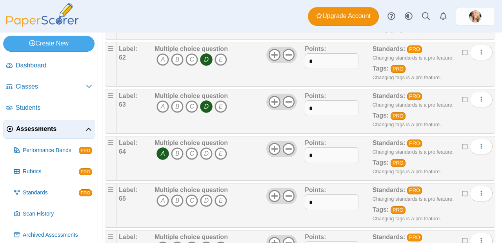
scroll to position [2964, 0]
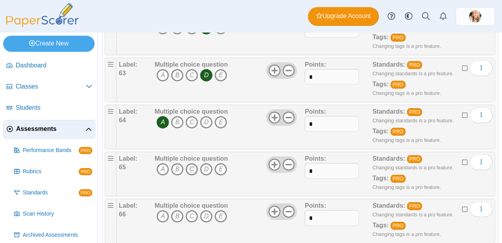
click at [193, 170] on icon "C" at bounding box center [191, 169] width 13 height 13
click at [208, 213] on icon "D" at bounding box center [206, 216] width 13 height 13
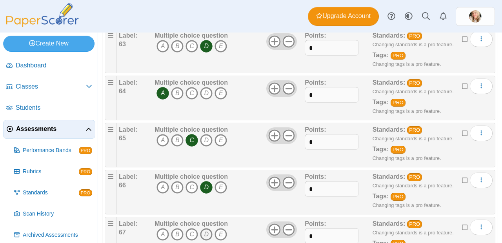
scroll to position [3004, 0]
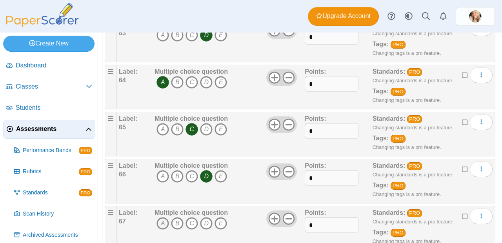
click at [163, 220] on icon "A" at bounding box center [162, 223] width 13 height 13
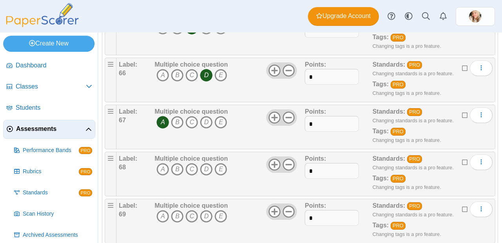
scroll to position [3106, 0]
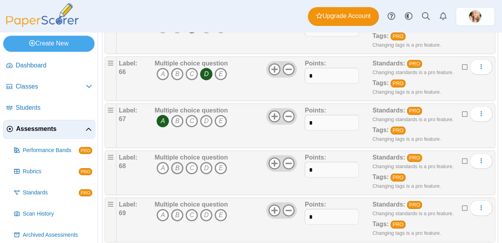
click at [179, 168] on icon "B" at bounding box center [177, 168] width 13 height 13
click at [160, 214] on icon "A" at bounding box center [162, 215] width 13 height 13
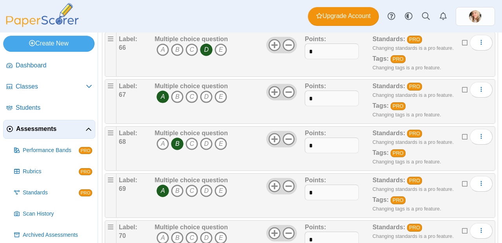
scroll to position [3140, 0]
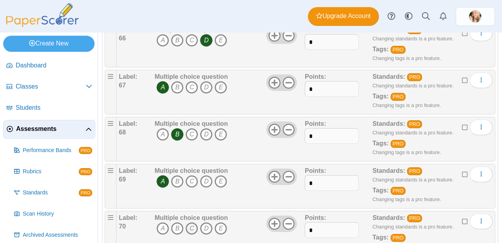
click at [192, 220] on icon "C" at bounding box center [191, 228] width 13 height 13
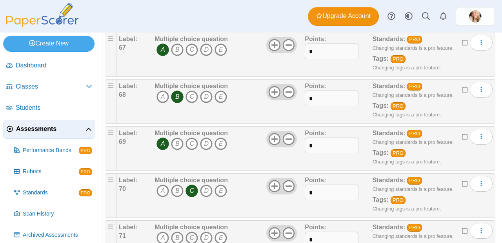
scroll to position [3211, 0]
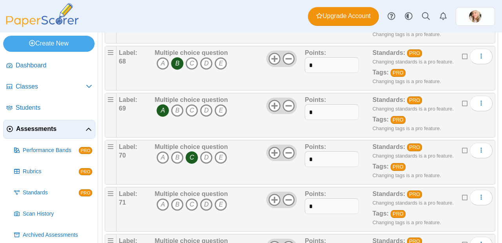
click at [206, 205] on icon "D" at bounding box center [206, 204] width 13 height 13
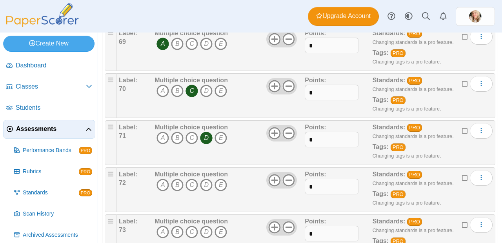
scroll to position [3278, 0]
click at [177, 181] on icon "B" at bounding box center [177, 185] width 13 height 13
click at [177, 220] on icon "B" at bounding box center [177, 232] width 13 height 13
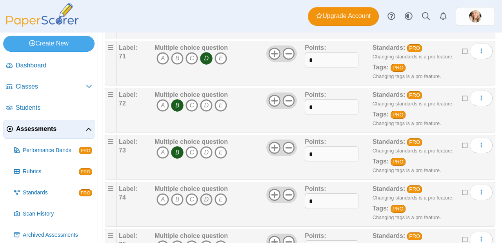
scroll to position [3365, 0]
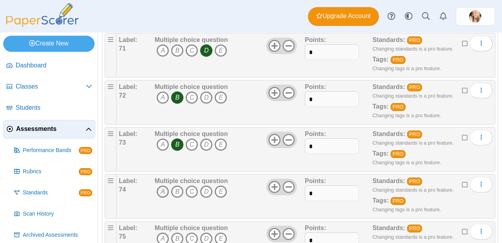
click at [161, 196] on icon "A" at bounding box center [162, 191] width 13 height 13
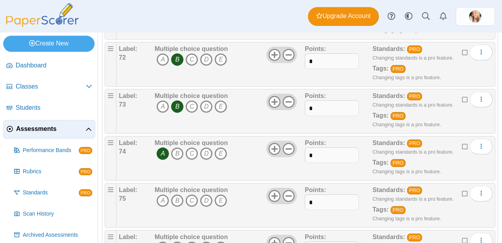
scroll to position [3403, 0]
click at [206, 200] on icon "D" at bounding box center [206, 200] width 13 height 13
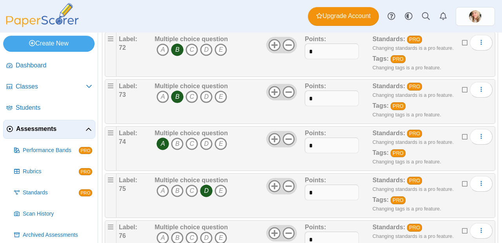
scroll to position [3424, 0]
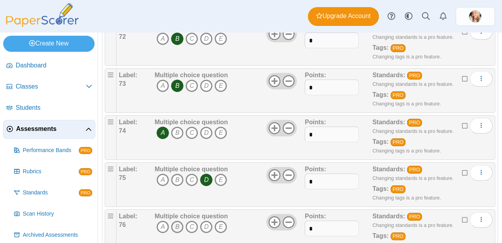
click at [178, 220] on icon "B" at bounding box center [177, 227] width 13 height 13
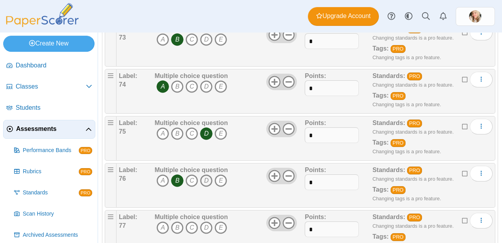
scroll to position [3475, 0]
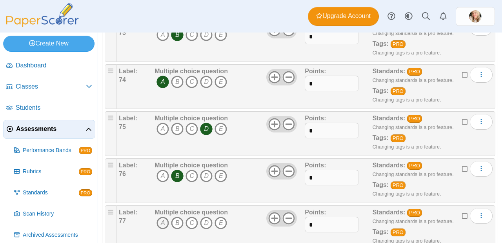
click at [161, 220] on icon "A" at bounding box center [162, 223] width 13 height 13
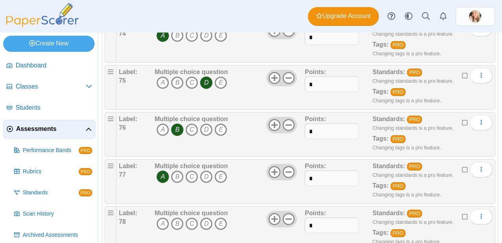
scroll to position [3533, 0]
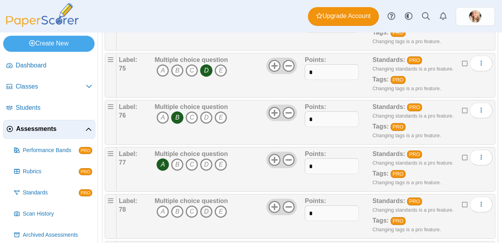
click at [205, 211] on icon "D" at bounding box center [206, 211] width 13 height 13
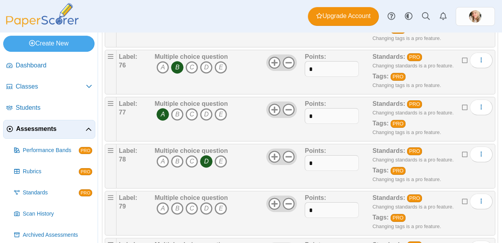
scroll to position [3584, 0]
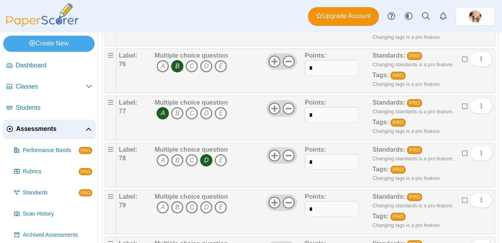
click at [196, 208] on icon "C" at bounding box center [191, 207] width 13 height 13
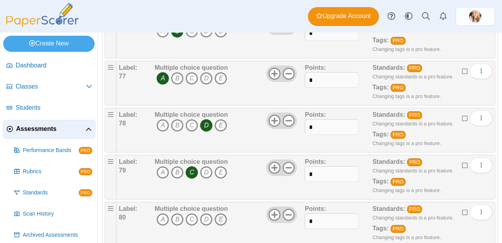
scroll to position [3621, 0]
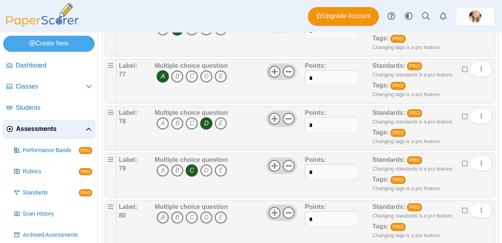
click at [167, 218] on icon "A" at bounding box center [162, 217] width 13 height 13
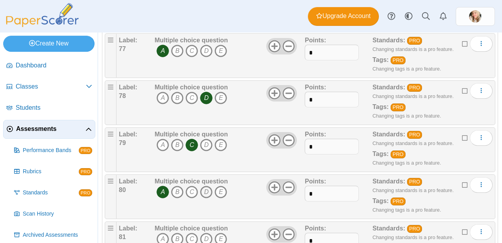
scroll to position [3694, 0]
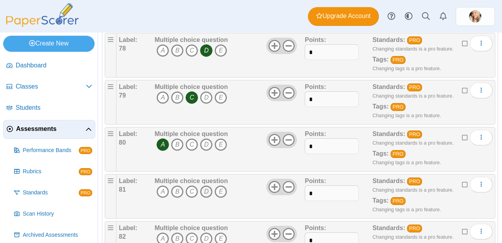
click at [211, 194] on icon "D" at bounding box center [206, 191] width 13 height 13
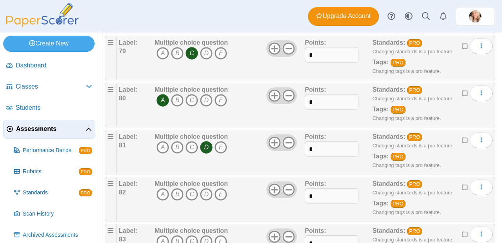
scroll to position [3750, 0]
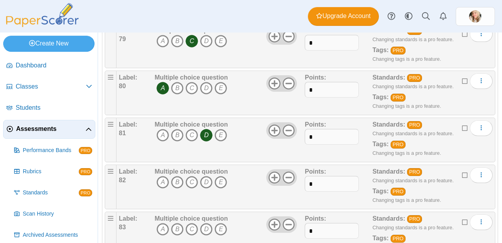
drag, startPoint x: 207, startPoint y: 185, endPoint x: 207, endPoint y: 204, distance: 19.2
click at [207, 185] on icon "D" at bounding box center [206, 182] width 13 height 13
click at [207, 220] on icon "D" at bounding box center [206, 229] width 13 height 13
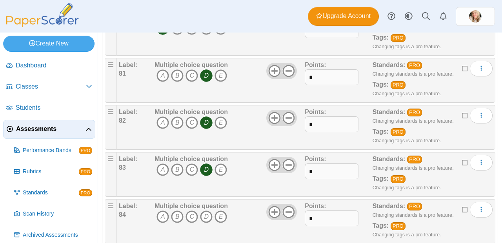
scroll to position [3813, 0]
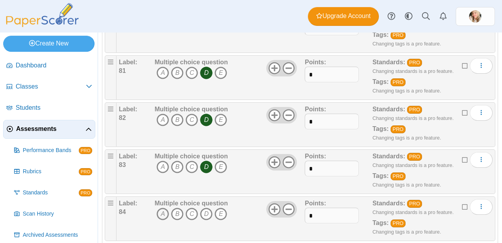
click at [161, 215] on icon "A" at bounding box center [162, 214] width 13 height 13
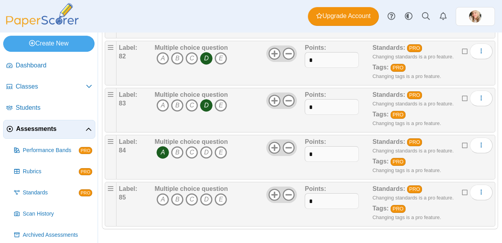
scroll to position [3876, 0]
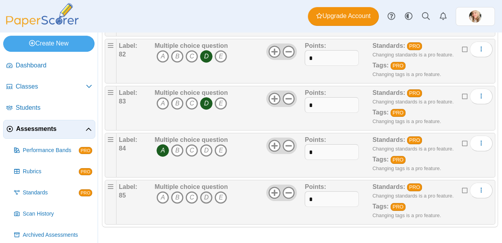
click at [208, 196] on icon "D" at bounding box center [206, 197] width 13 height 13
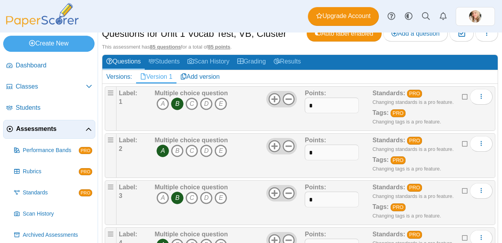
scroll to position [0, 0]
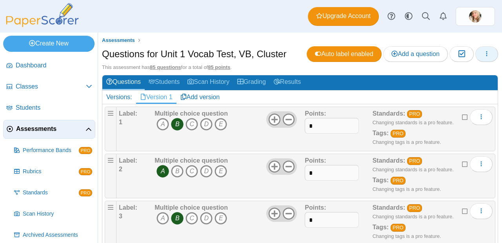
click at [483, 56] on icon "button" at bounding box center [486, 54] width 6 height 6
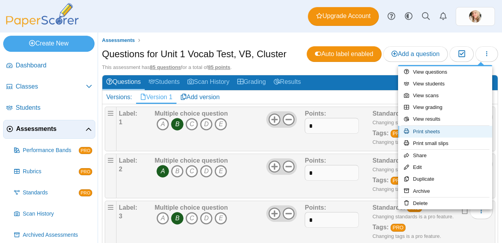
click at [440, 131] on link "Print sheets" at bounding box center [445, 132] width 94 height 12
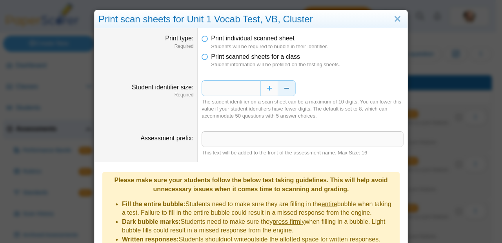
click at [282, 84] on button "Decrease" at bounding box center [287, 88] width 18 height 16
type input "*"
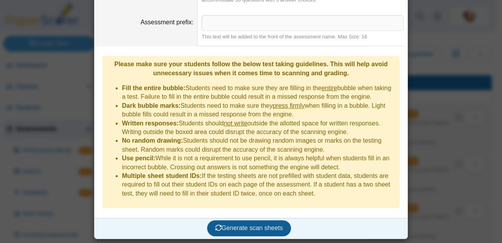
click at [262, 220] on span "Generate scan sheets" at bounding box center [249, 228] width 68 height 7
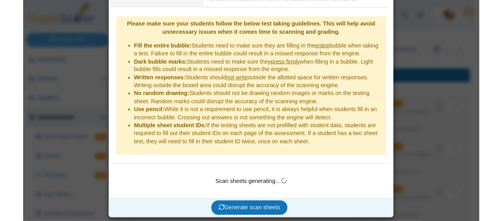
scroll to position [156, 0]
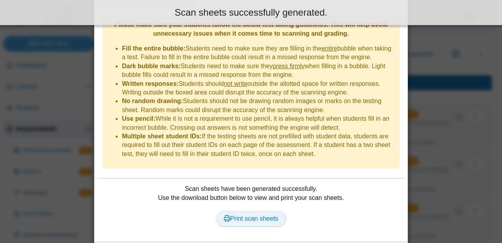
click at [255, 219] on span "Print scan sheets" at bounding box center [251, 218] width 54 height 7
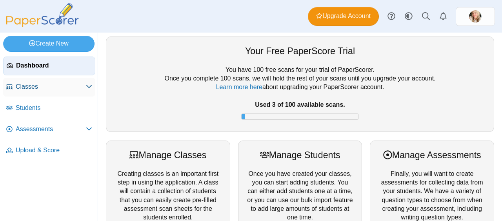
click at [13, 88] on link "Classes" at bounding box center [49, 87] width 92 height 19
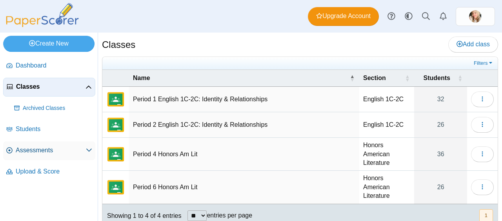
click at [40, 148] on span "Assessments" at bounding box center [51, 150] width 70 height 9
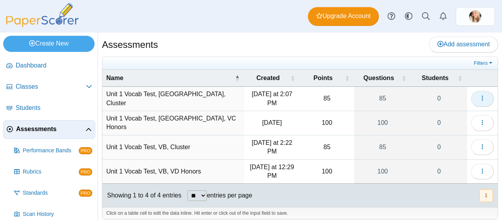
click at [483, 100] on button "button" at bounding box center [482, 99] width 23 height 16
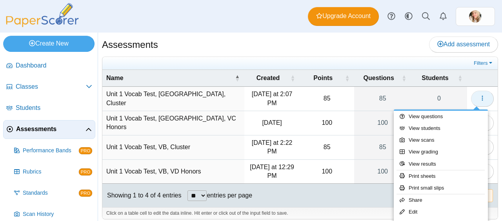
click at [479, 101] on span "button" at bounding box center [482, 98] width 6 height 7
